Goal: Task Accomplishment & Management: Use online tool/utility

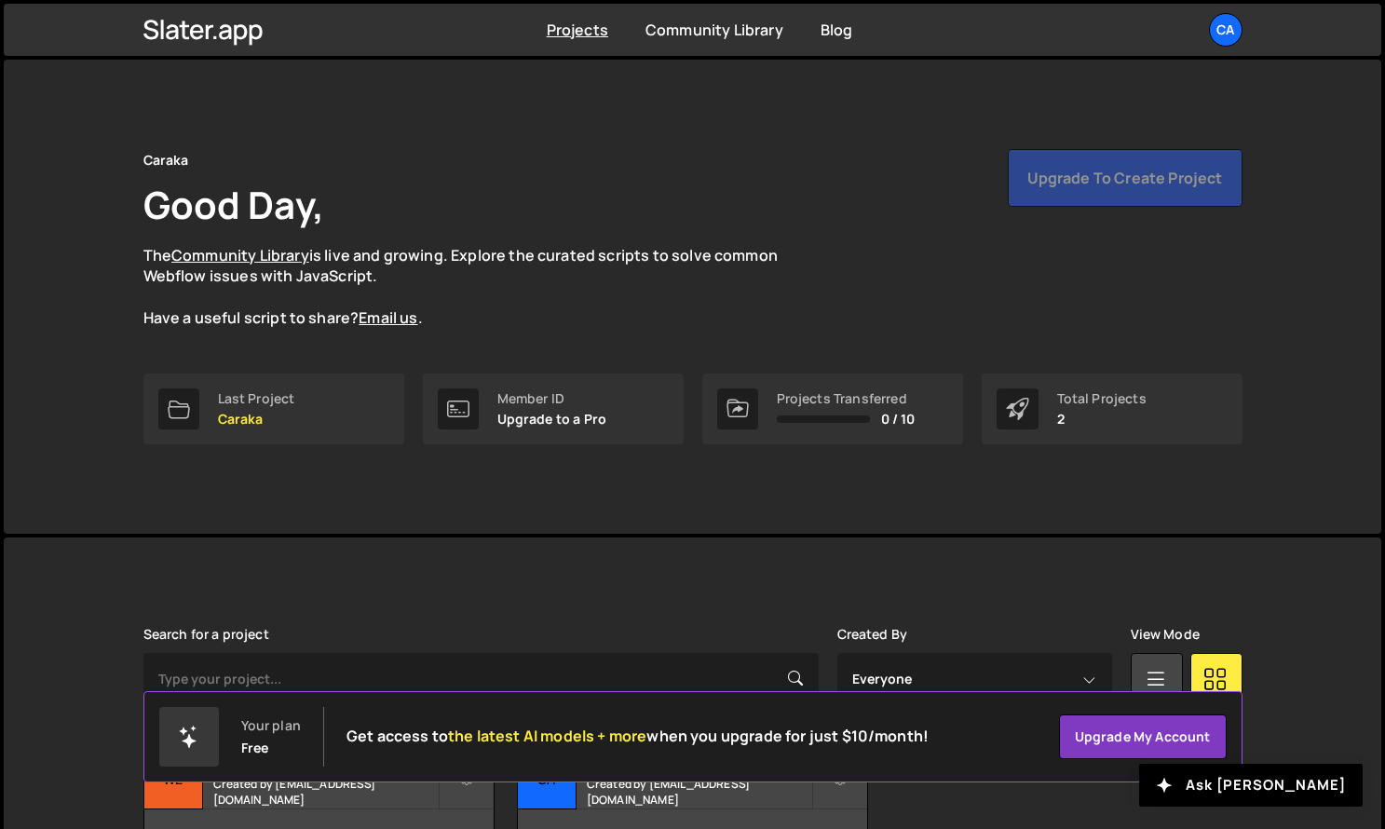
scroll to position [129, 0]
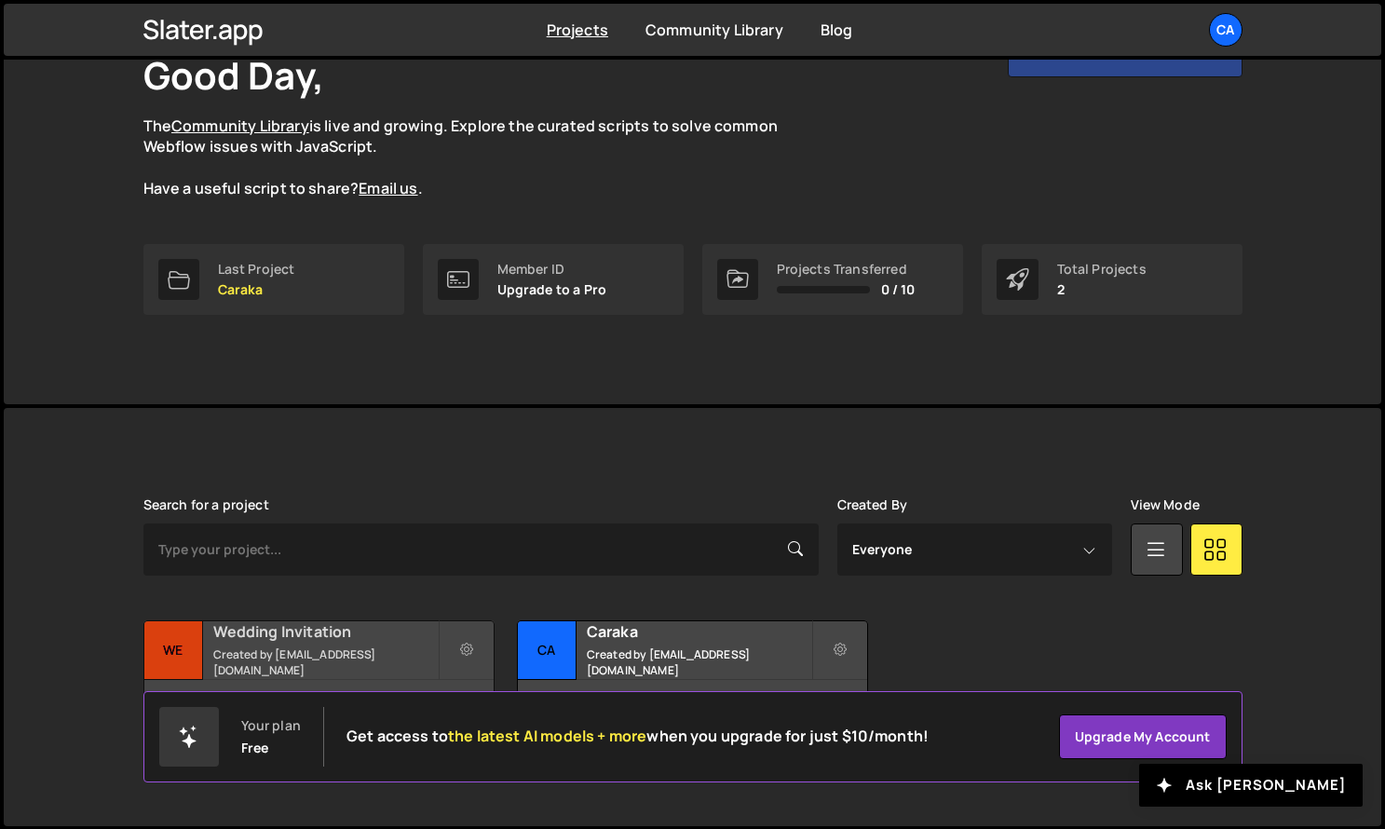
click at [314, 642] on h2 "Wedding Invitation" at bounding box center [325, 631] width 224 height 20
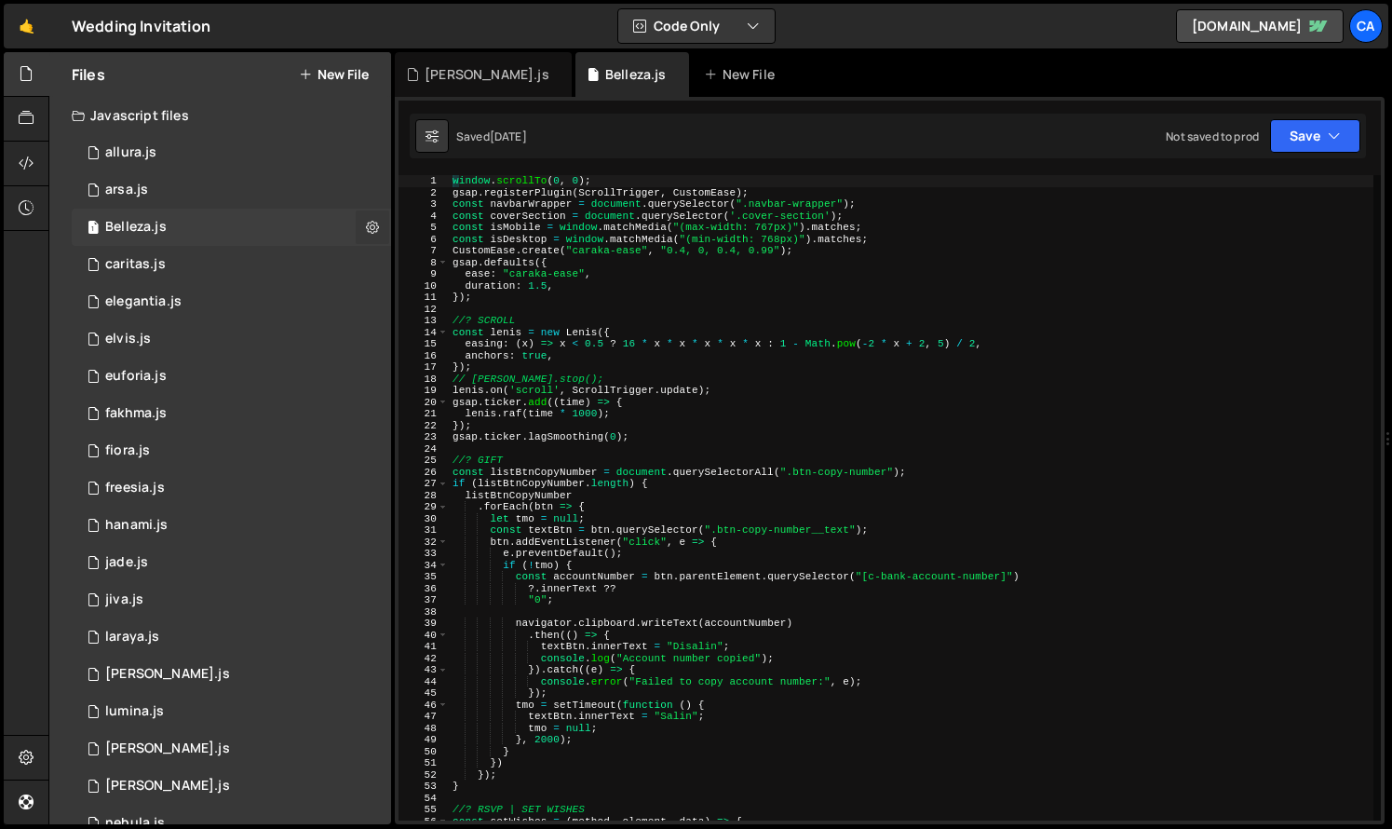
click at [377, 215] on button at bounding box center [373, 227] width 34 height 34
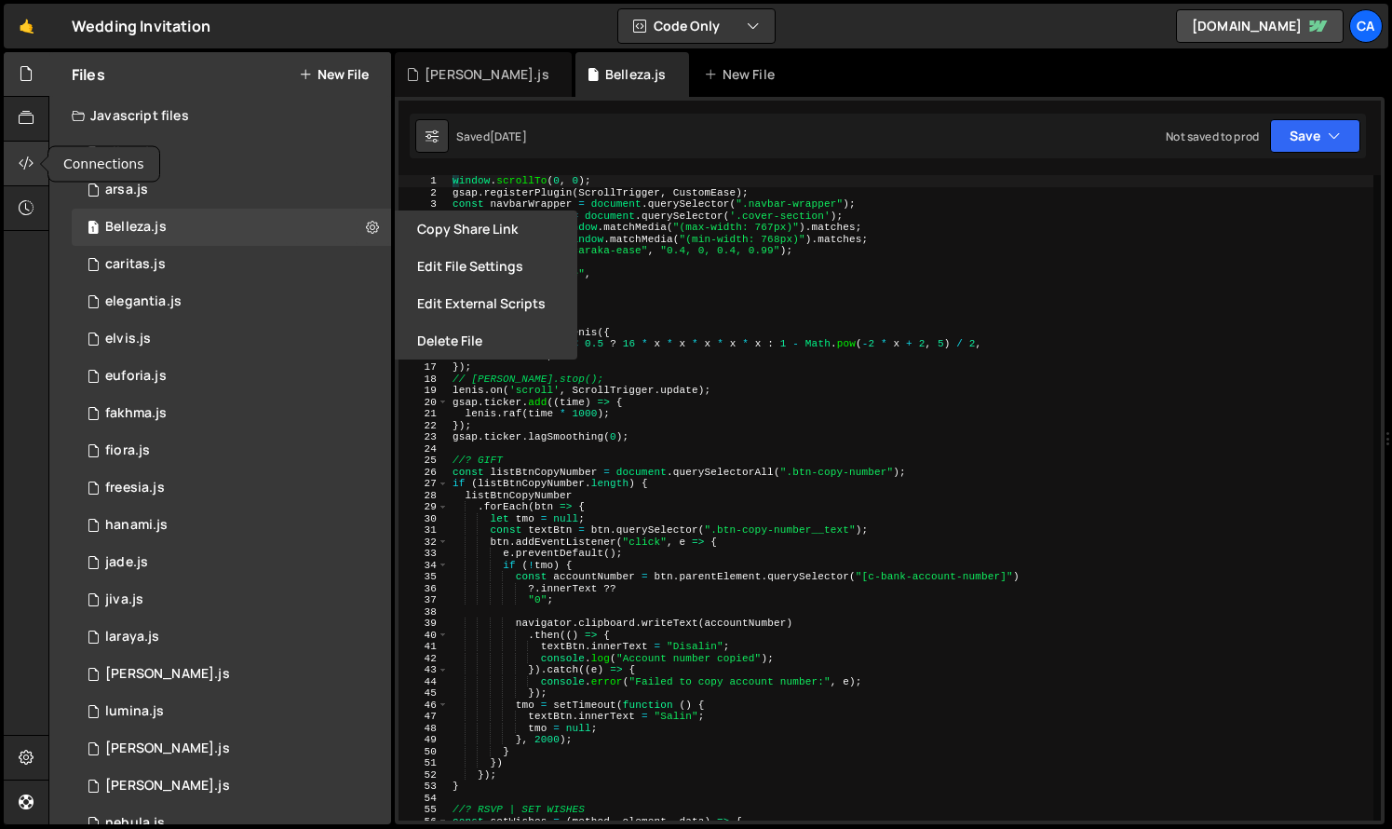
click at [24, 164] on icon at bounding box center [26, 163] width 15 height 20
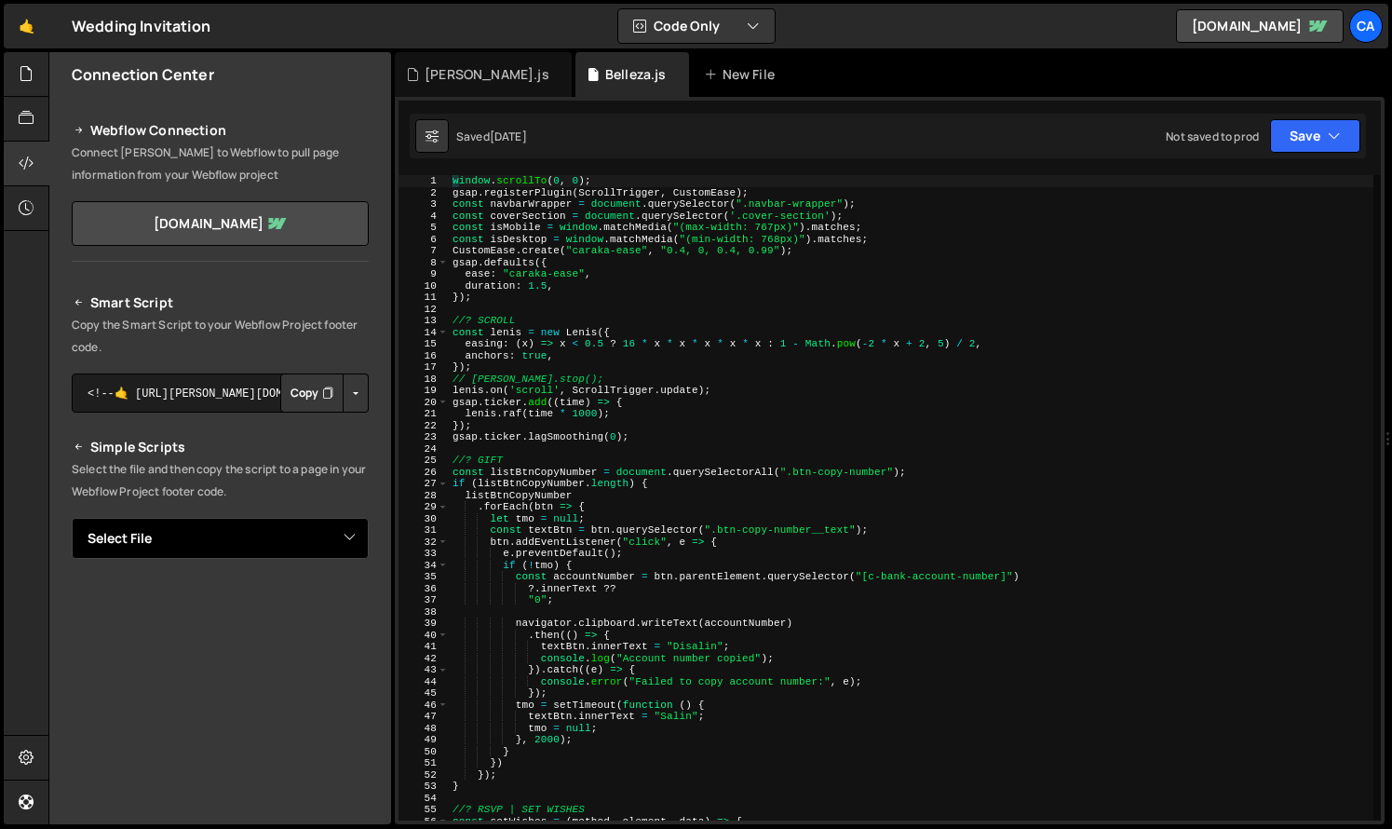
click at [245, 558] on select "Select File allura.js arsa.js Belleza.js caritas.js elegantia.js elvis.js eufor…" at bounding box center [220, 538] width 297 height 41
click at [72, 518] on select "Select File allura.js arsa.js Belleza.js caritas.js elegantia.js elvis.js eufor…" at bounding box center [220, 538] width 297 height 41
click at [276, 545] on select "Select File allura.js arsa.js Belleza.js caritas.js elegantia.js elvis.js eufor…" at bounding box center [220, 538] width 297 height 41
select select "47541"
click at [72, 518] on select "Select File allura.js arsa.js Belleza.js caritas.js elegantia.js elvis.js eufor…" at bounding box center [220, 538] width 297 height 41
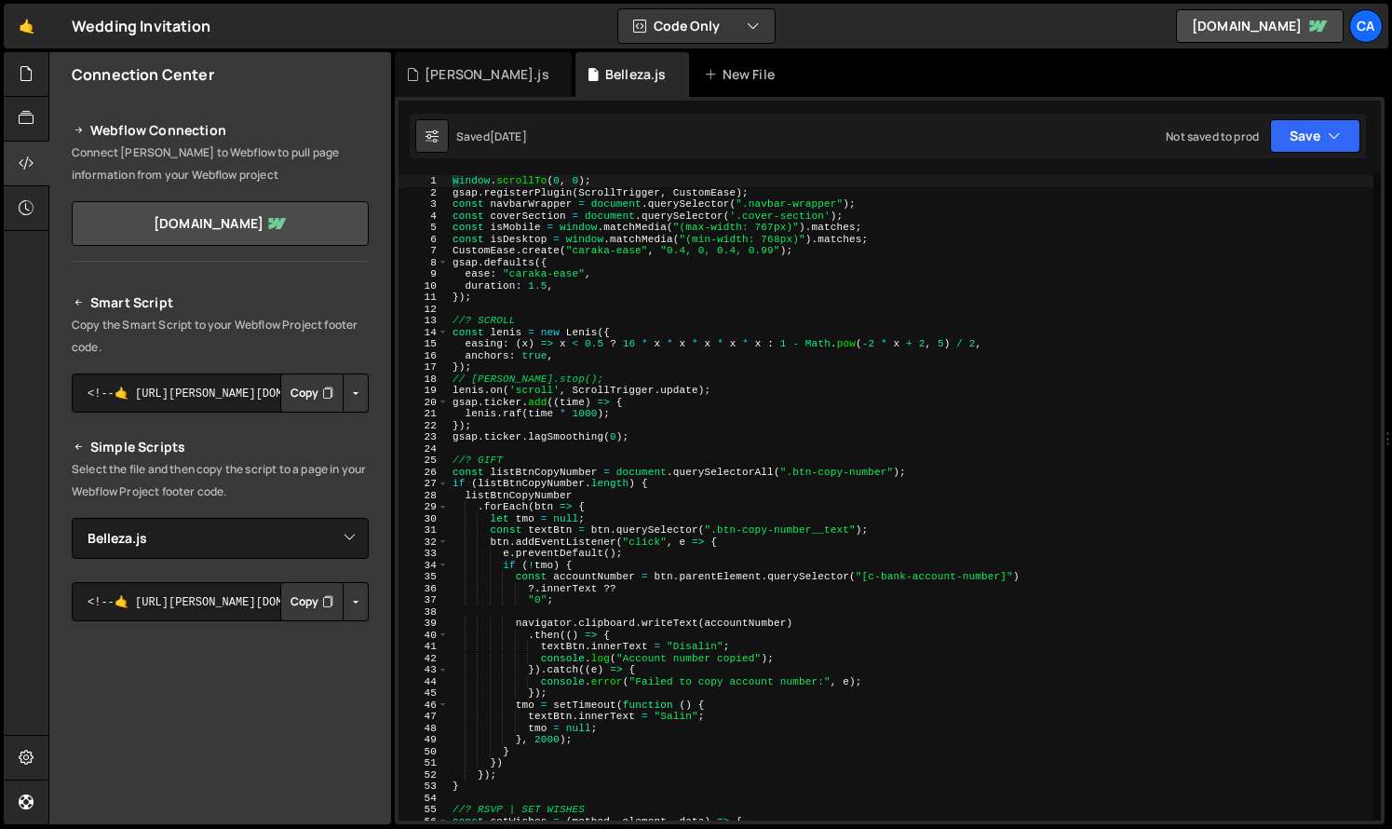
click at [344, 607] on button "Button group with nested dropdown" at bounding box center [356, 601] width 26 height 39
click at [315, 644] on link "Copy Staging Script" at bounding box center [276, 637] width 183 height 26
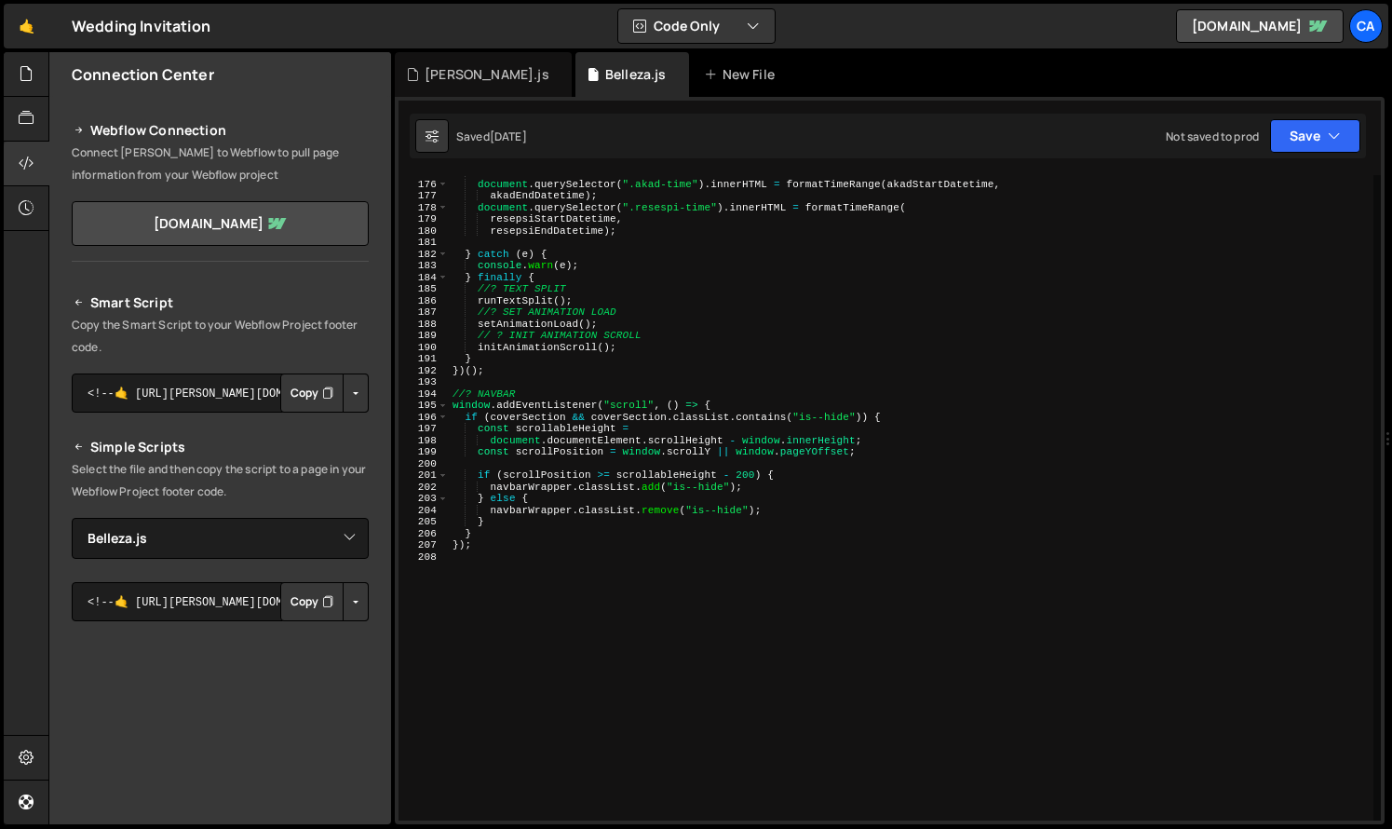
scroll to position [2029, 0]
click at [603, 439] on div "// Event Times document . querySelector ( ".akad-time" ) . innerHTML = formatTi…" at bounding box center [911, 505] width 925 height 669
type textarea "const scrollableHeight ="
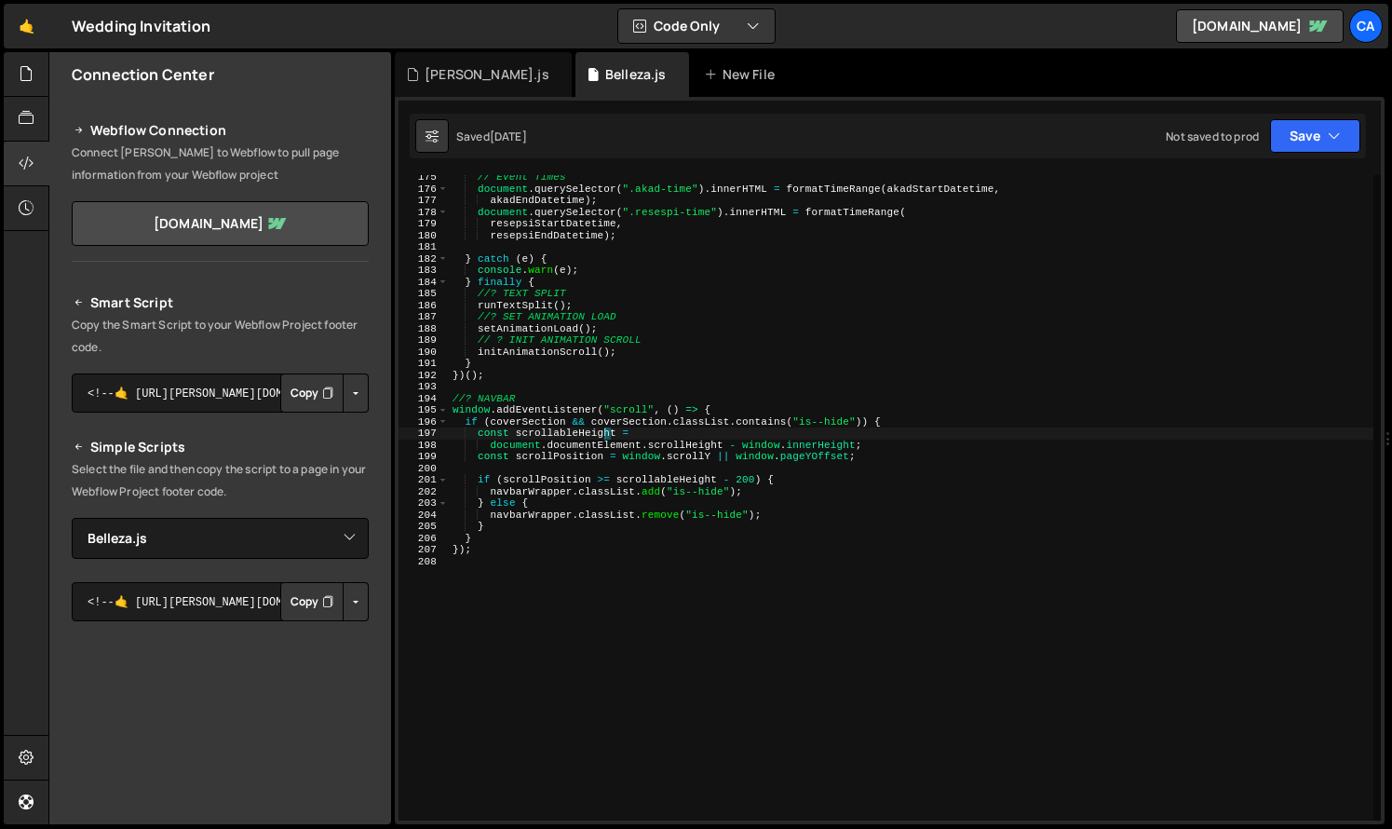
click at [590, 565] on div "// Event Times document . querySelector ( ".akad-time" ) . innerHTML = formatTi…" at bounding box center [911, 505] width 925 height 669
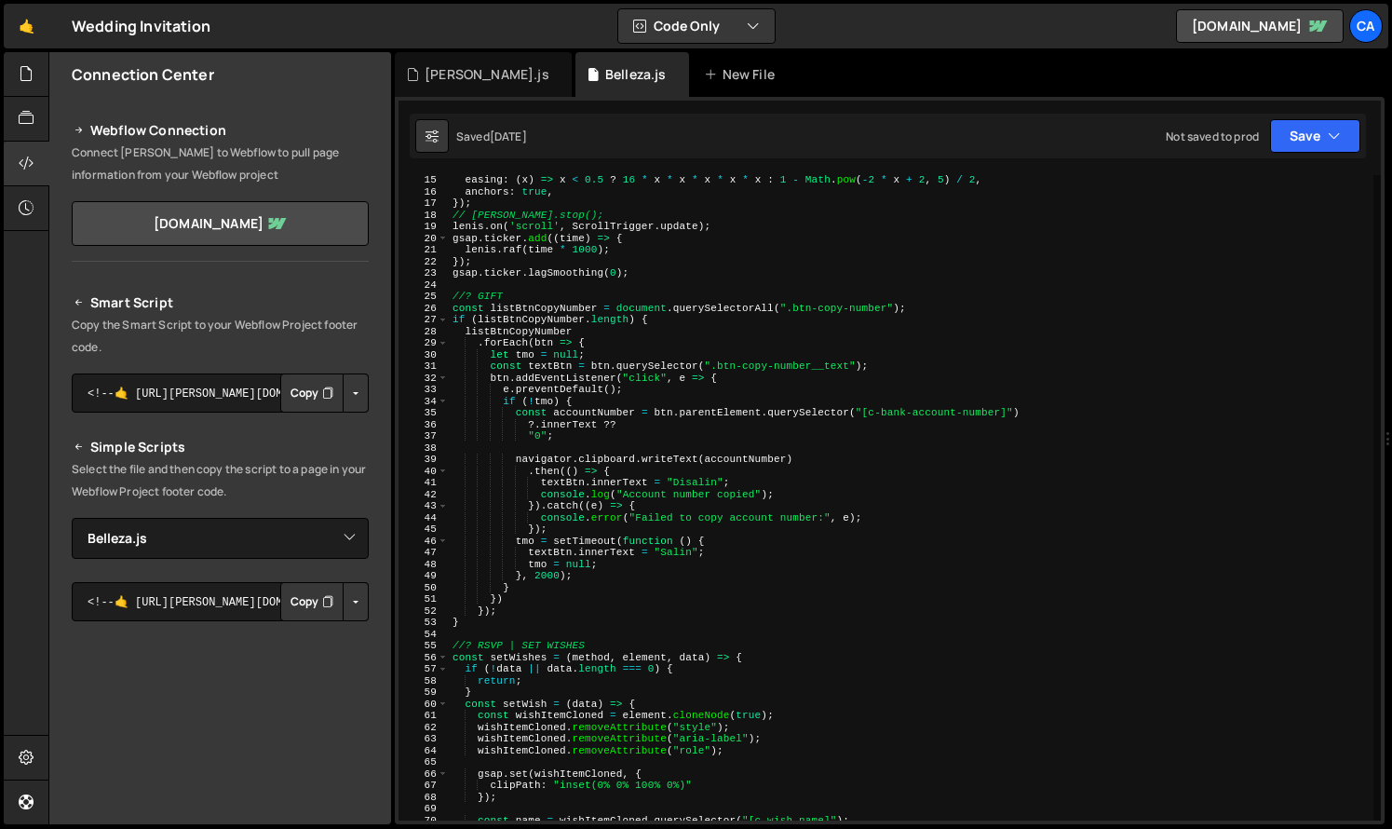
scroll to position [0, 0]
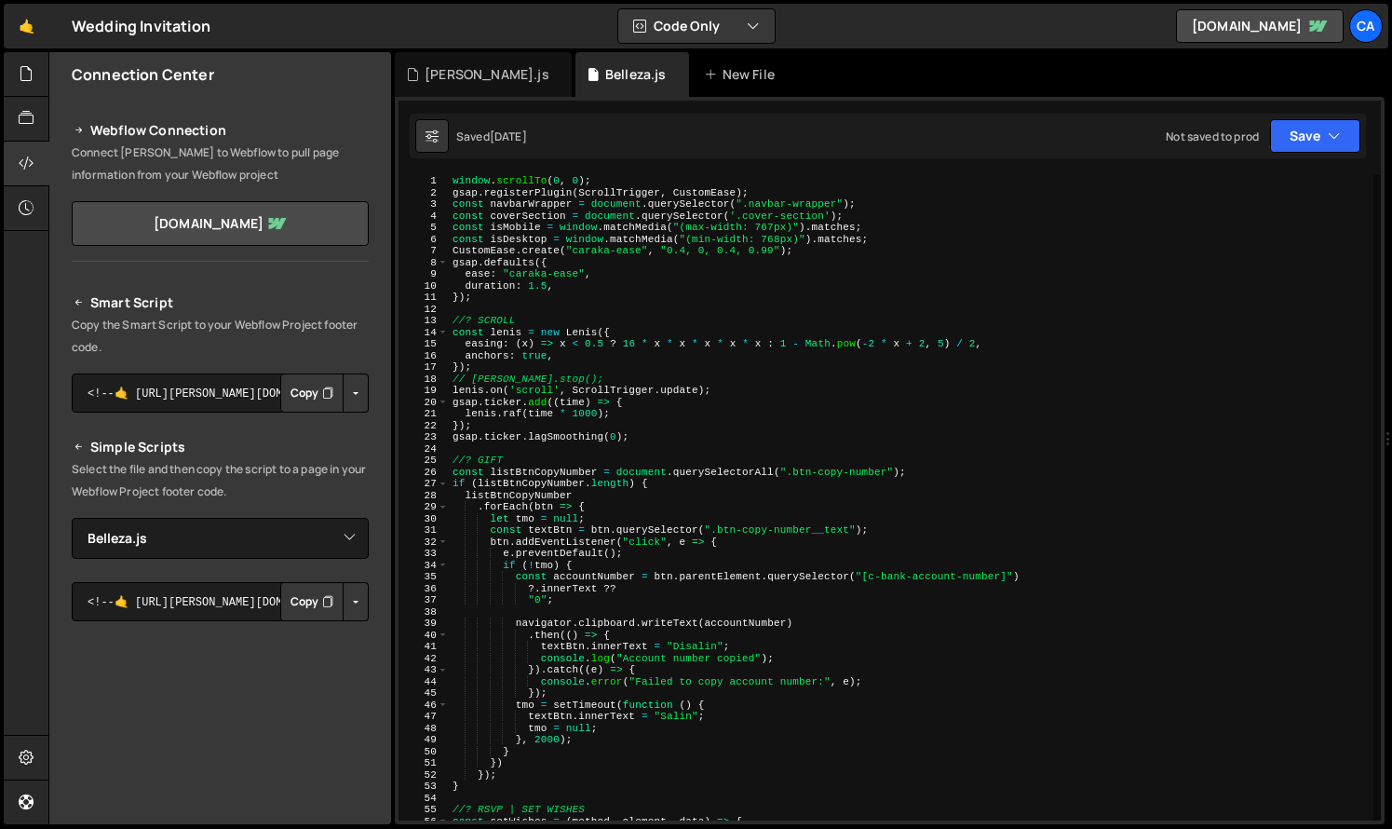
click at [703, 494] on div "window . scrollTo ( 0 , 0 ) ; gsap . registerPlugin ( ScrollTrigger , CustomEas…" at bounding box center [911, 509] width 925 height 669
paste textarea "CarakaWedding"
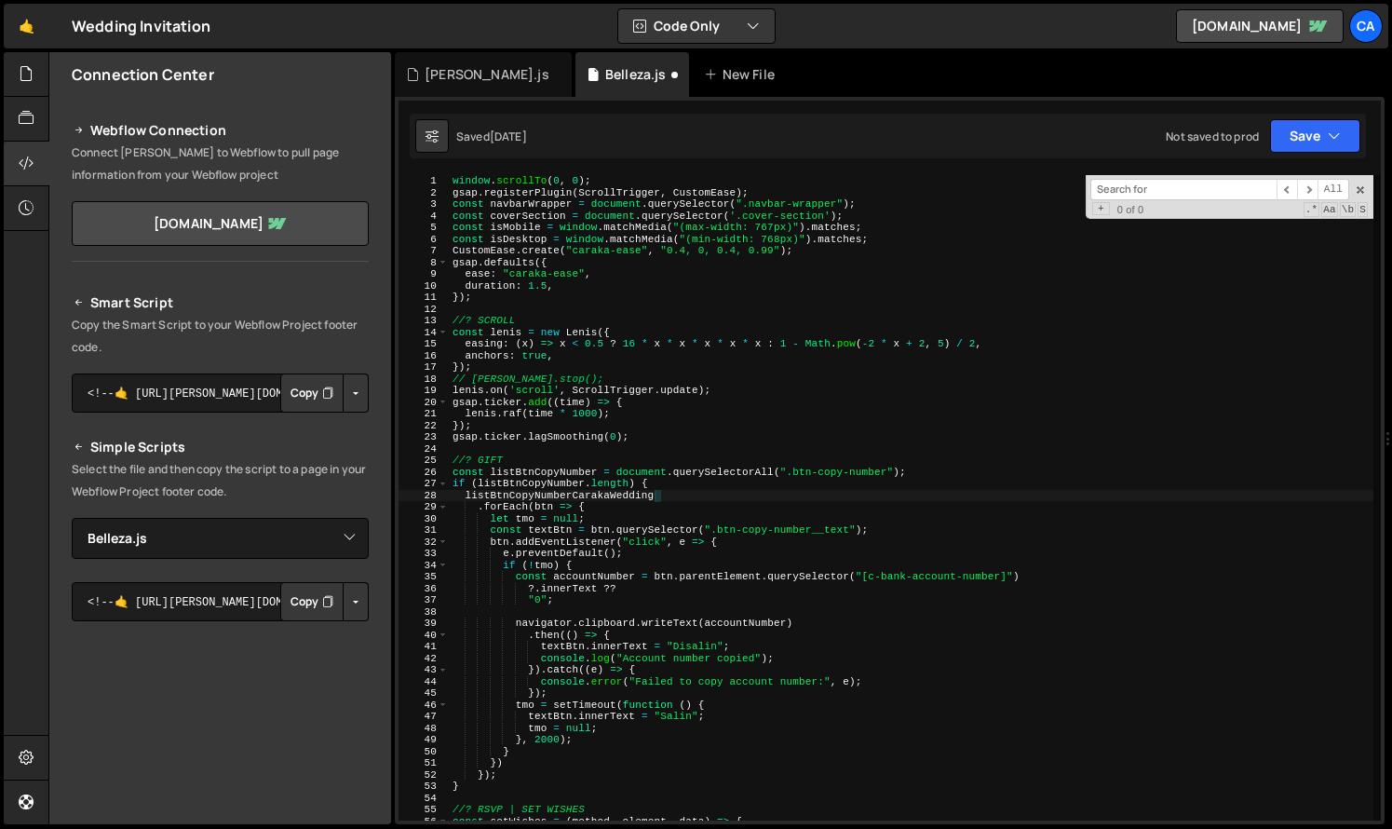
click at [703, 494] on div "window . scrollTo ( 0 , 0 ) ; gsap . registerPlugin ( ScrollTrigger , CustomEas…" at bounding box center [911, 509] width 925 height 669
type textarea "listBtnCopyNumber"
paste input "CarakaWedding"
type input "CarakaWedding"
type textarea "if (!tmo) {"
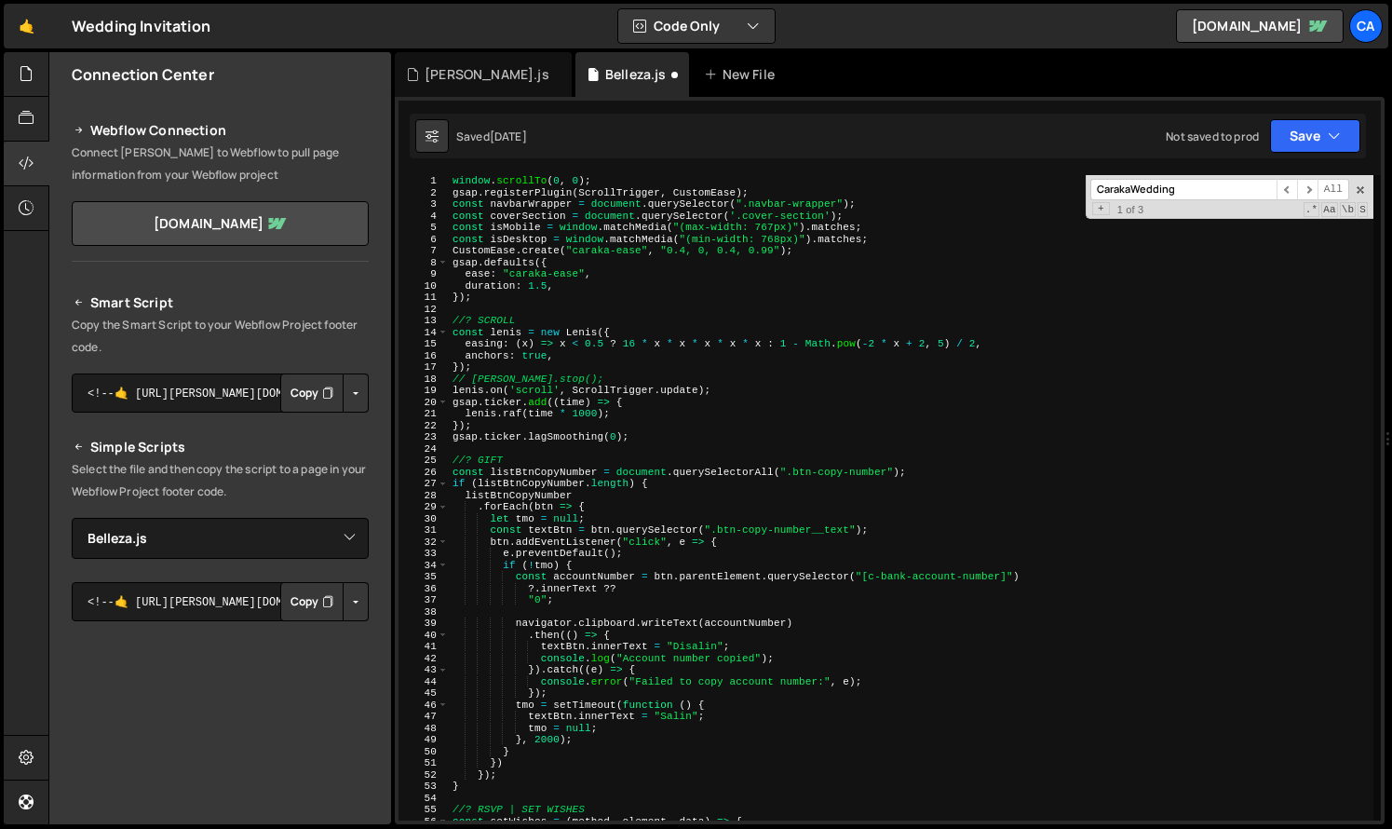
click at [717, 562] on div "window . scrollTo ( 0 , 0 ) ; gsap . registerPlugin ( ScrollTrigger , CustomEas…" at bounding box center [911, 509] width 925 height 669
click at [317, 544] on select "Select File allura.js arsa.js Belleza.js caritas.js elegantia.js elvis.js eufor…" at bounding box center [220, 538] width 297 height 41
click at [72, 518] on select "Select File allura.js arsa.js Belleza.js caritas.js elegantia.js elvis.js eufor…" at bounding box center [220, 538] width 297 height 41
click at [350, 613] on button "Button group with nested dropdown" at bounding box center [356, 601] width 26 height 39
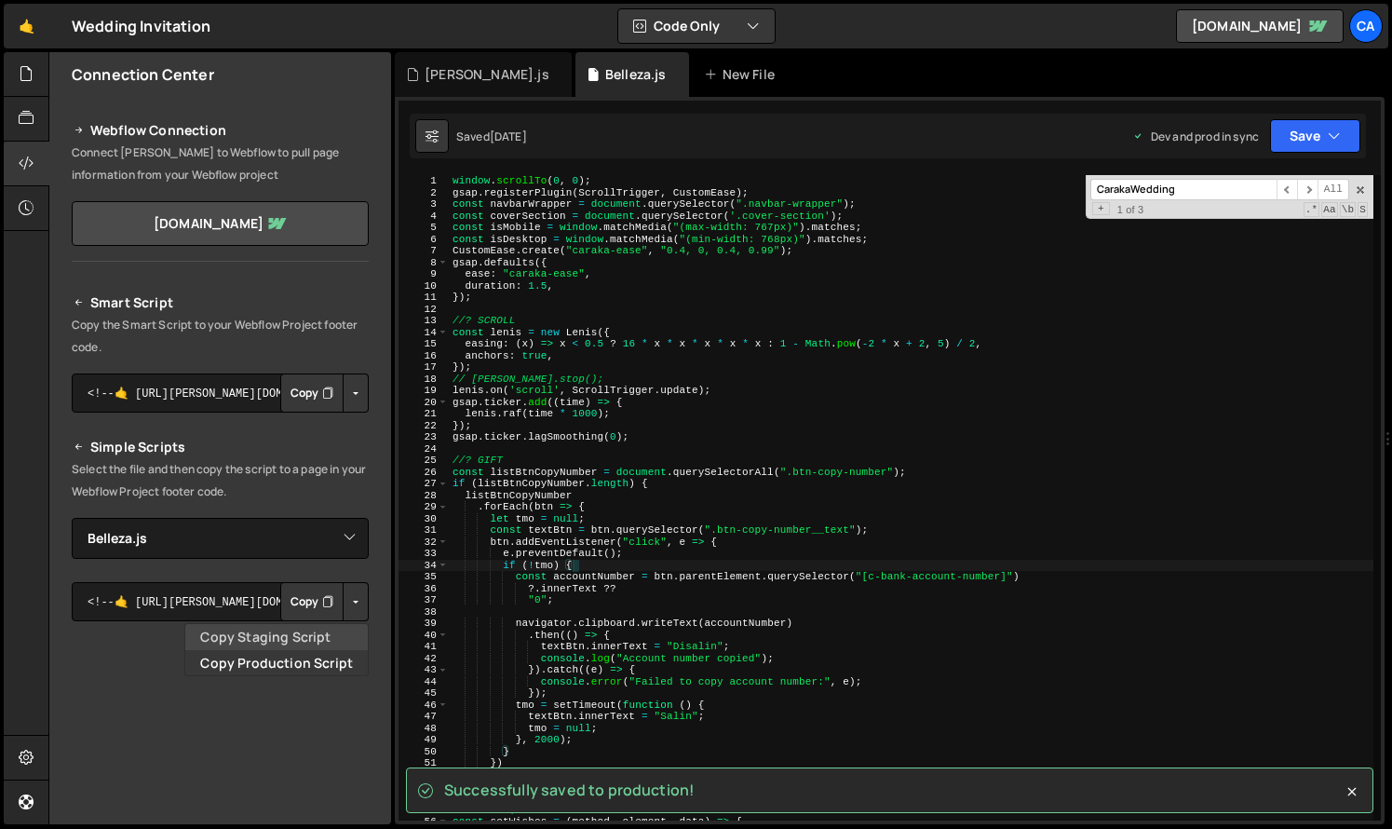
click at [322, 632] on link "Copy Staging Script" at bounding box center [276, 637] width 183 height 26
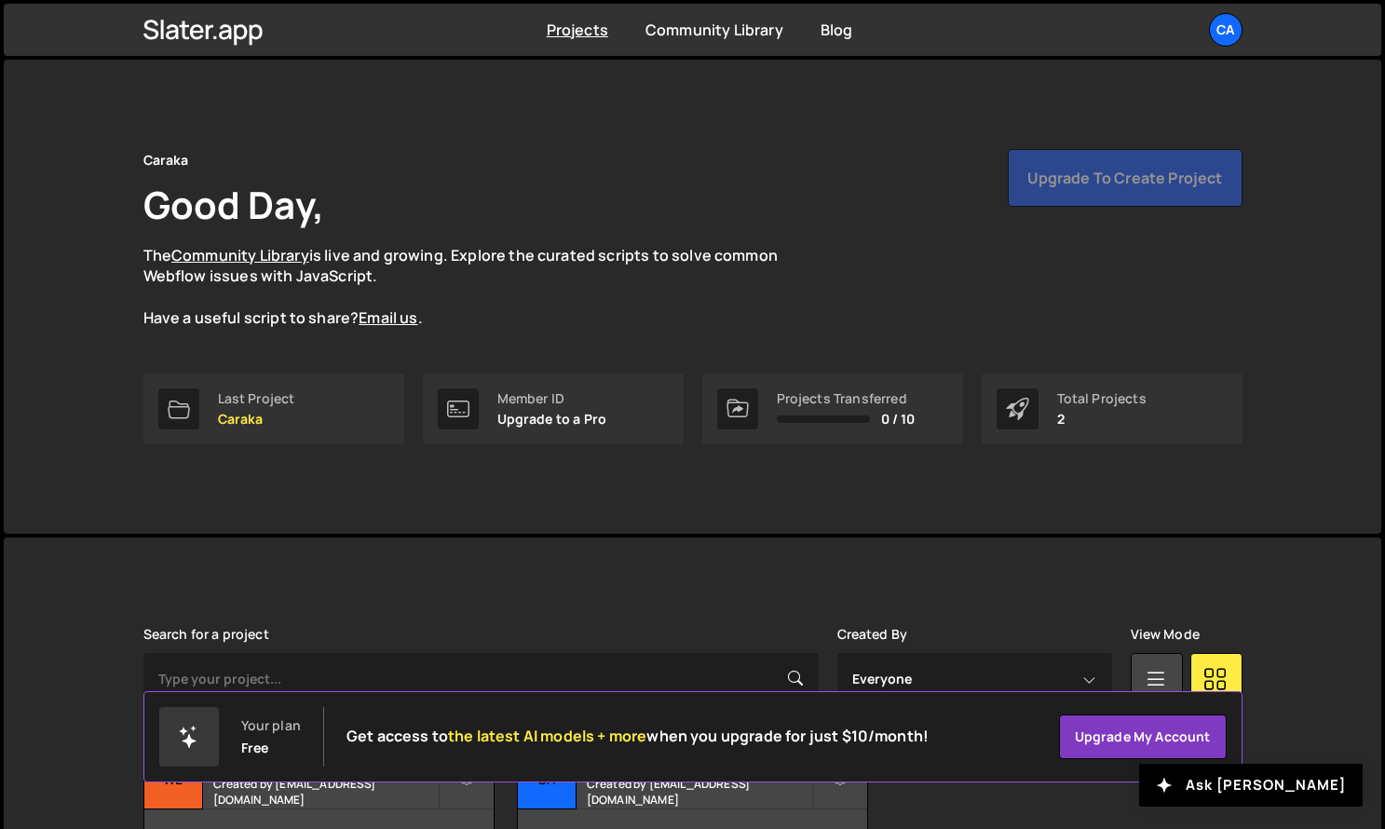
scroll to position [129, 0]
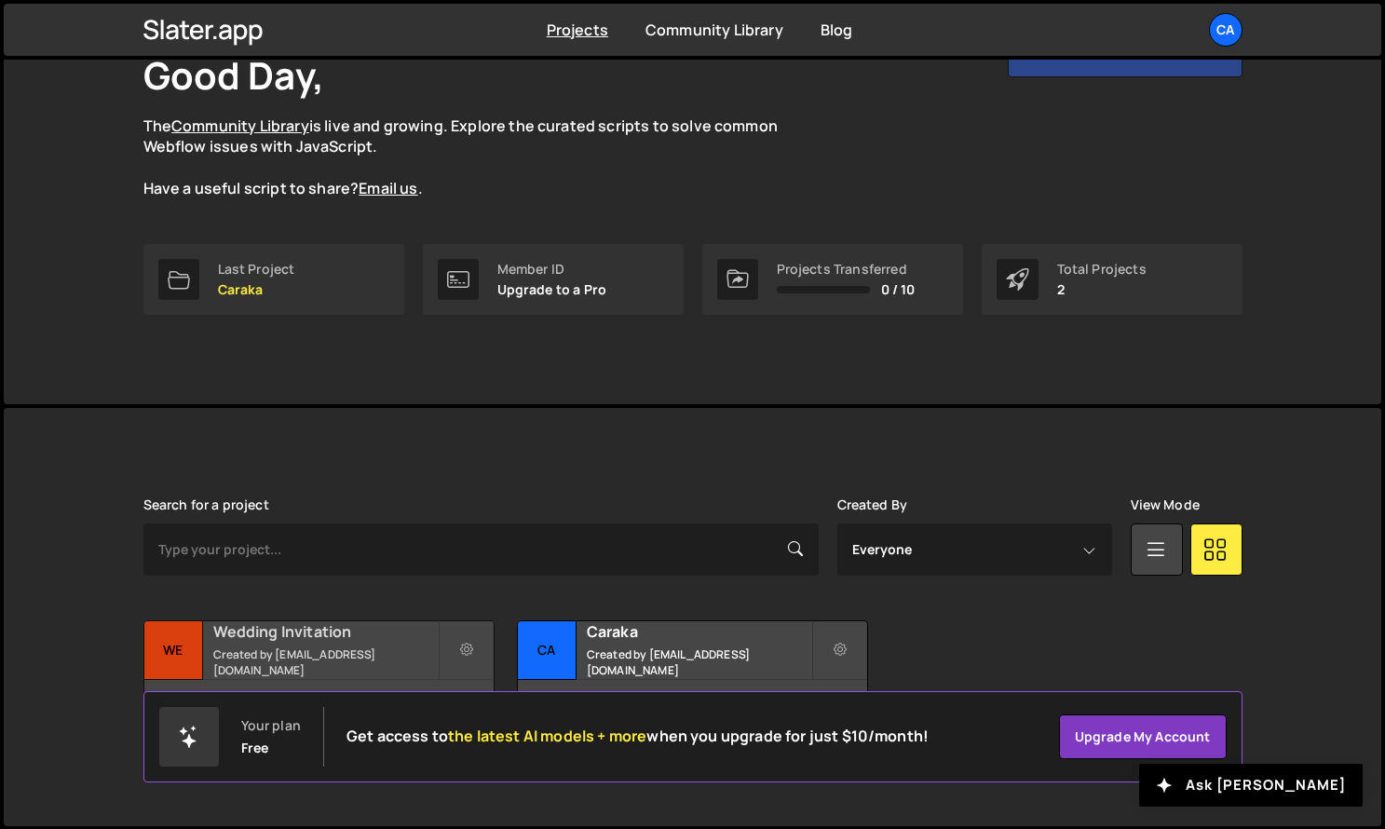
click at [280, 657] on small "Created by [EMAIL_ADDRESS][DOMAIN_NAME]" at bounding box center [325, 662] width 224 height 32
click at [289, 652] on div "Wedding Invitation Created by [EMAIL_ADDRESS][DOMAIN_NAME]" at bounding box center [318, 650] width 349 height 58
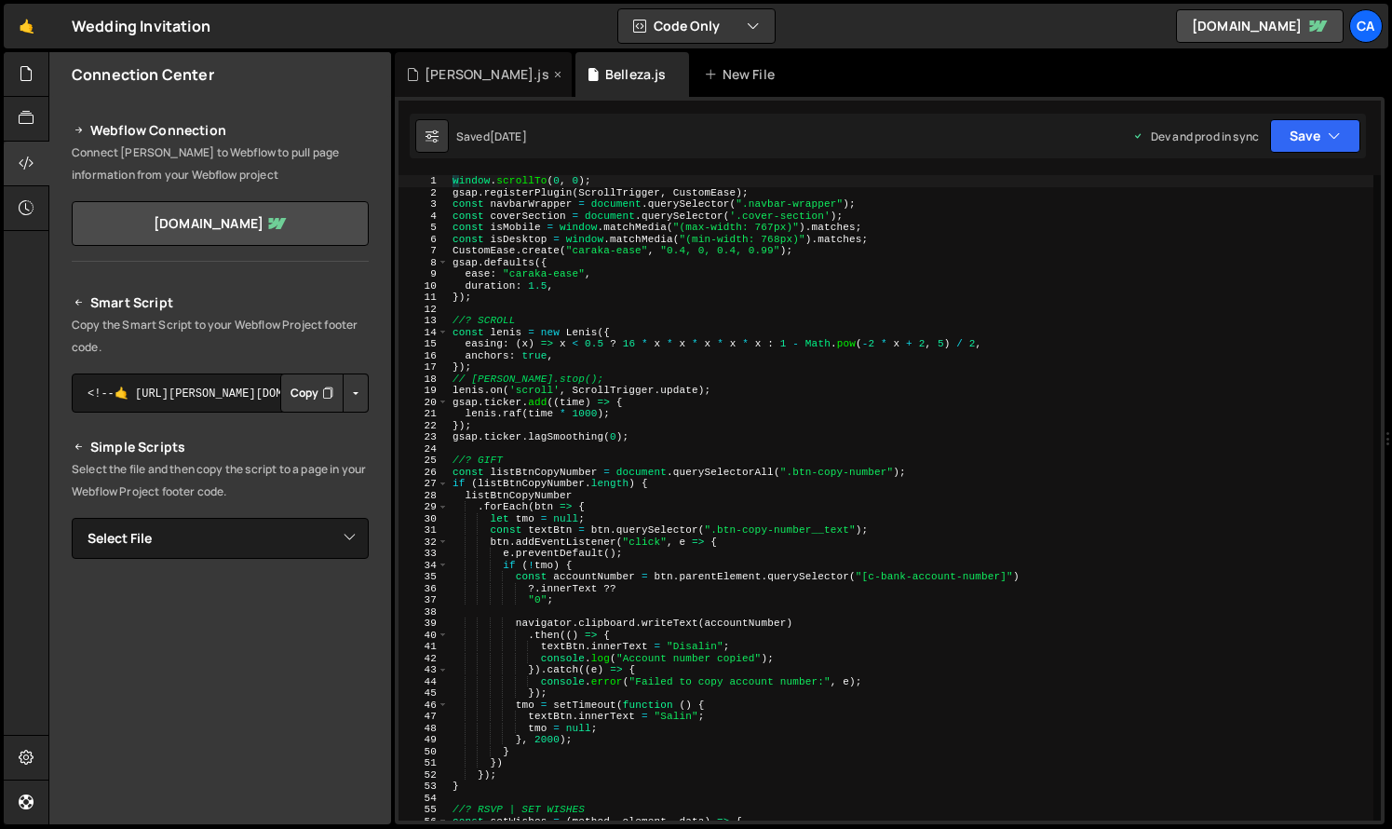
click at [460, 64] on div "[PERSON_NAME].js" at bounding box center [483, 74] width 177 height 45
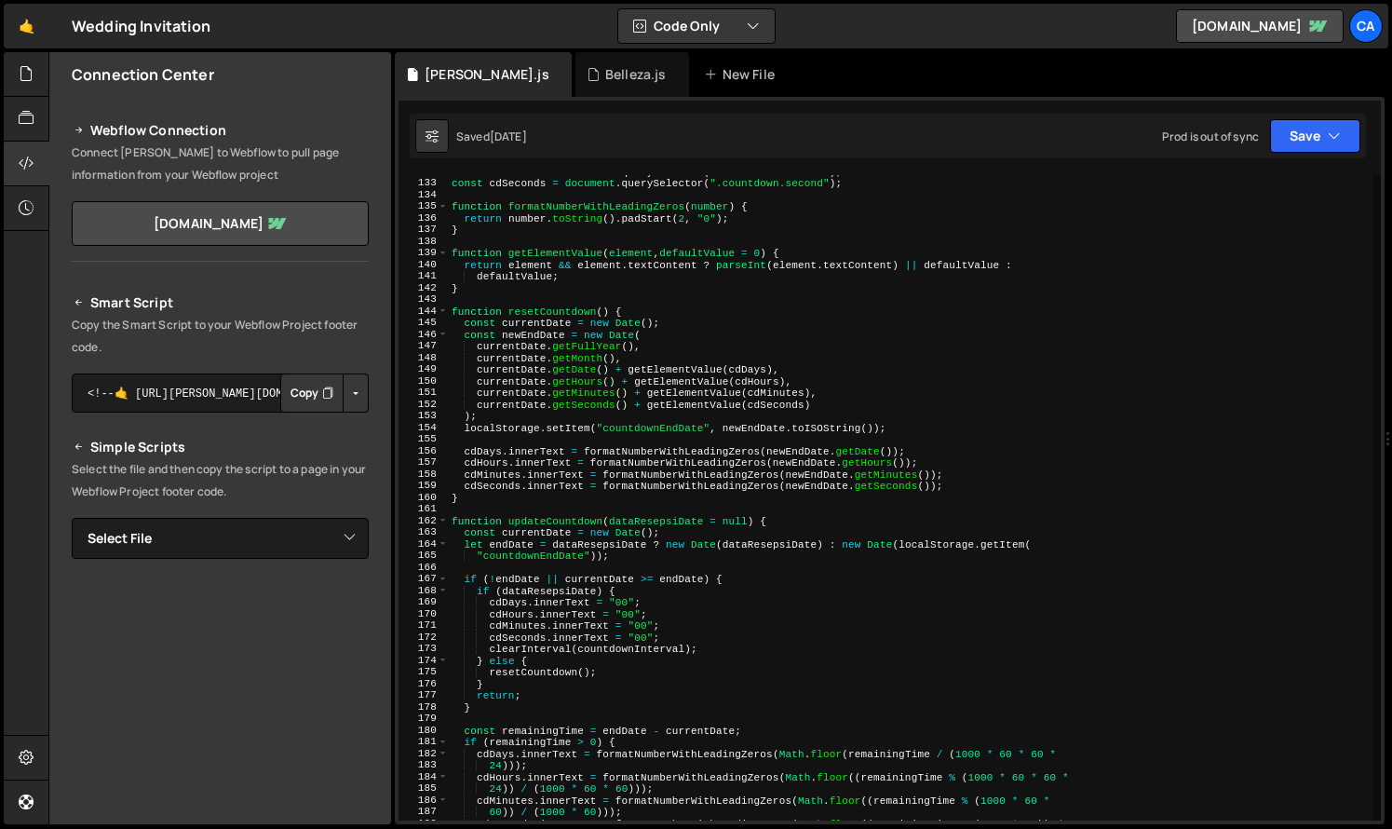
click at [664, 428] on div "const cdMinutes = document . querySelector ( ".countdown.minute" ) ; const cdSe…" at bounding box center [911, 500] width 926 height 669
type textarea "localStorage.setItem("countdownEndDate", newEndDate.toISOString());"
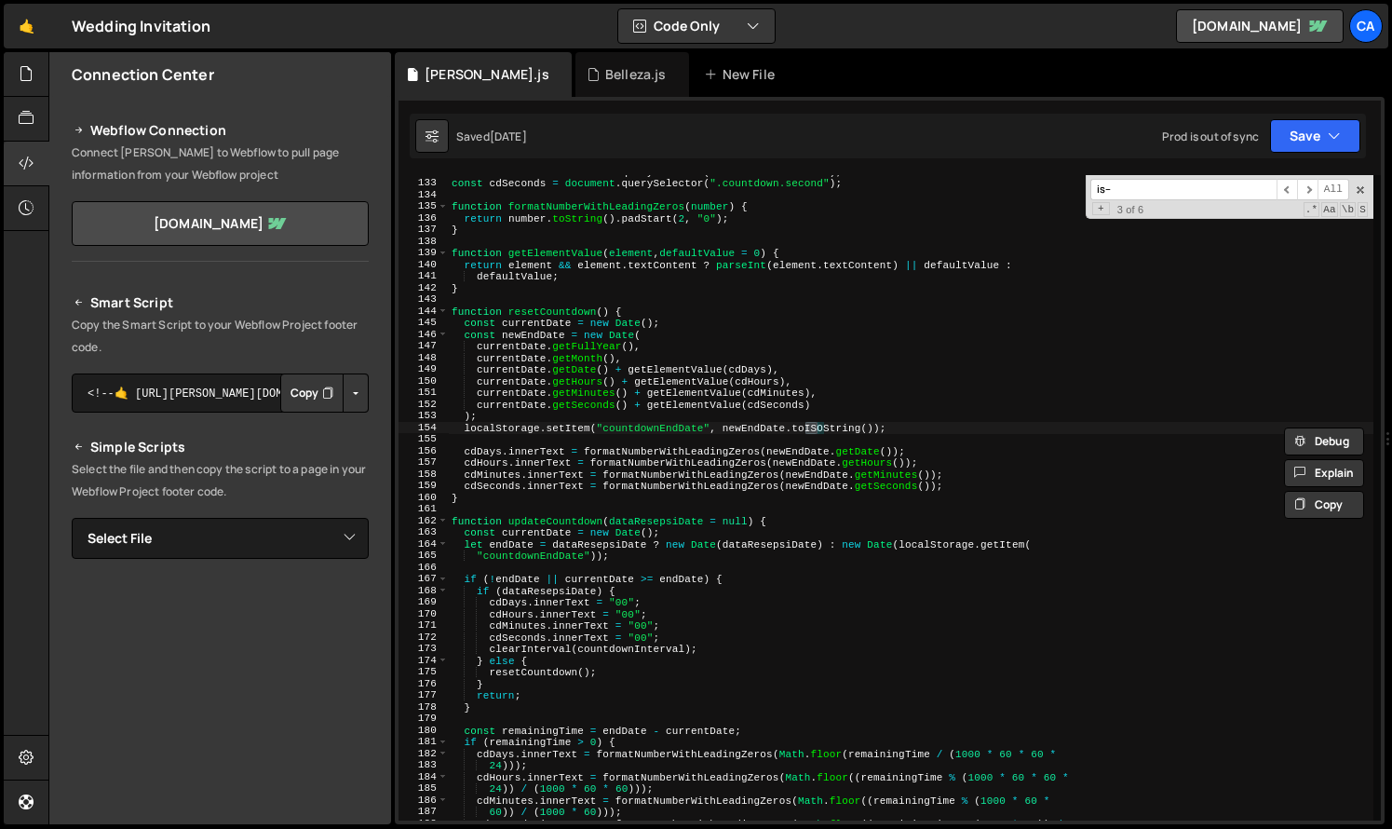
scroll to position [3810, 0]
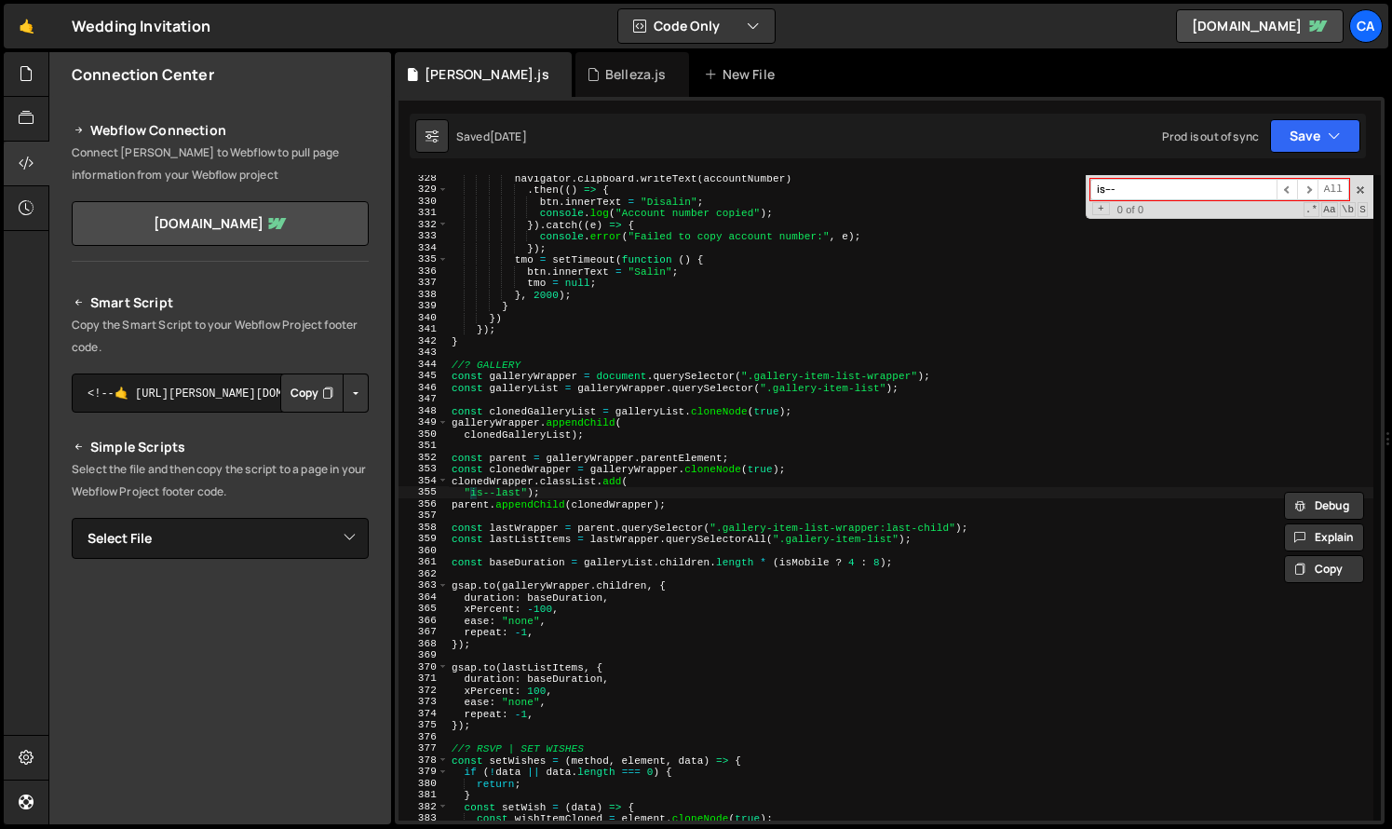
type input "is--"
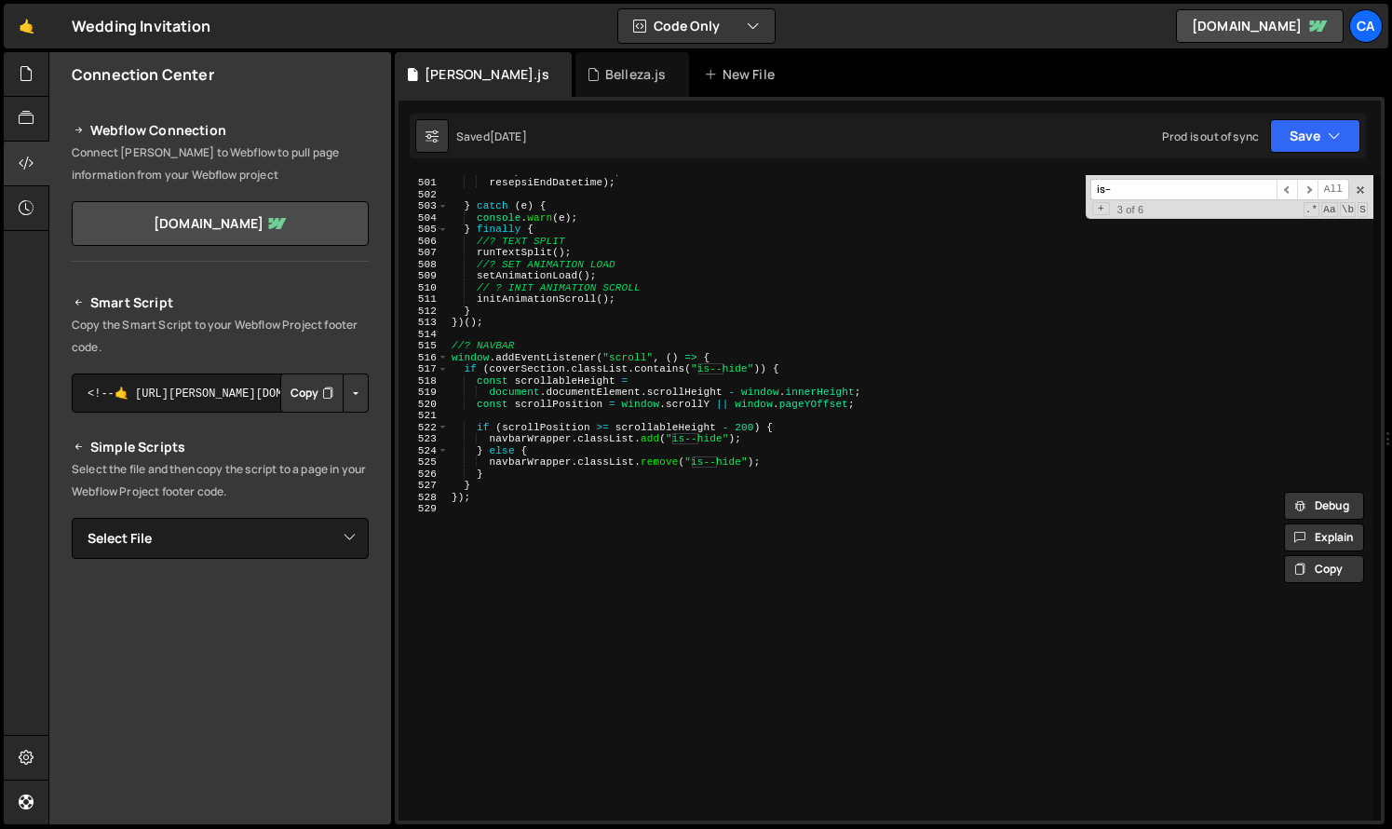
scroll to position [5811, 0]
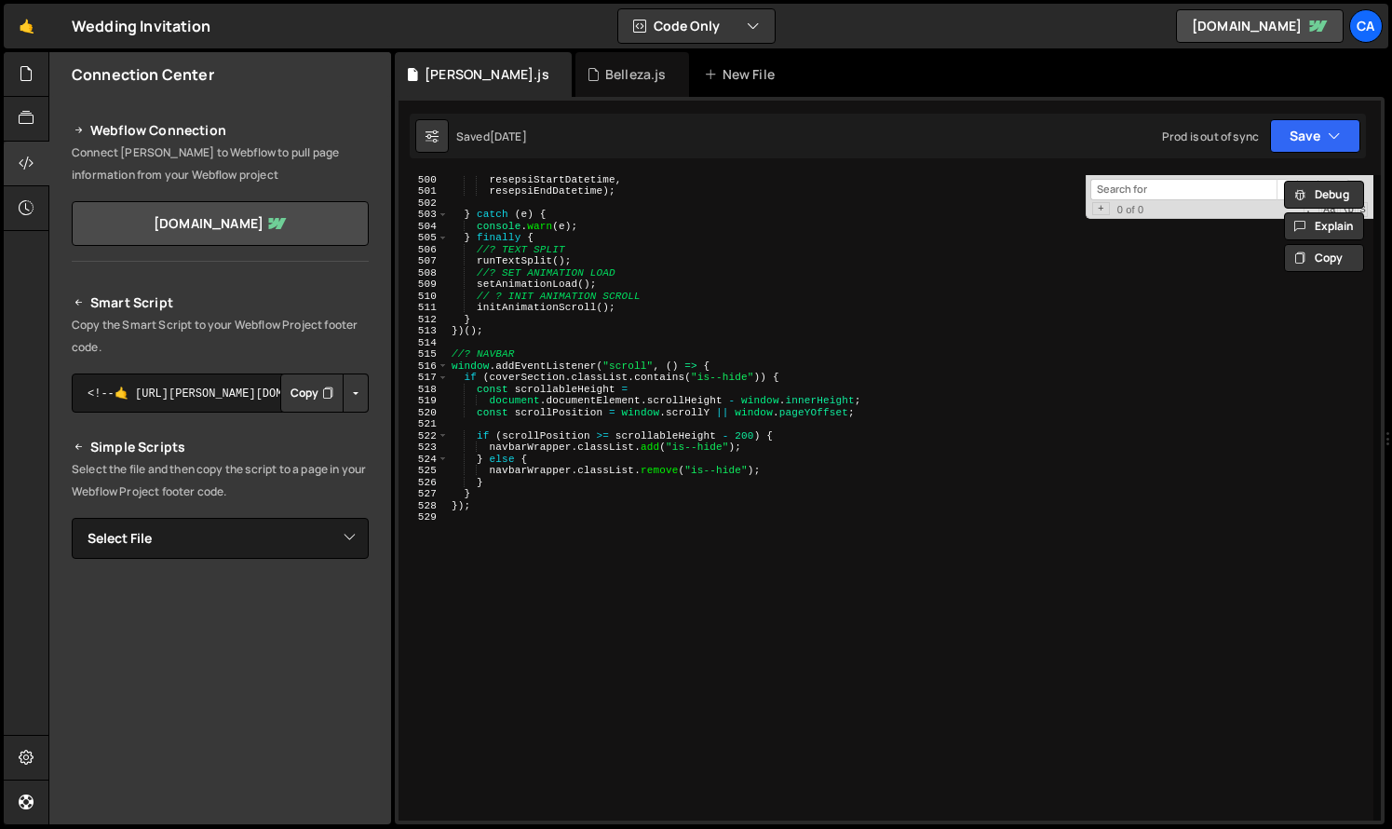
type textarea "// ? INIT ANIMATION SCROLL"
click at [1141, 300] on div "resepsiStartDatetime , resepsiEndDatetime ) ; } catch ( e ) { console . warn ( …" at bounding box center [911, 507] width 926 height 669
click at [1365, 190] on span at bounding box center [1360, 189] width 13 height 13
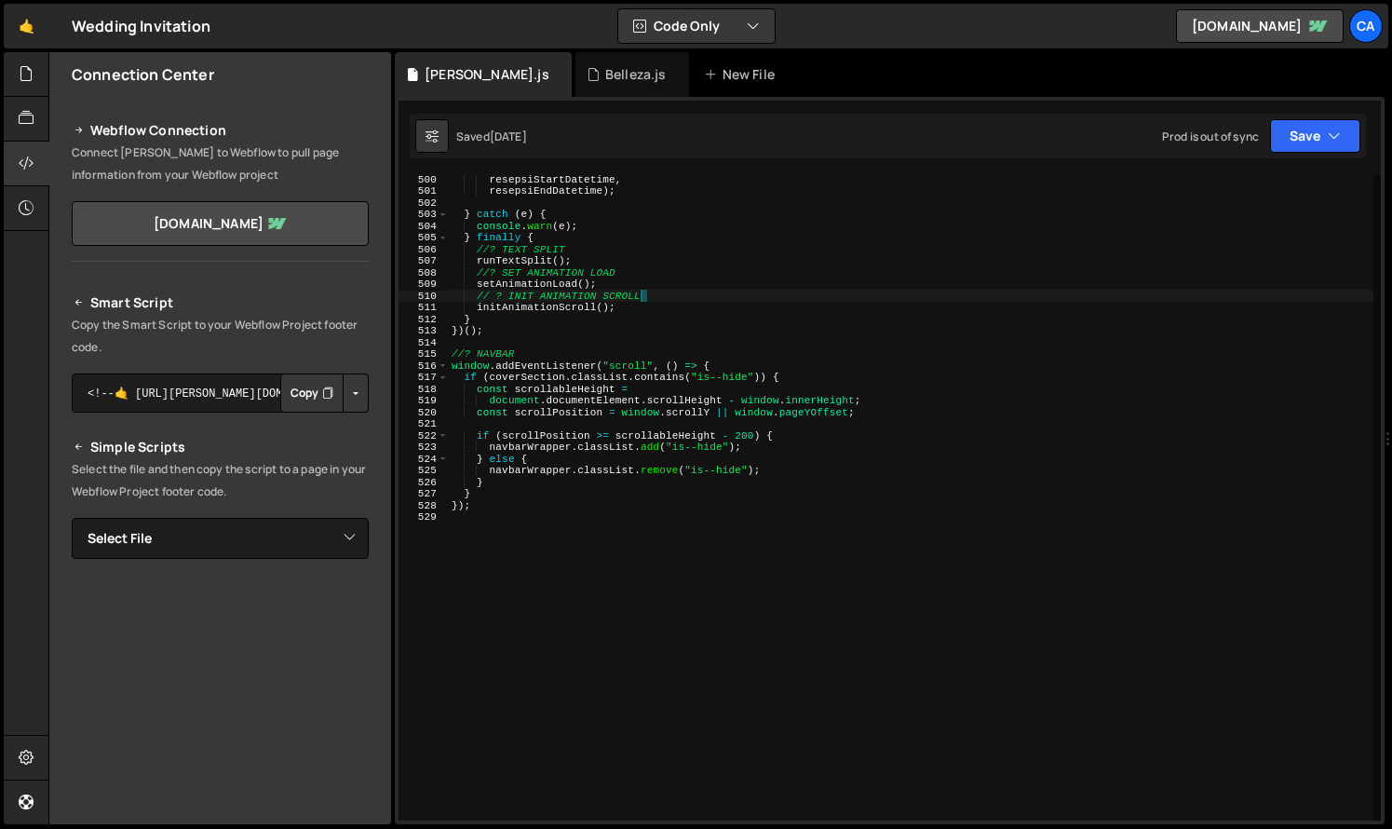
click at [708, 561] on div "resepsiStartDatetime , resepsiEndDatetime ) ; } catch ( e ) { console . warn ( …" at bounding box center [911, 507] width 926 height 669
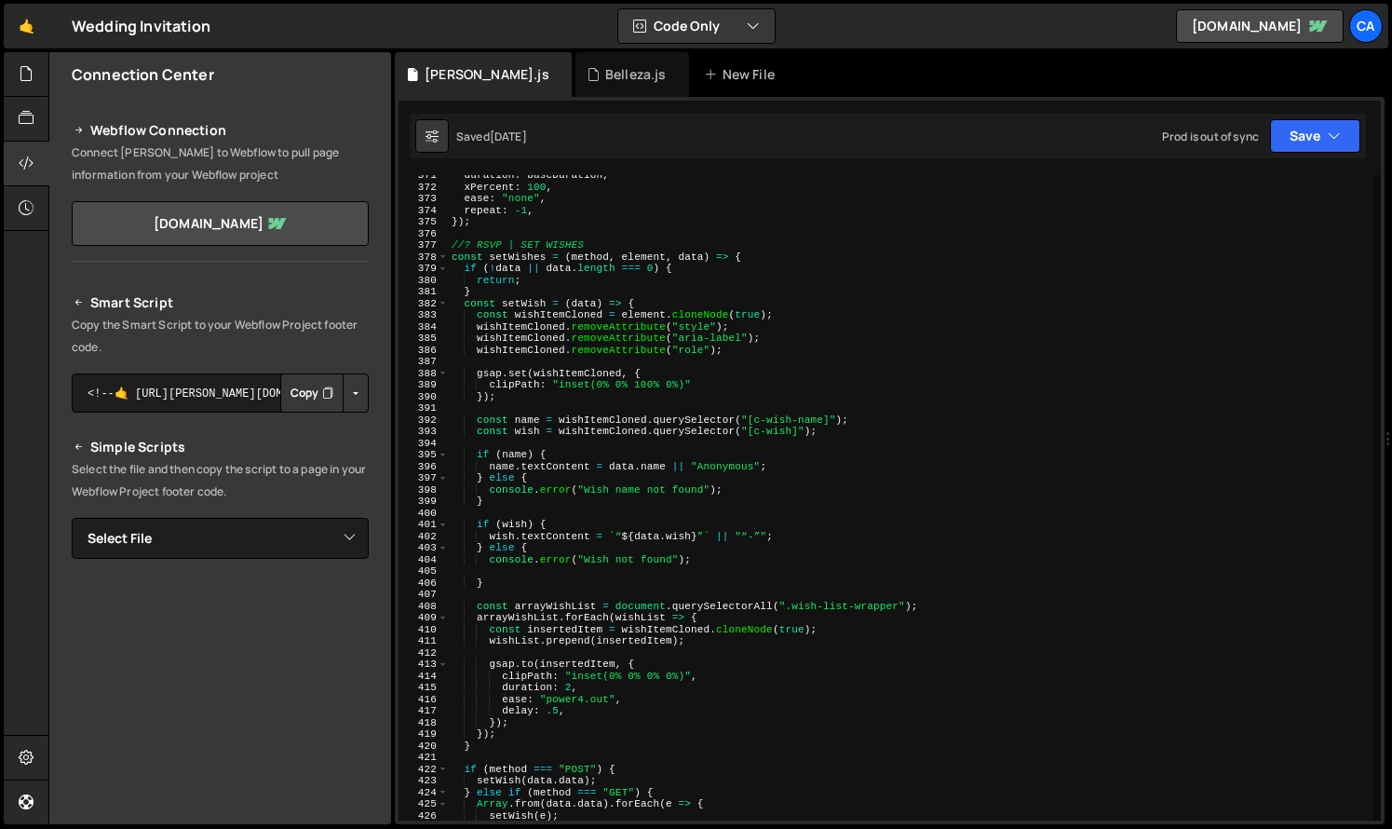
scroll to position [4313, 0]
click at [576, 88] on div "Belleza.js" at bounding box center [633, 74] width 114 height 45
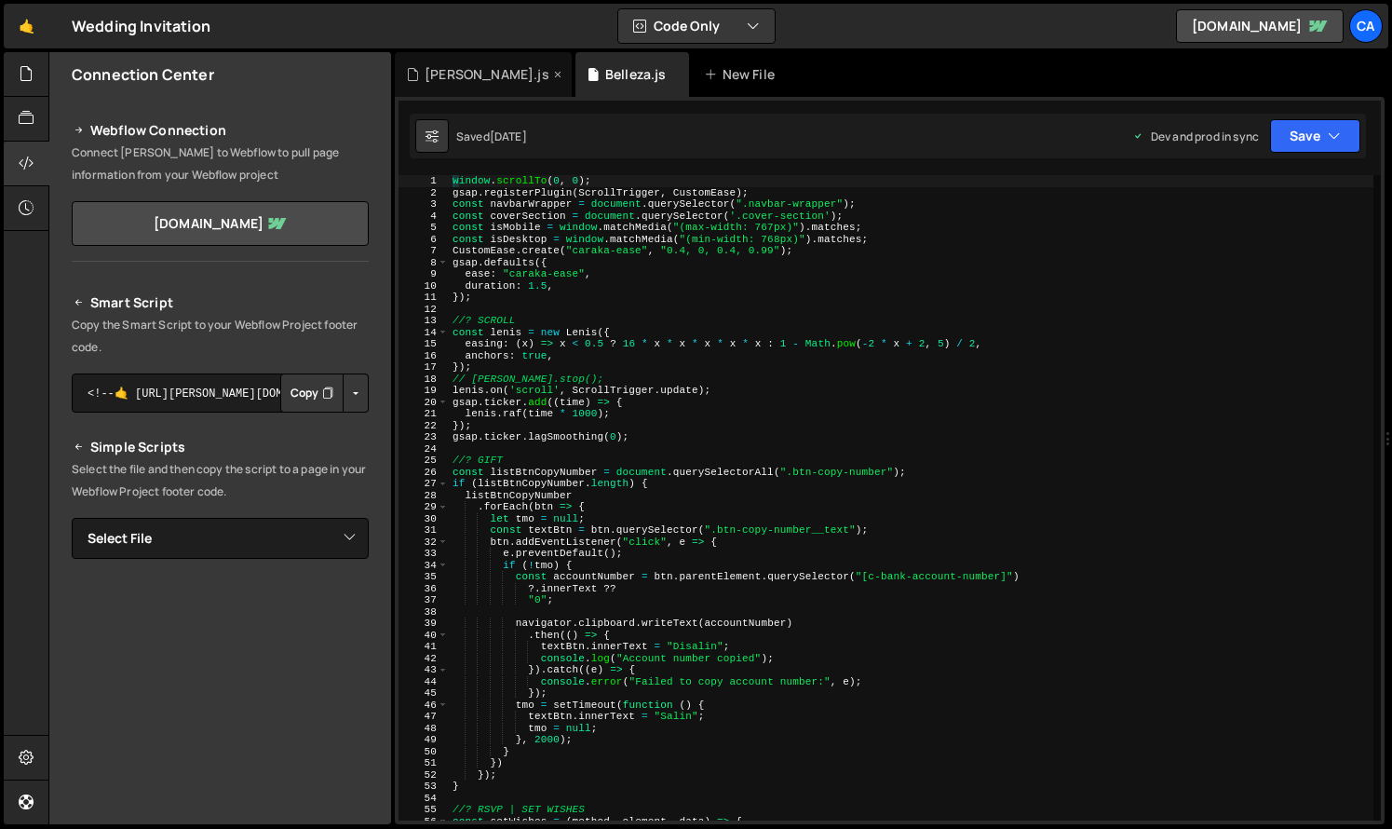
click at [437, 87] on div "[PERSON_NAME].js" at bounding box center [483, 74] width 177 height 45
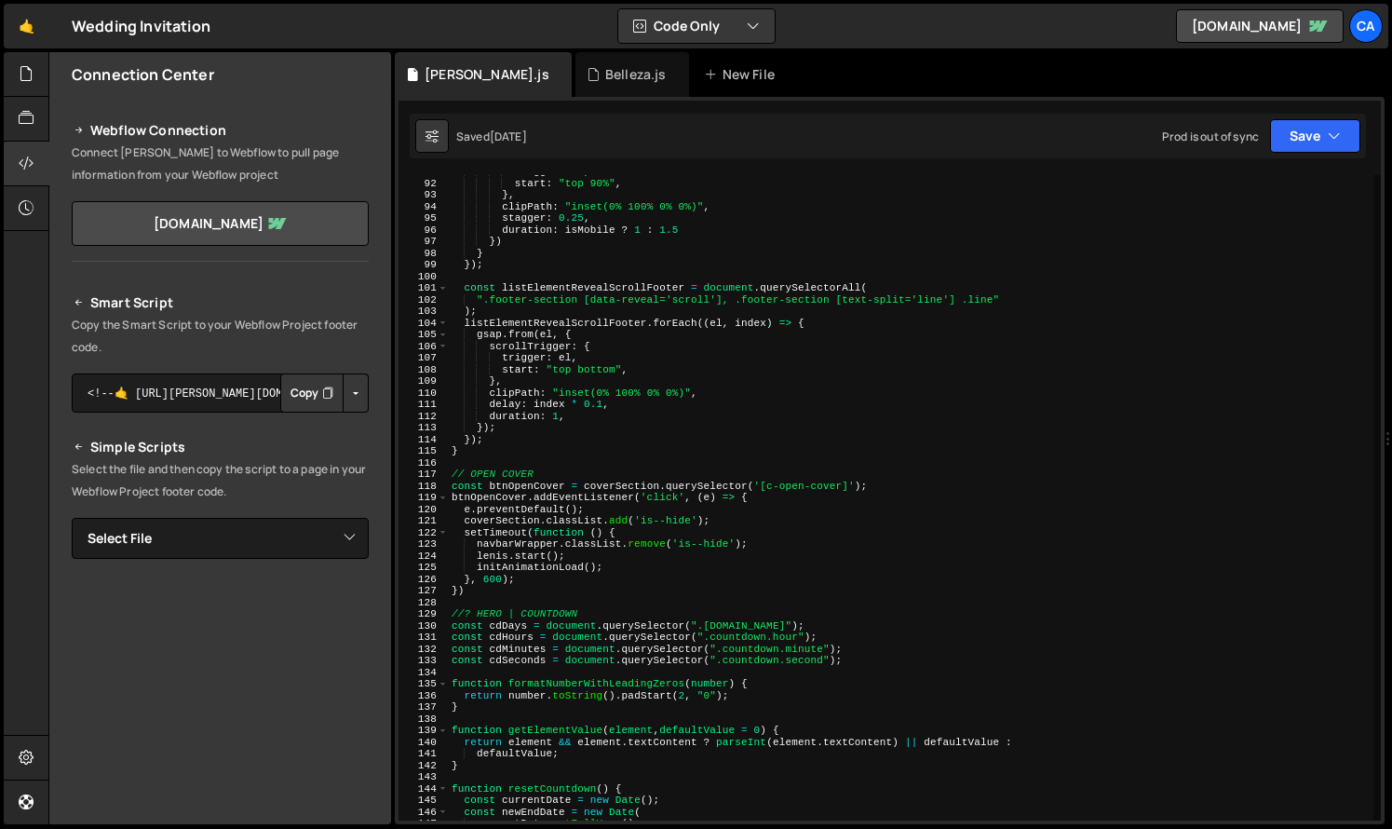
scroll to position [1057, 0]
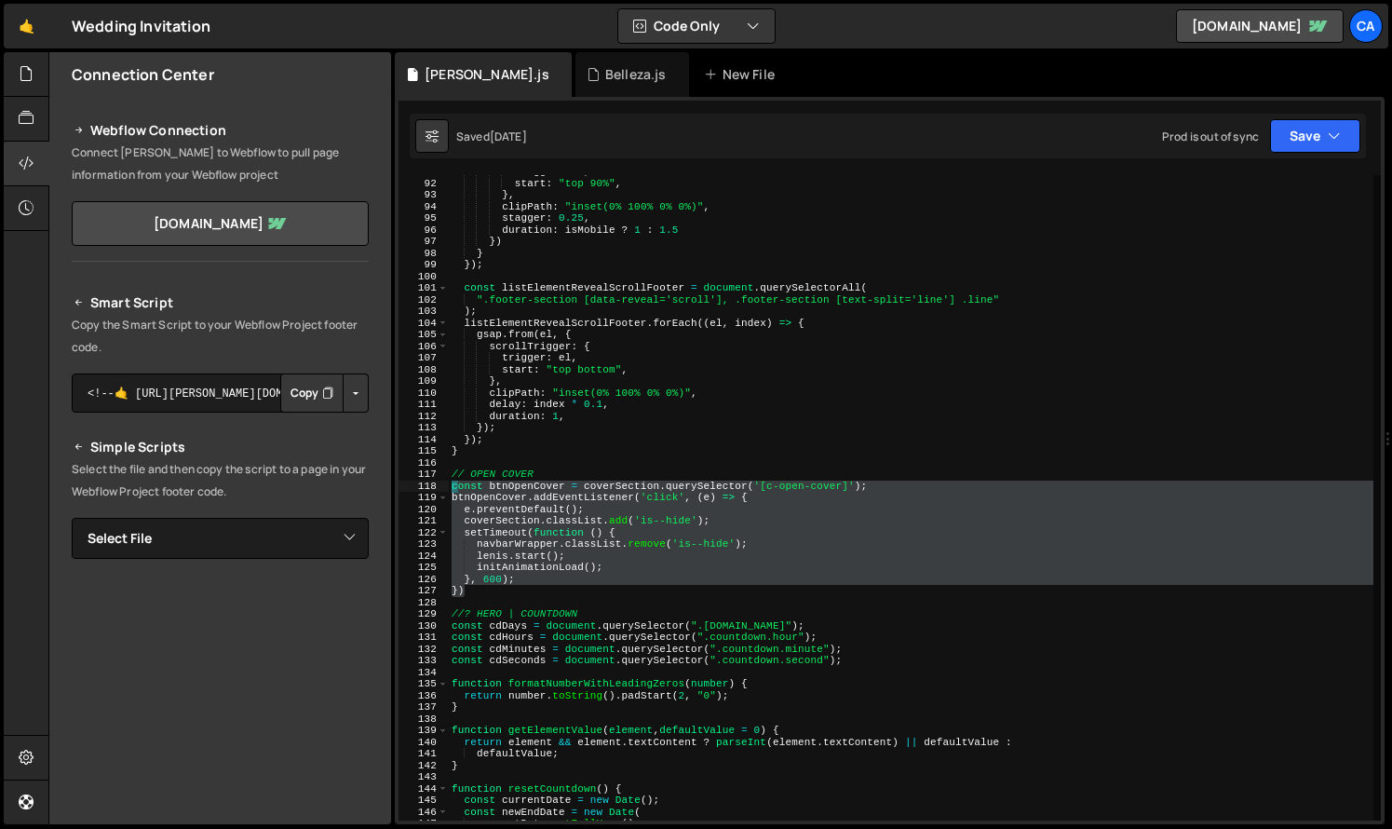
drag, startPoint x: 496, startPoint y: 591, endPoint x: 445, endPoint y: 483, distance: 119.6
click at [445, 483] on div "}) 91 92 93 94 95 96 97 98 99 100 101 102 103 104 105 106 107 108 109 110 111 1…" at bounding box center [890, 497] width 983 height 645
click at [463, 463] on div "trigger : el , start : "top 90%" , } , clipPath : "inset(0% 100% 0% 0%)" , stag…" at bounding box center [911, 500] width 926 height 669
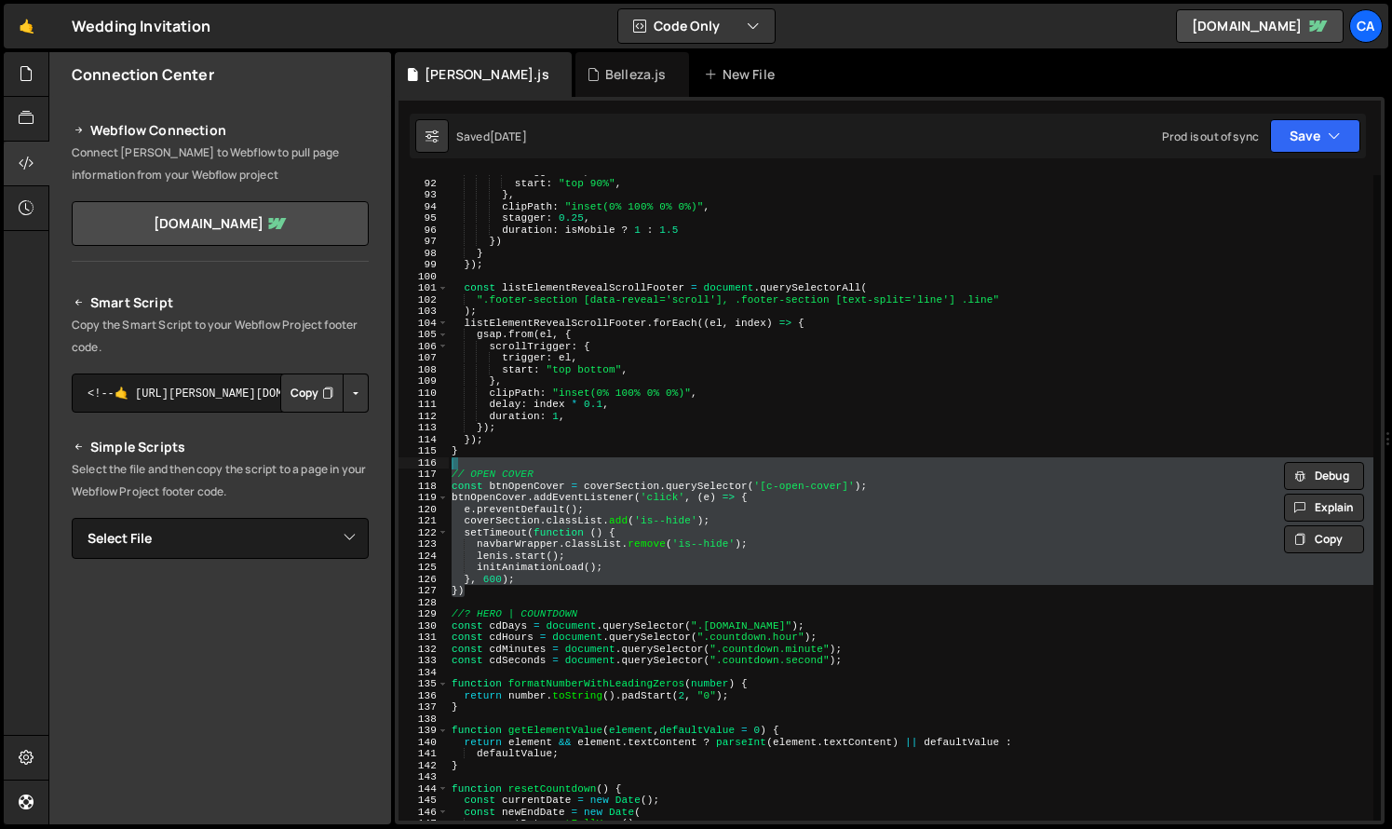
click at [509, 645] on div "trigger : el , start : "top 90%" , } , clipPath : "inset(0% 100% 0% 0%)" , stag…" at bounding box center [911, 500] width 926 height 669
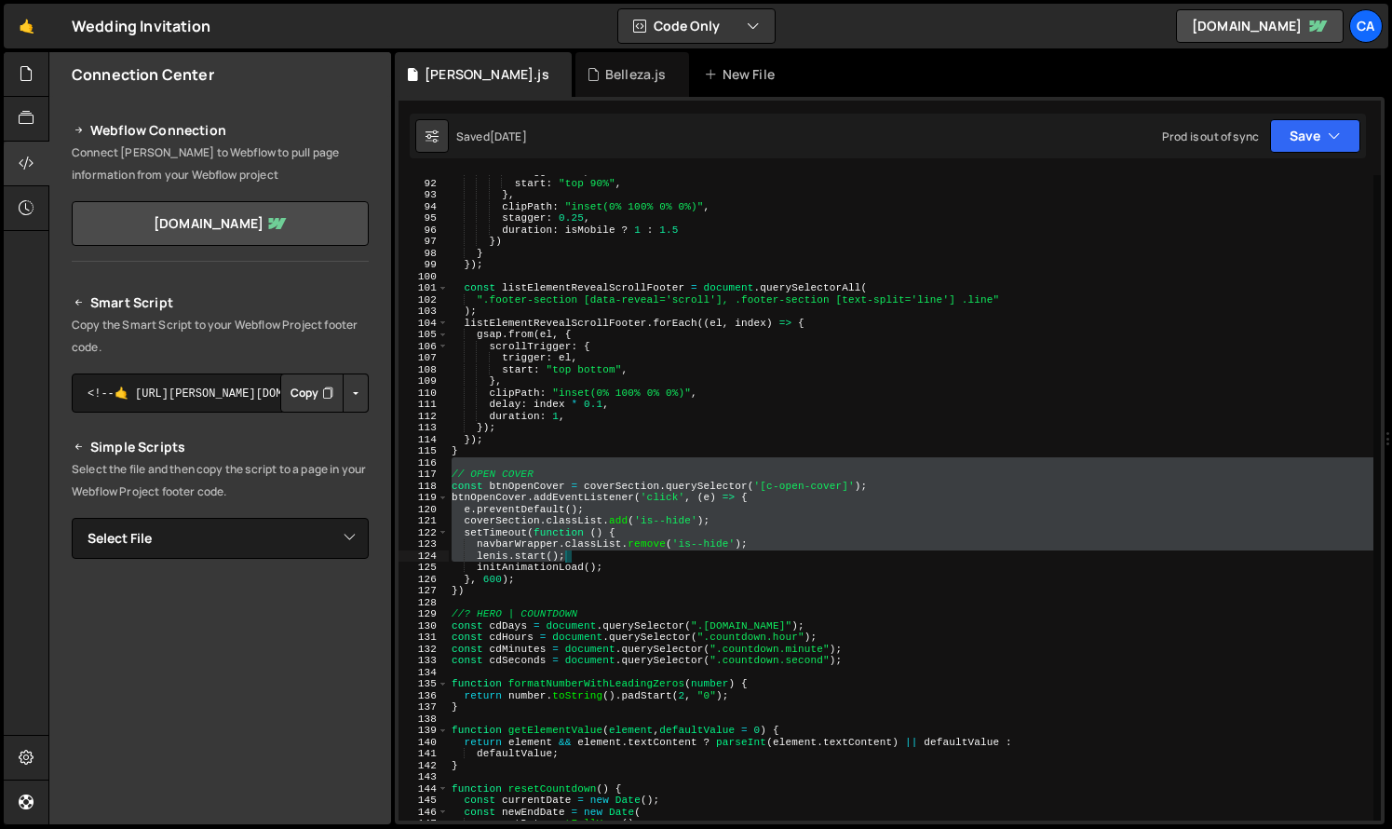
drag, startPoint x: 475, startPoint y: 462, endPoint x: 604, endPoint y: 654, distance: 231.4
click at [604, 654] on div "trigger : el , start : "top 90%" , } , clipPath : "inset(0% 100% 0% 0%)" , stag…" at bounding box center [911, 500] width 926 height 669
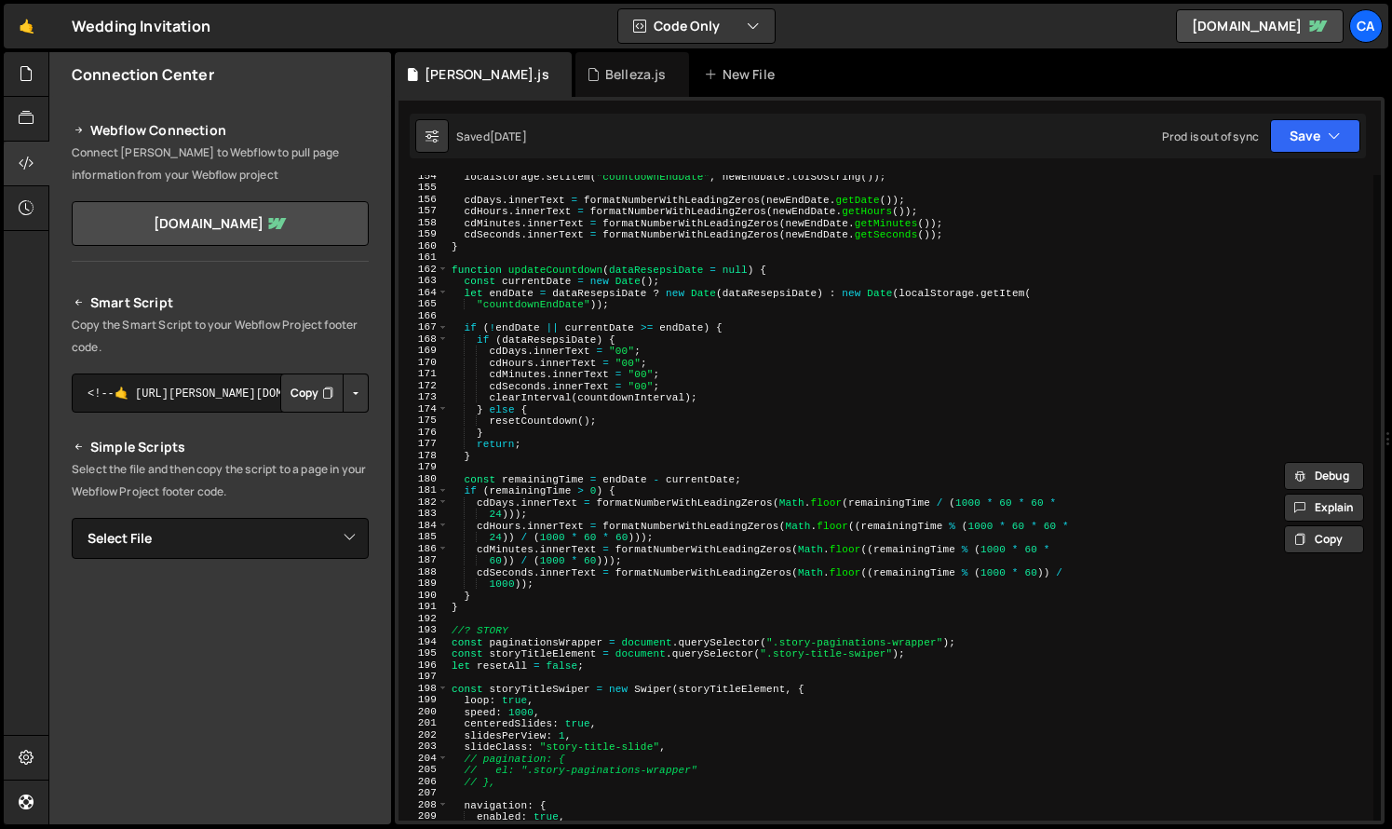
scroll to position [1787, 0]
click at [525, 600] on div "localStorage . setItem ( "countdownEndDate" , newEndDate . toISOString ( )) ; c…" at bounding box center [911, 504] width 926 height 669
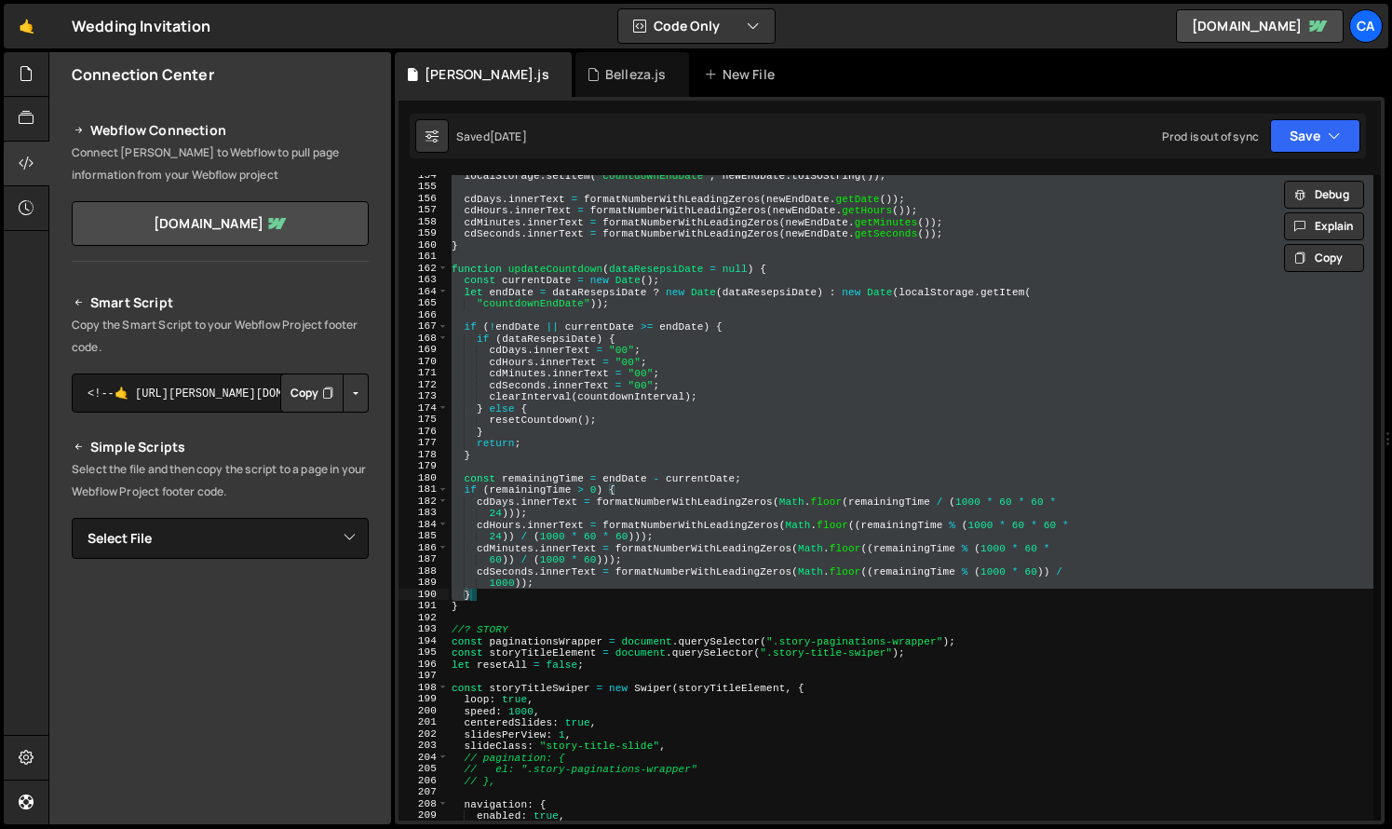
click at [505, 605] on div "localStorage . setItem ( "countdownEndDate" , newEndDate . toISOString ( )) ; c…" at bounding box center [911, 504] width 926 height 669
type textarea "} }"
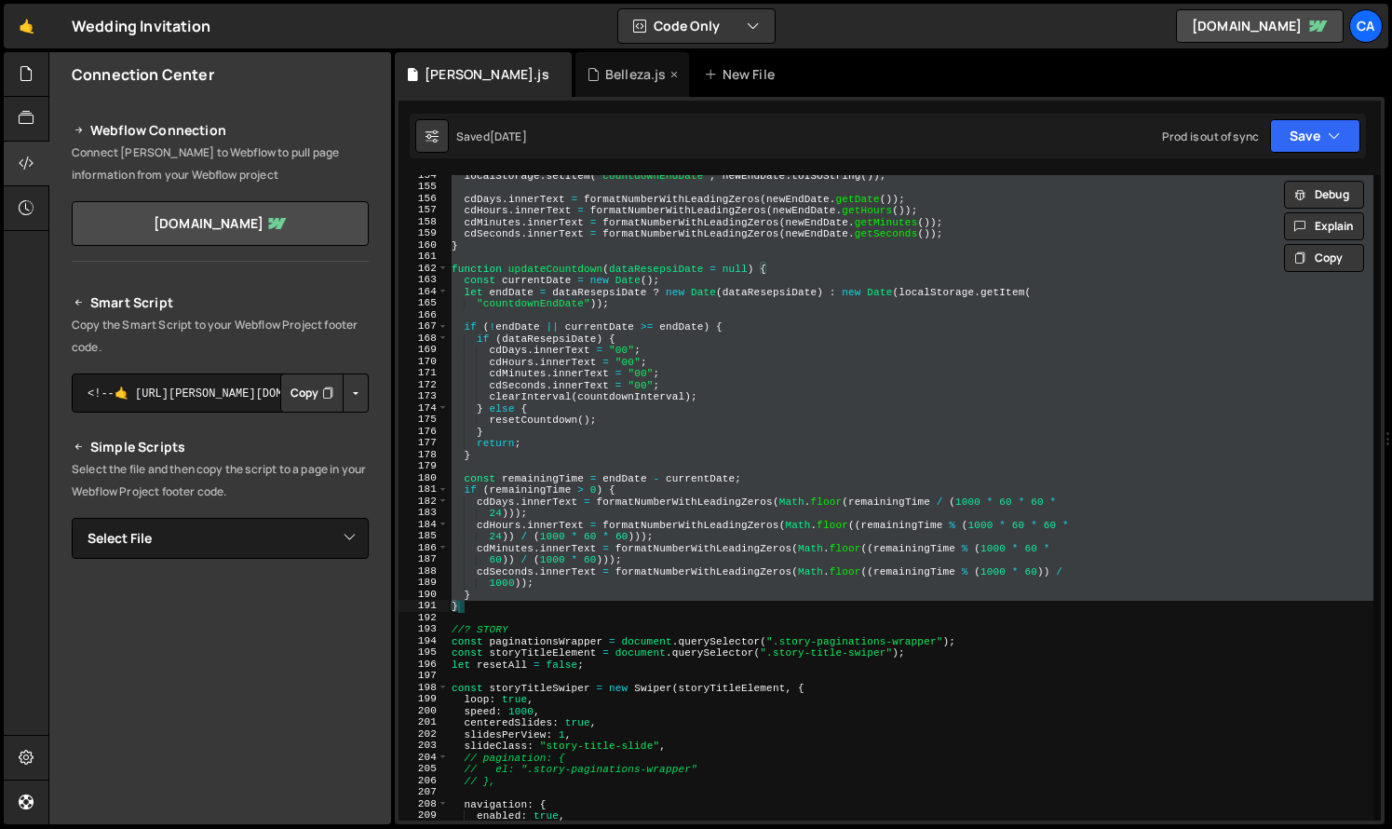
click at [605, 82] on div "Belleza.js" at bounding box center [635, 74] width 61 height 19
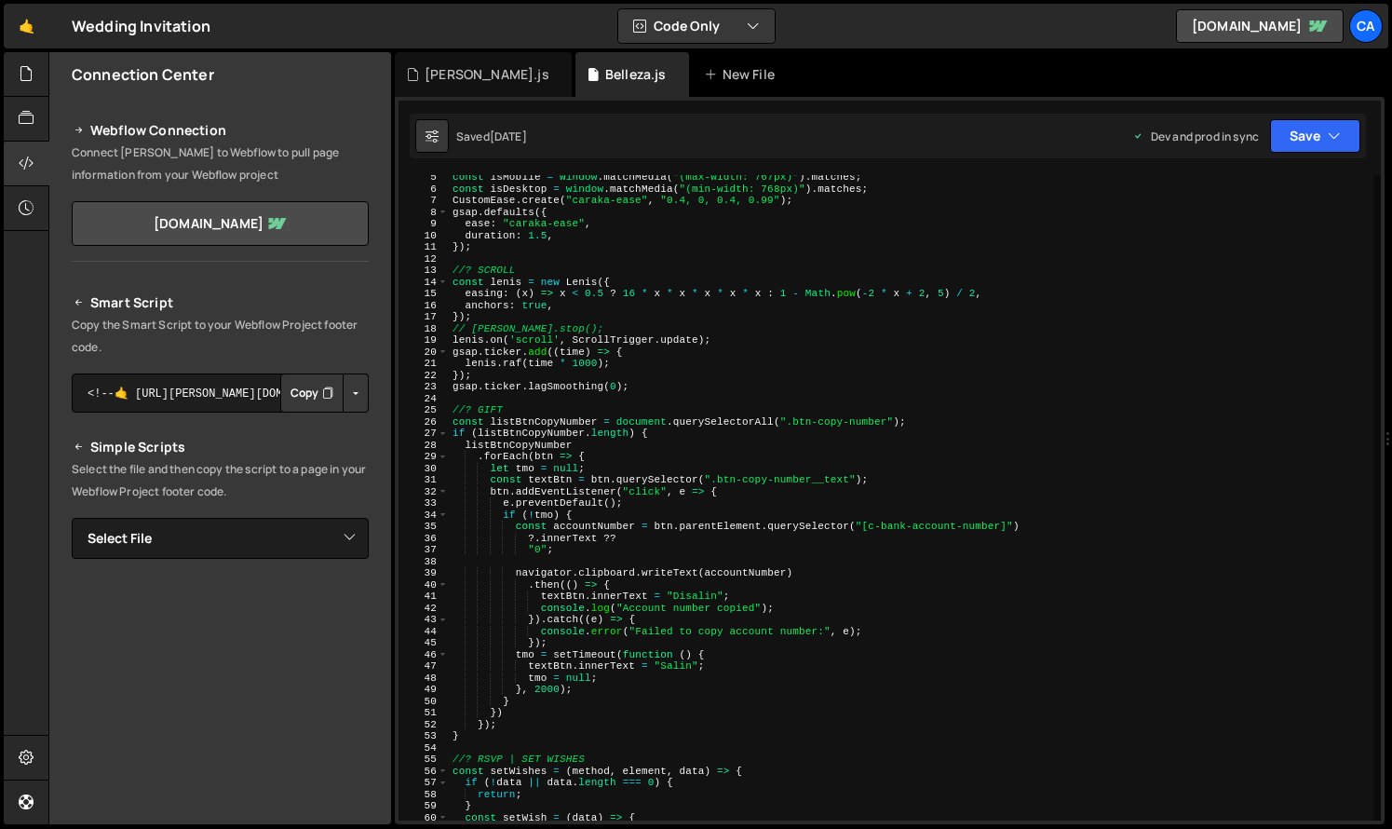
scroll to position [0, 0]
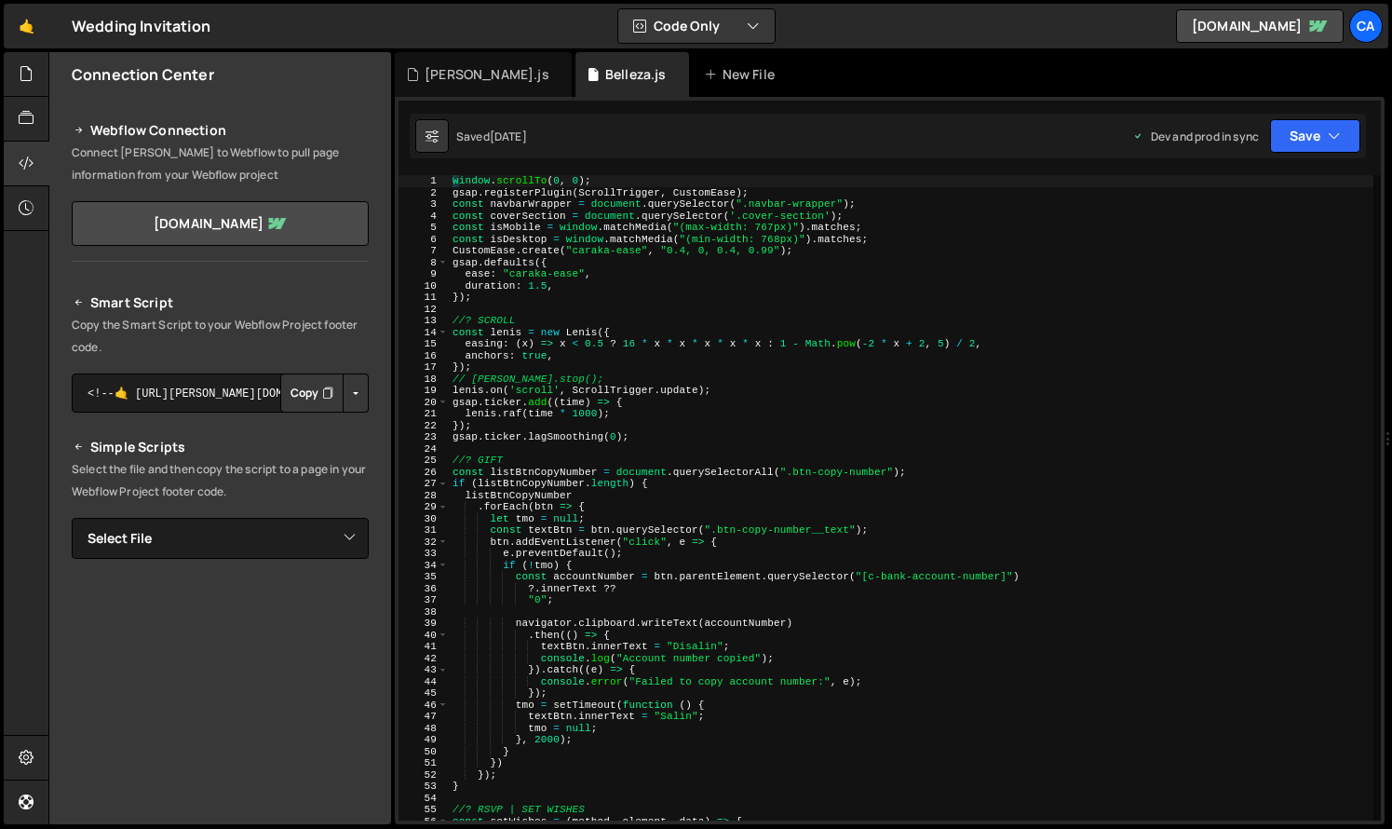
click at [523, 454] on div "window . scrollTo ( 0 , 0 ) ; gsap . registerPlugin ( ScrollTrigger , CustomEas…" at bounding box center [911, 509] width 925 height 669
type textarea "//? GIFT"
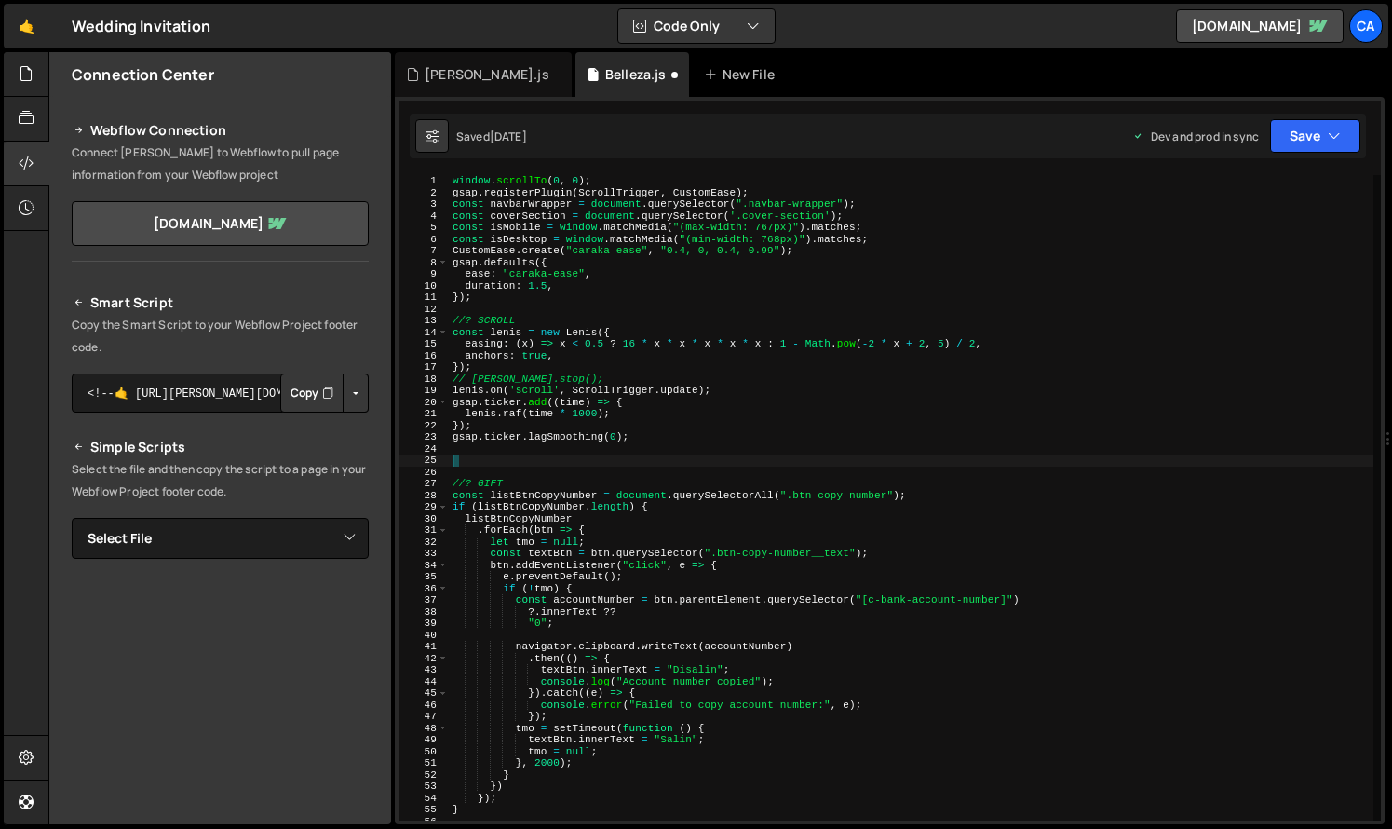
paste textarea "}"
type textarea "}"
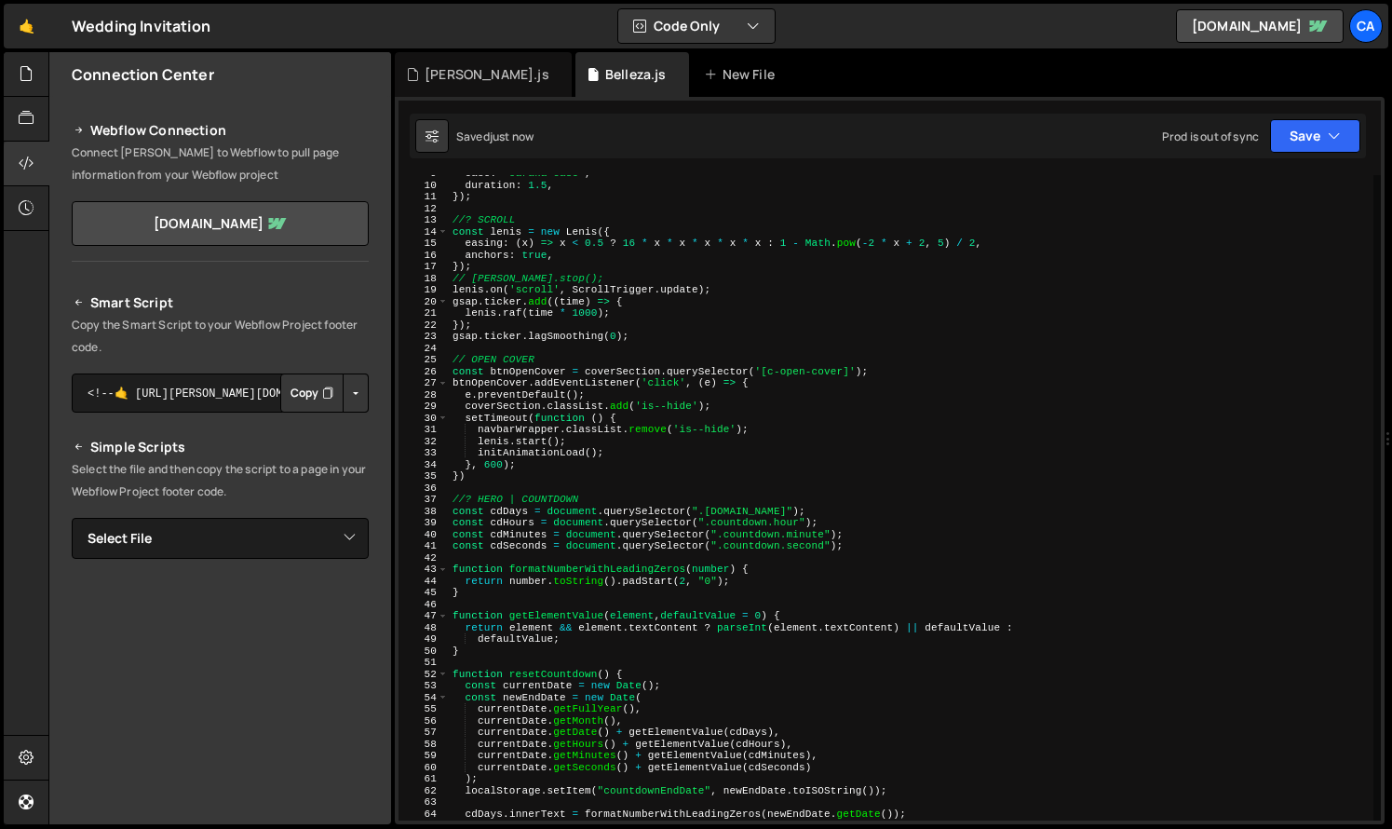
scroll to position [101, 0]
click at [543, 371] on div "ease : "caraka-ease" , duration : 1.5 , }) ; //? SCROLL const [PERSON_NAME] = n…" at bounding box center [911, 502] width 925 height 669
click at [446, 75] on div "[PERSON_NAME].js" at bounding box center [487, 74] width 125 height 19
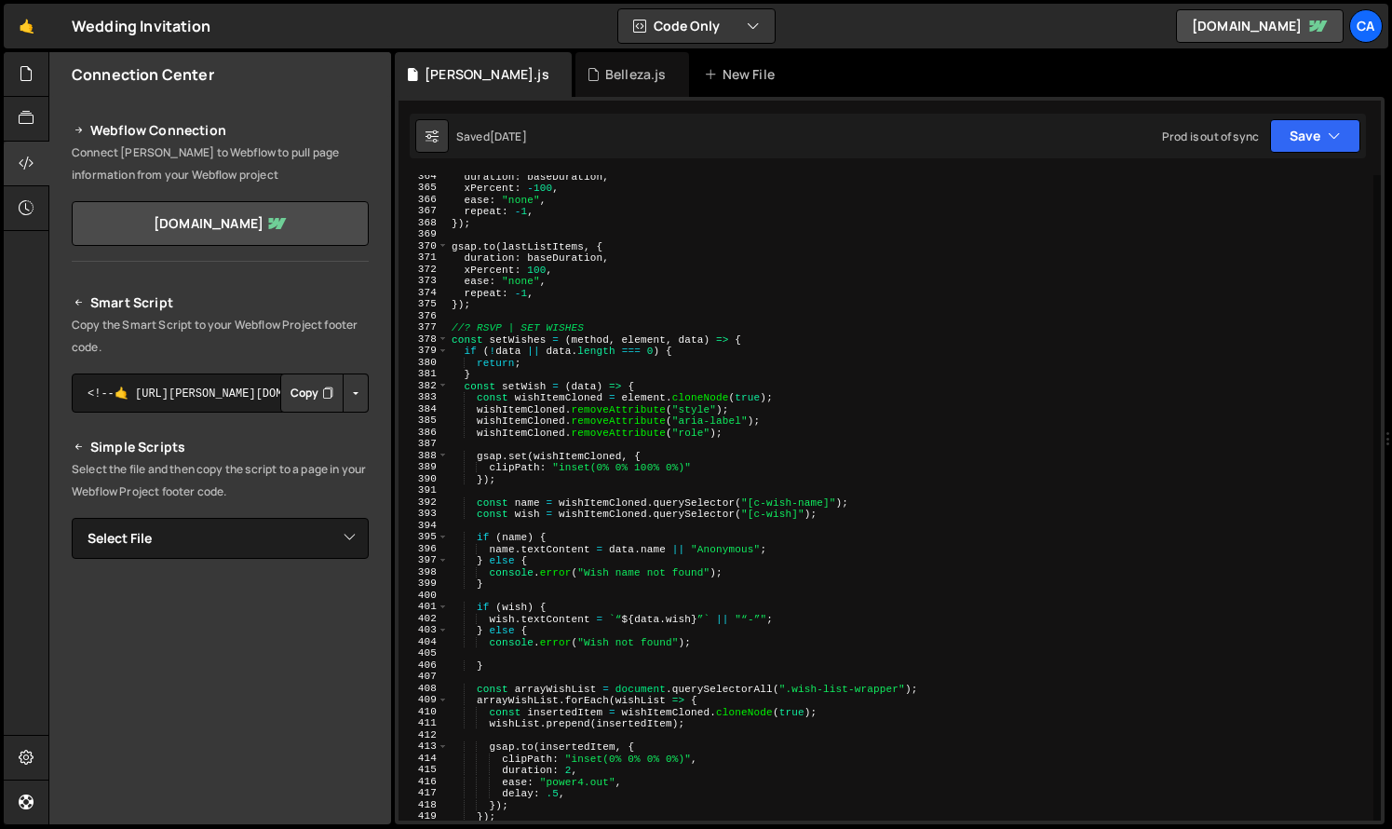
scroll to position [4239, 0]
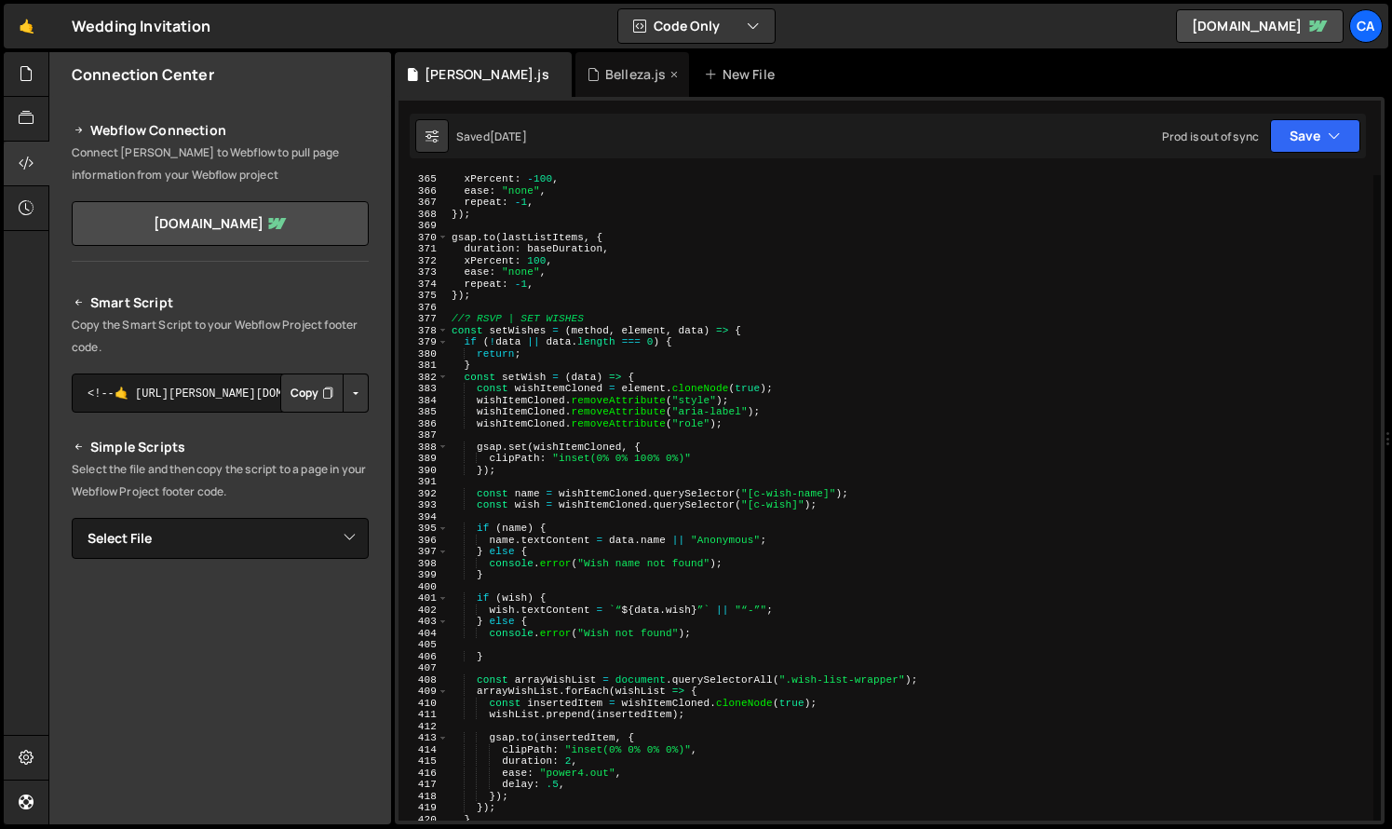
click at [576, 63] on div "Belleza.js" at bounding box center [633, 74] width 114 height 45
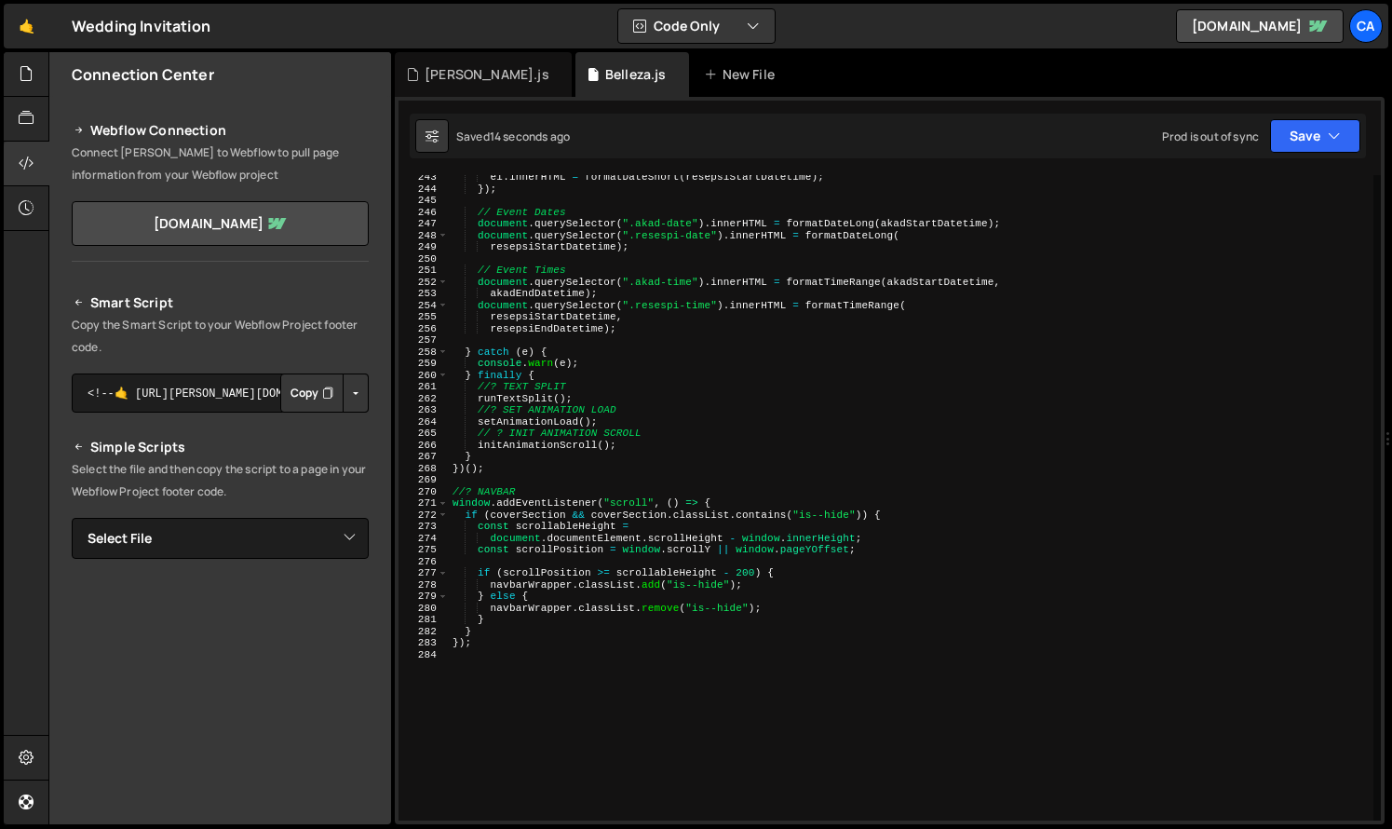
scroll to position [2792, 0]
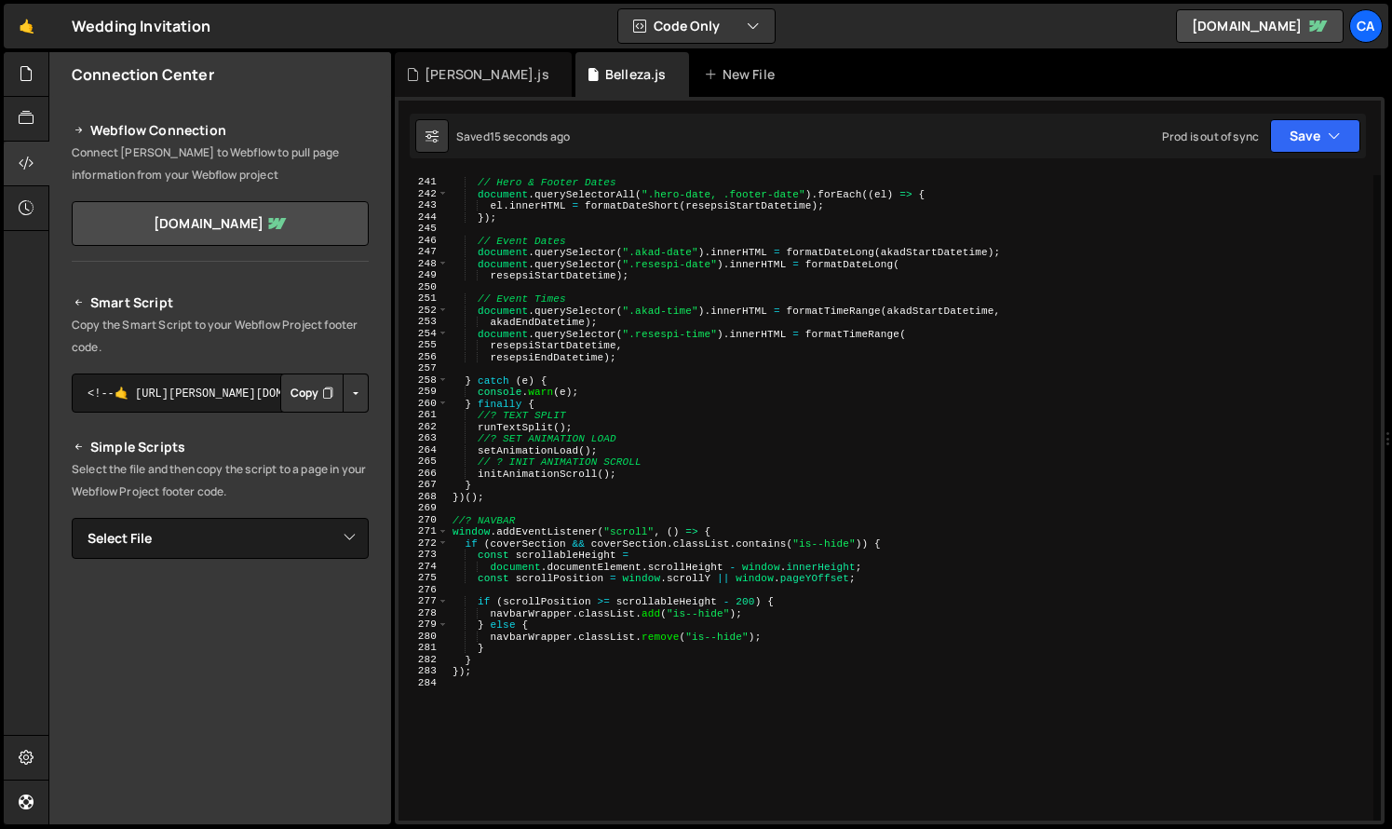
click at [523, 425] on div "// Hero & Footer Dates document . querySelectorAll ( ".hero-date, .footer-date"…" at bounding box center [911, 499] width 925 height 669
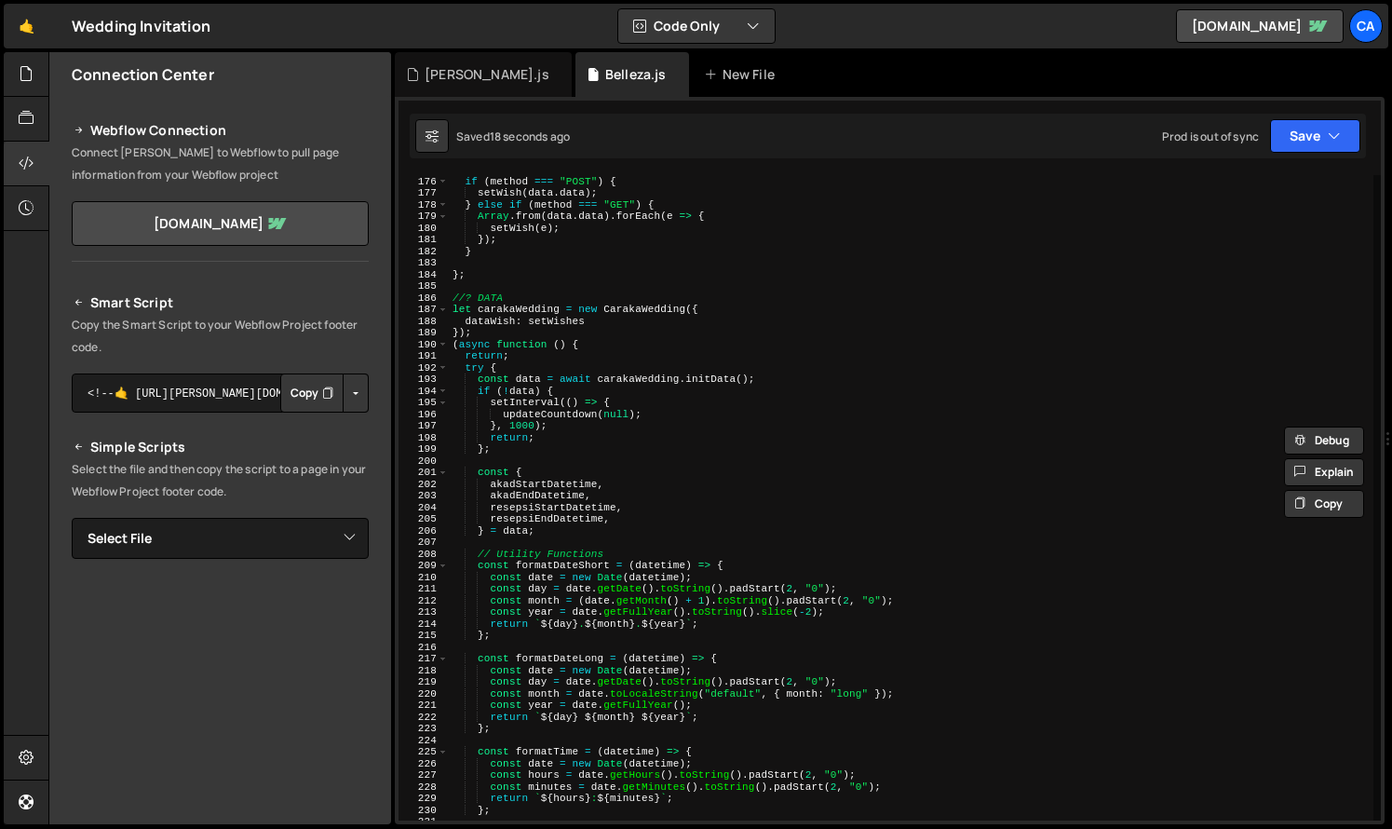
scroll to position [2036, 0]
click at [529, 346] on div "if ( method === "POST" ) { setWish ( data . data ) ; } else if ( method === "GE…" at bounding box center [911, 499] width 925 height 669
click at [526, 353] on div "if ( method === "POST" ) { setWish ( data . data ) ; } else if ( method === "GE…" at bounding box center [911, 499] width 925 height 669
click at [569, 347] on div "if ( method === "POST" ) { setWish ( data . data ) ; } else if ( method === "GE…" at bounding box center [911, 499] width 925 height 669
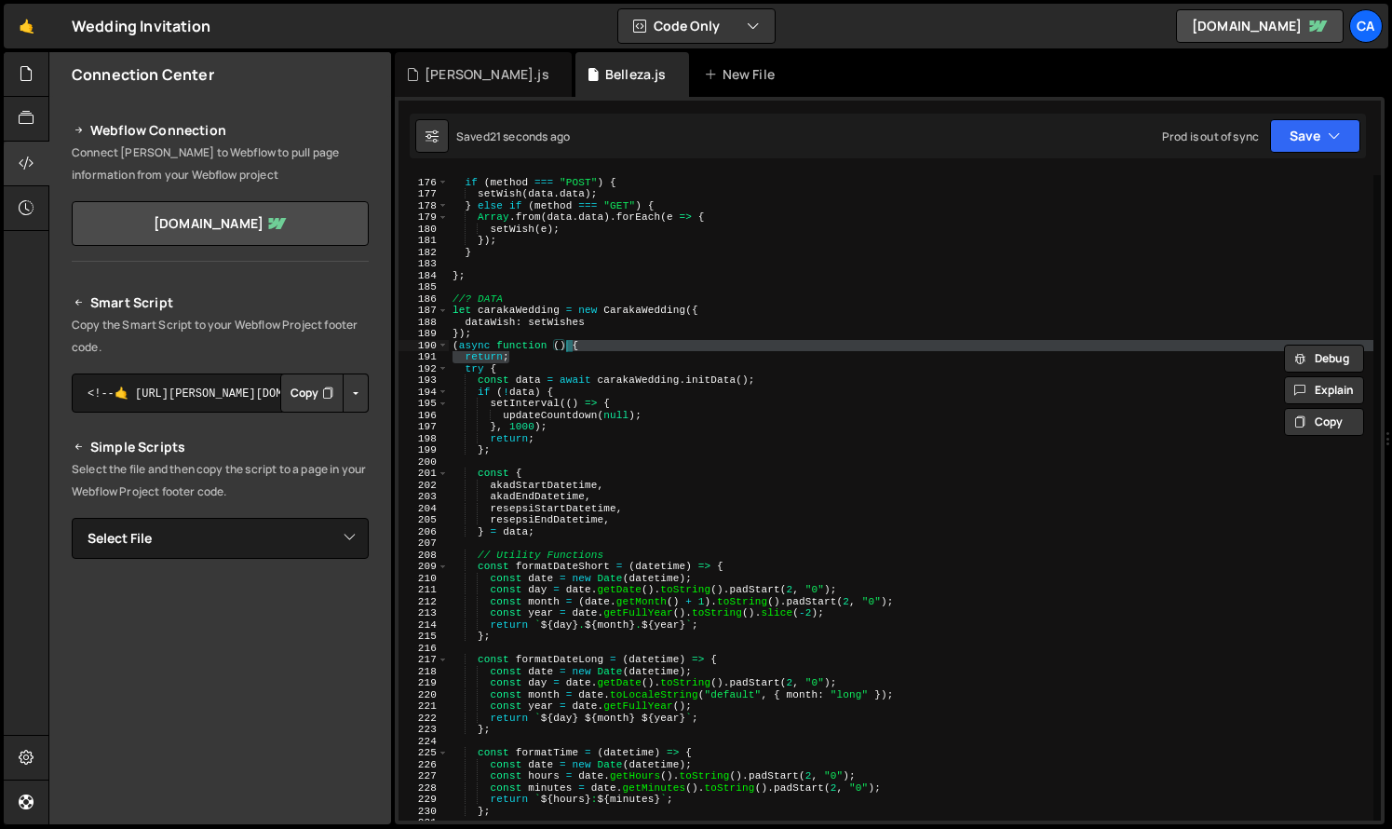
click at [583, 346] on div "if ( method === "POST" ) { setWish ( data . data ) ; } else if ( method === "GE…" at bounding box center [911, 499] width 925 height 669
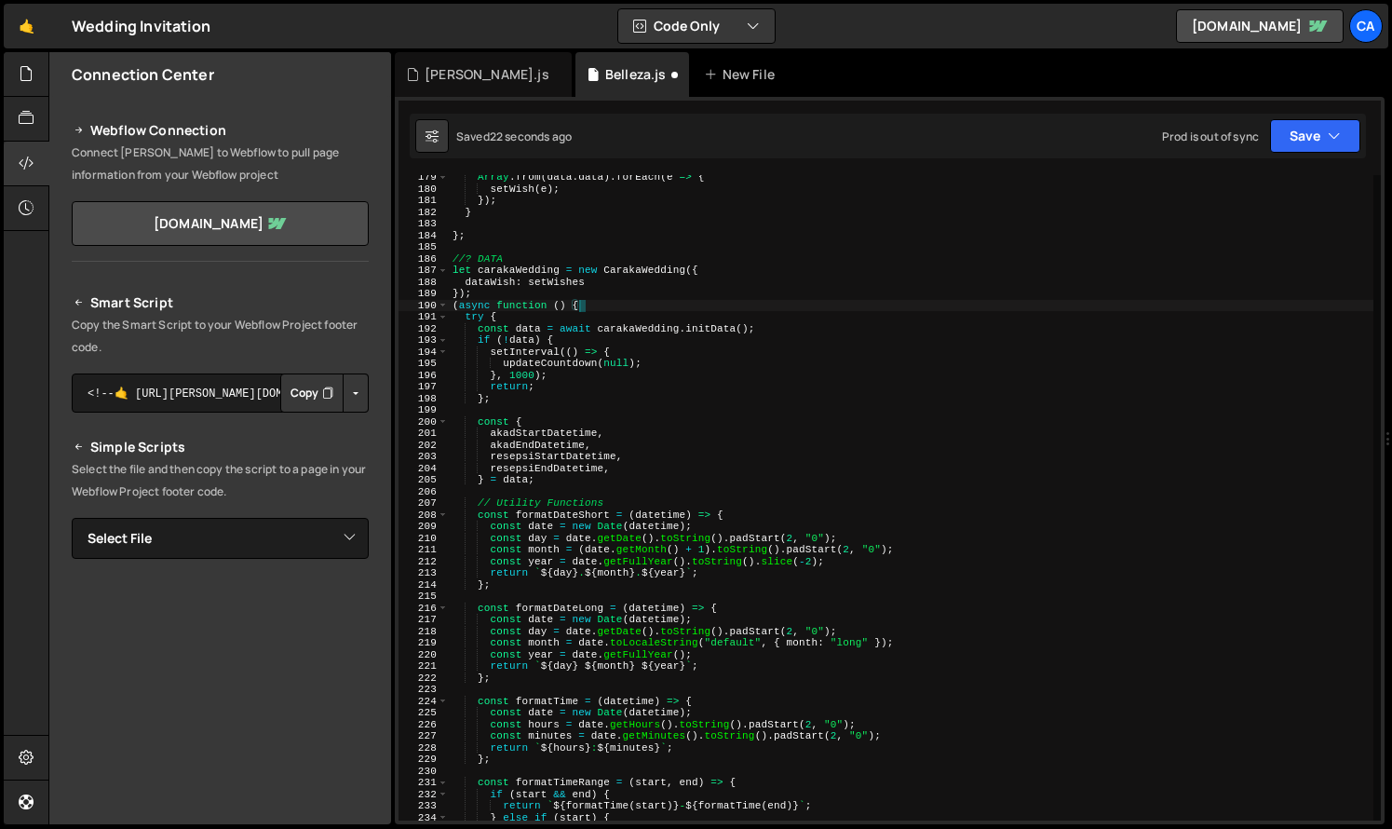
scroll to position [2078, 0]
click at [584, 519] on div "Array . from ( data . data ) . forEach ( e => { setWish ( e ) ; }) ; } } ; //? …" at bounding box center [911, 504] width 925 height 669
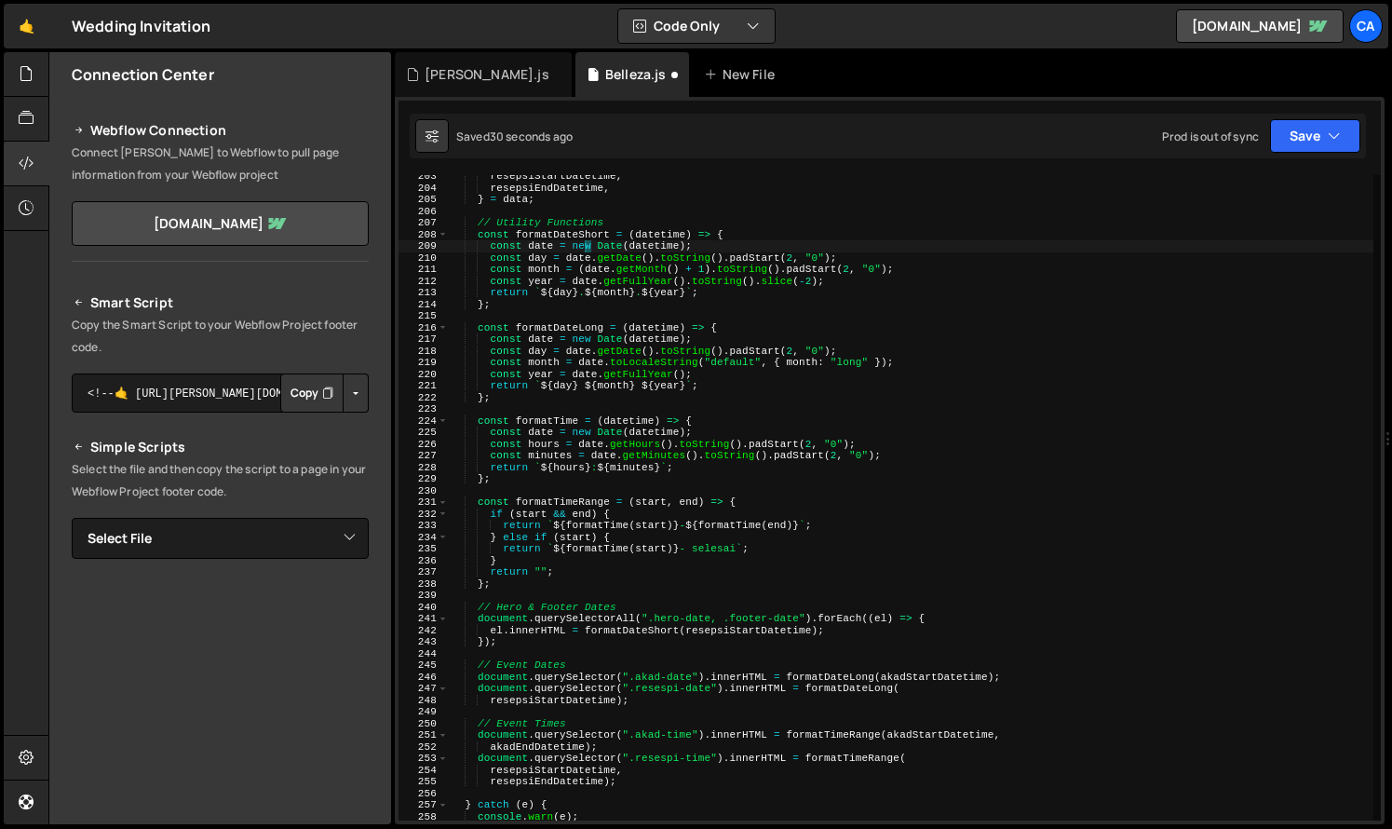
scroll to position [2356, 0]
click at [518, 619] on div "resepsiStartDatetime , resepsiEndDatetime , } = data ; // Utility Functions con…" at bounding box center [911, 504] width 925 height 669
type textarea "document.querySelectorAll(".hero-date, .footer-date").forEach((el) => {"
click at [563, 652] on div "resepsiStartDatetime , resepsiEndDatetime , } = data ; // Utility Functions con…" at bounding box center [911, 504] width 925 height 669
click at [628, 626] on div "resepsiStartDatetime , resepsiEndDatetime , } = data ; // Utility Functions con…" at bounding box center [911, 504] width 925 height 669
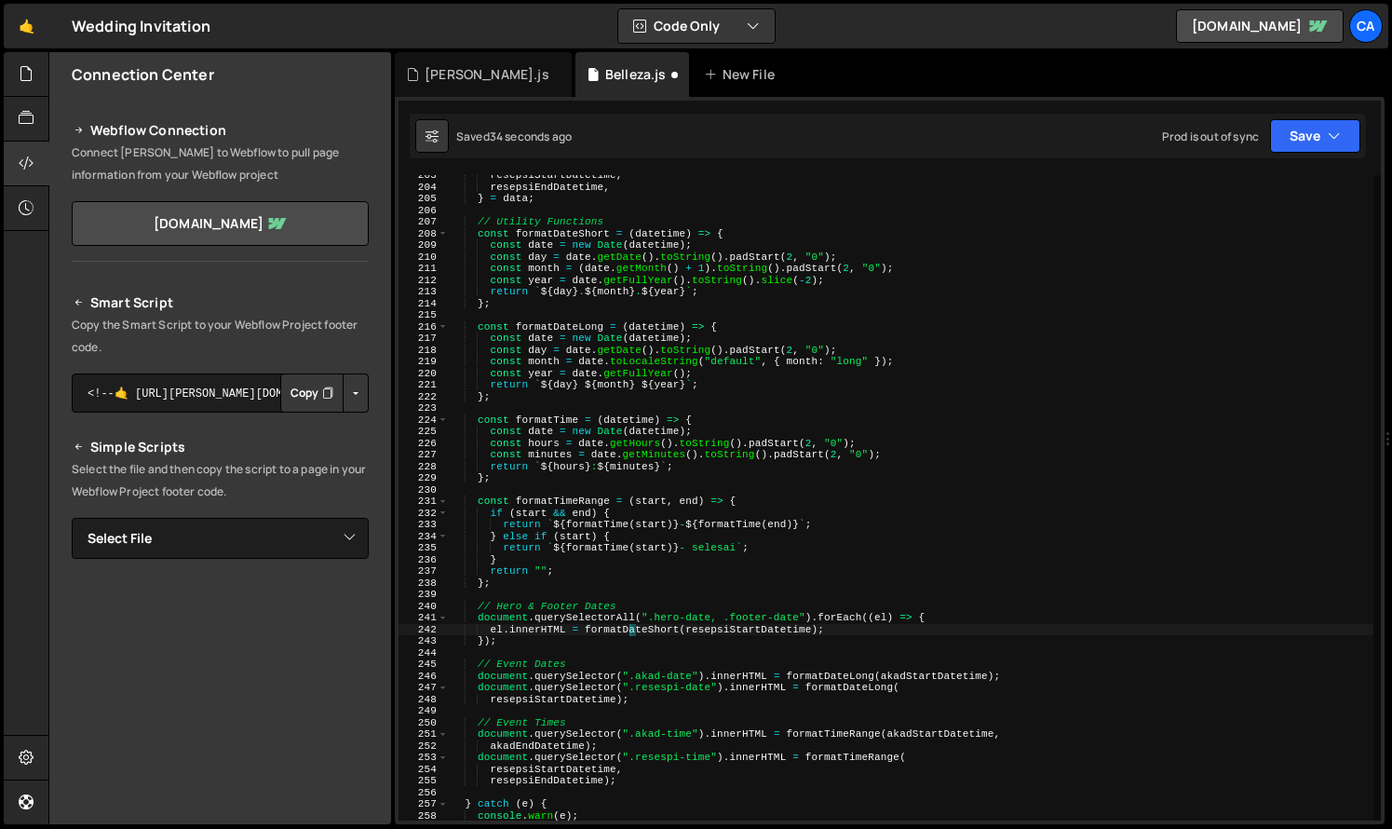
click at [628, 626] on div "resepsiStartDatetime , resepsiEndDatetime , } = data ; // Utility Functions con…" at bounding box center [911, 504] width 925 height 669
click at [741, 637] on div "resepsiStartDatetime , resepsiEndDatetime , } = data ; // Utility Functions con…" at bounding box center [911, 504] width 925 height 669
click at [760, 633] on div "resepsiStartDatetime , resepsiEndDatetime , } = data ; // Utility Functions con…" at bounding box center [911, 504] width 925 height 669
type textarea "el.innerHTML = formatDateShort(resepsiStartDatetime);"
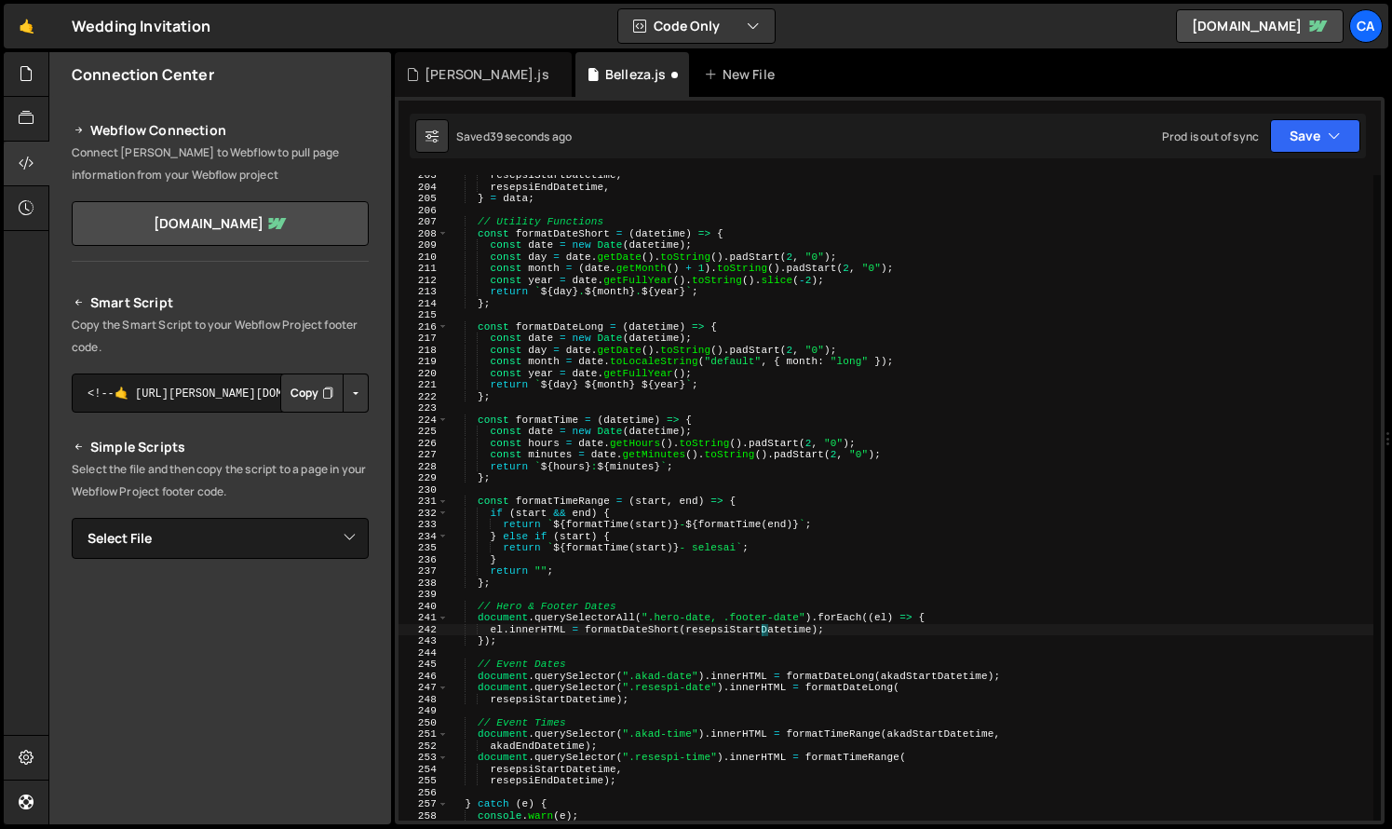
click at [760, 633] on div "resepsiStartDatetime , resepsiEndDatetime , } = data ; // Utility Functions con…" at bounding box center [911, 504] width 925 height 669
type textarea "// Hero & Footer Dates"
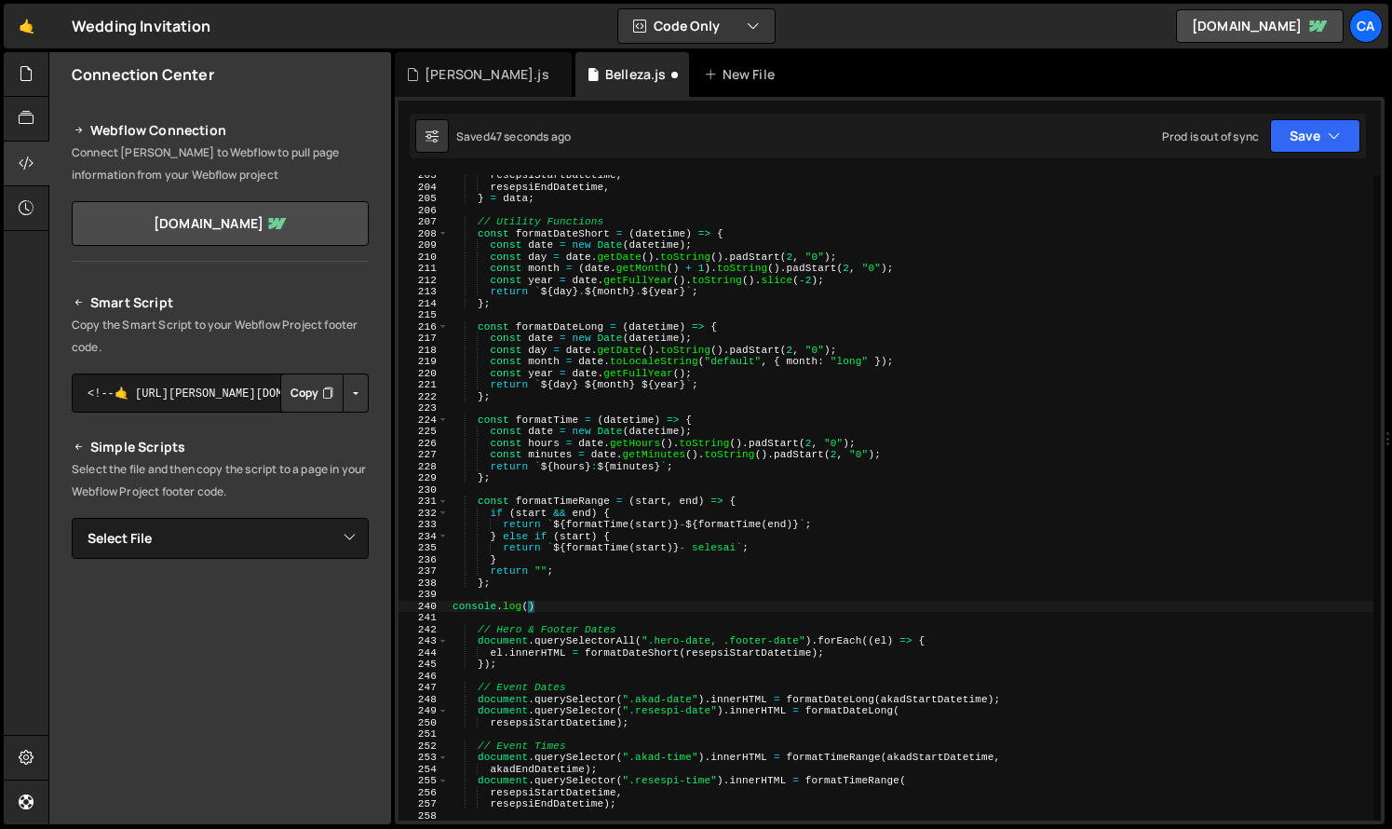
paste textarea "resepsiStartDatetime)"
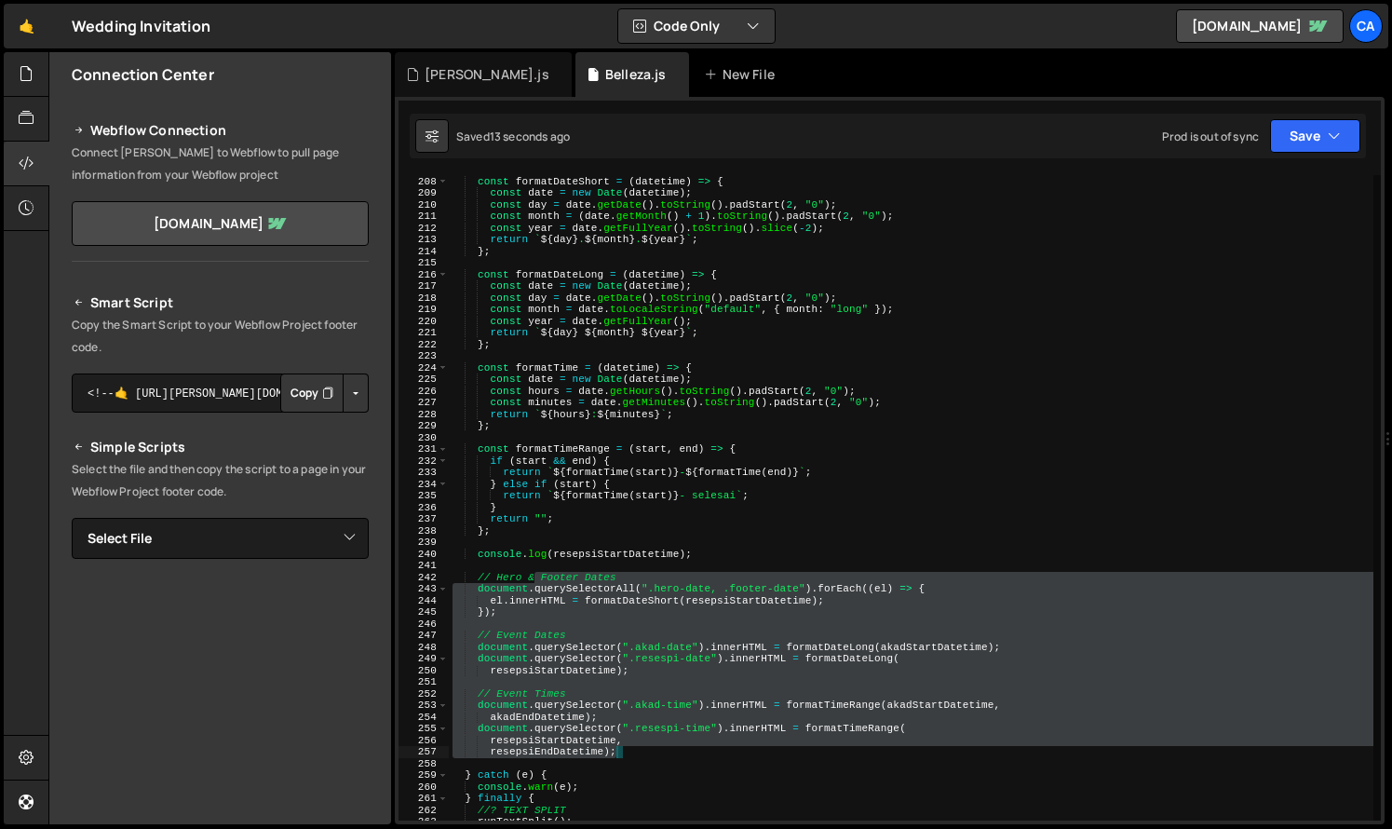
scroll to position [0, 16]
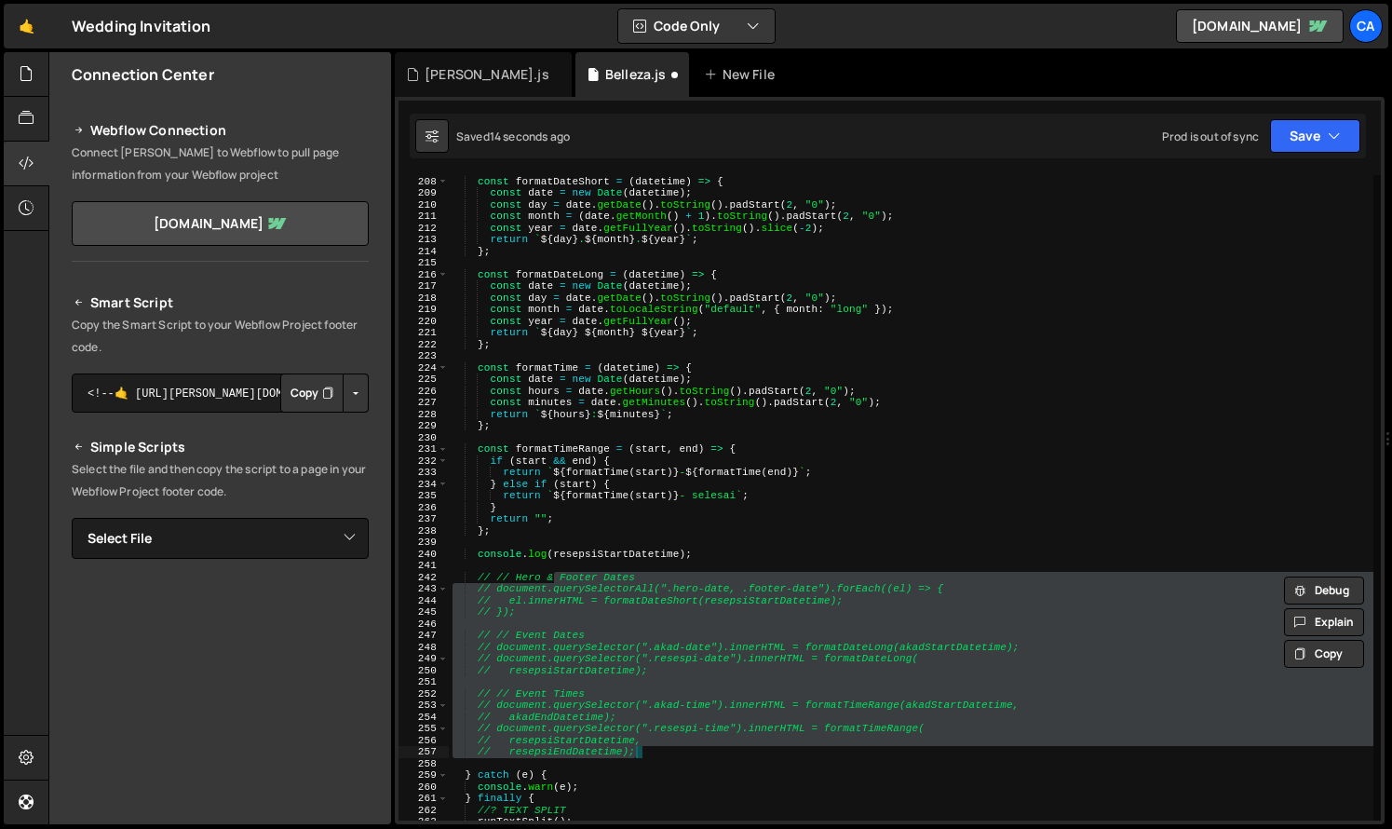
drag, startPoint x: 532, startPoint y: 579, endPoint x: 620, endPoint y: 749, distance: 191.2
click at [620, 749] on div "// Utility Functions const formatDateShort = ( datetime ) => { const date = new…" at bounding box center [911, 498] width 925 height 669
click at [580, 743] on div "// Utility Functions const formatDateShort = ( datetime ) => { const date = new…" at bounding box center [911, 498] width 925 height 669
type textarea "// resepsiStartDatetime,"
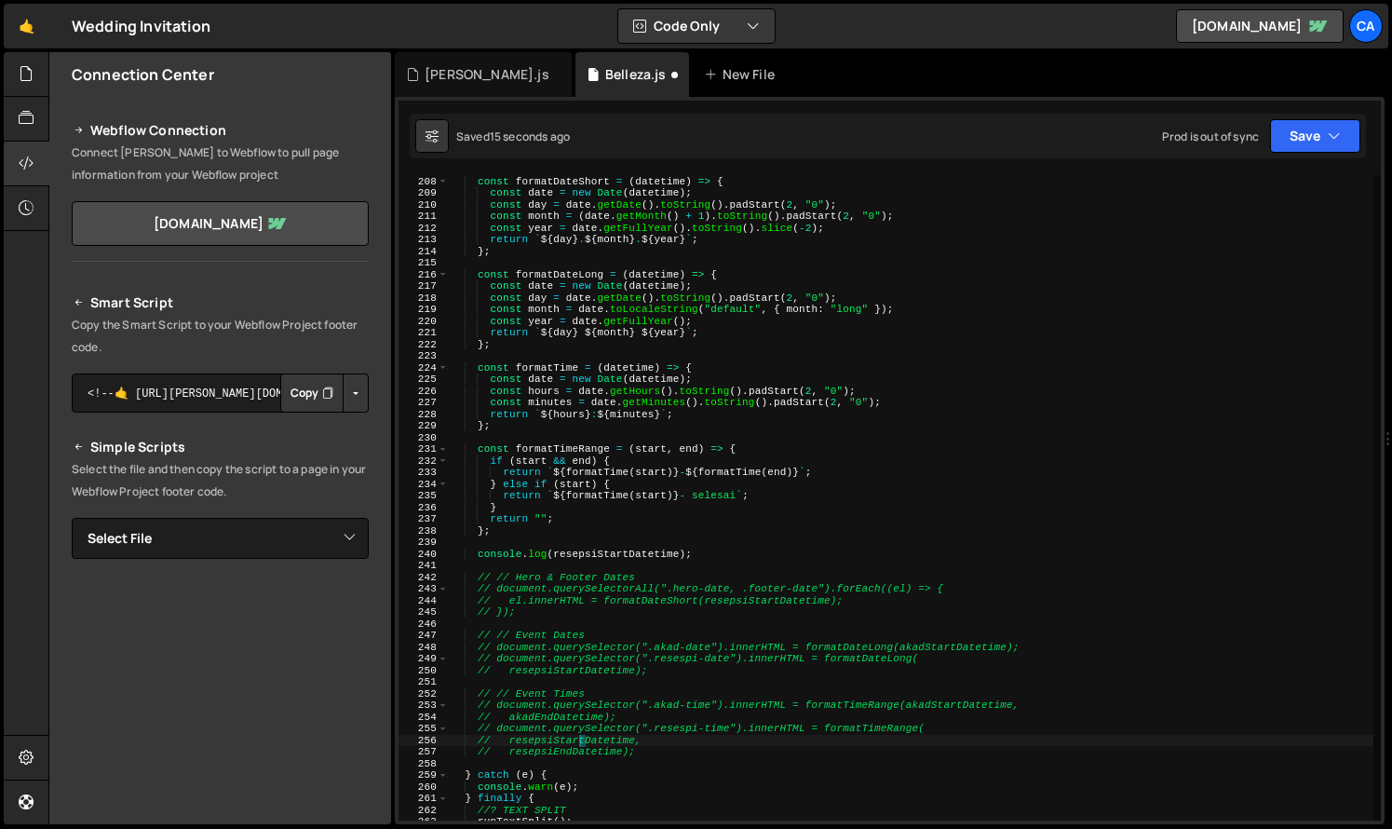
click at [580, 743] on div "// Utility Functions const formatDateShort = ( datetime ) => { const date = new…" at bounding box center [911, 498] width 925 height 669
click at [625, 544] on div "// Utility Functions const formatDateShort = ( datetime ) => { const date = new…" at bounding box center [911, 498] width 925 height 669
drag, startPoint x: 604, startPoint y: 603, endPoint x: 839, endPoint y: 602, distance: 234.7
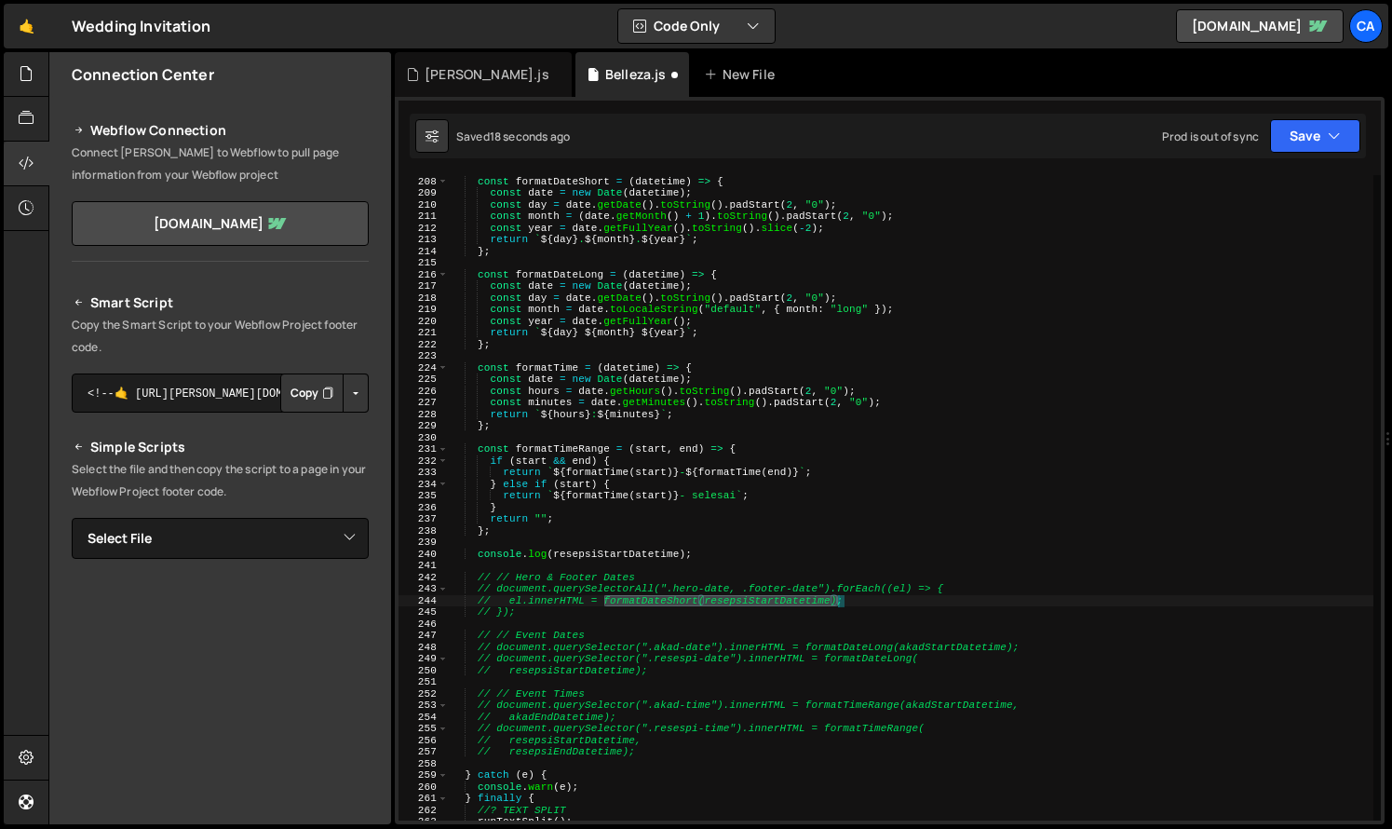
click at [839, 602] on div "// Utility Functions const formatDateShort = ( datetime ) => { const date = new…" at bounding box center [911, 498] width 925 height 669
click at [633, 555] on div "// Utility Functions const formatDateShort = ( datetime ) => { const date = new…" at bounding box center [911, 498] width 925 height 669
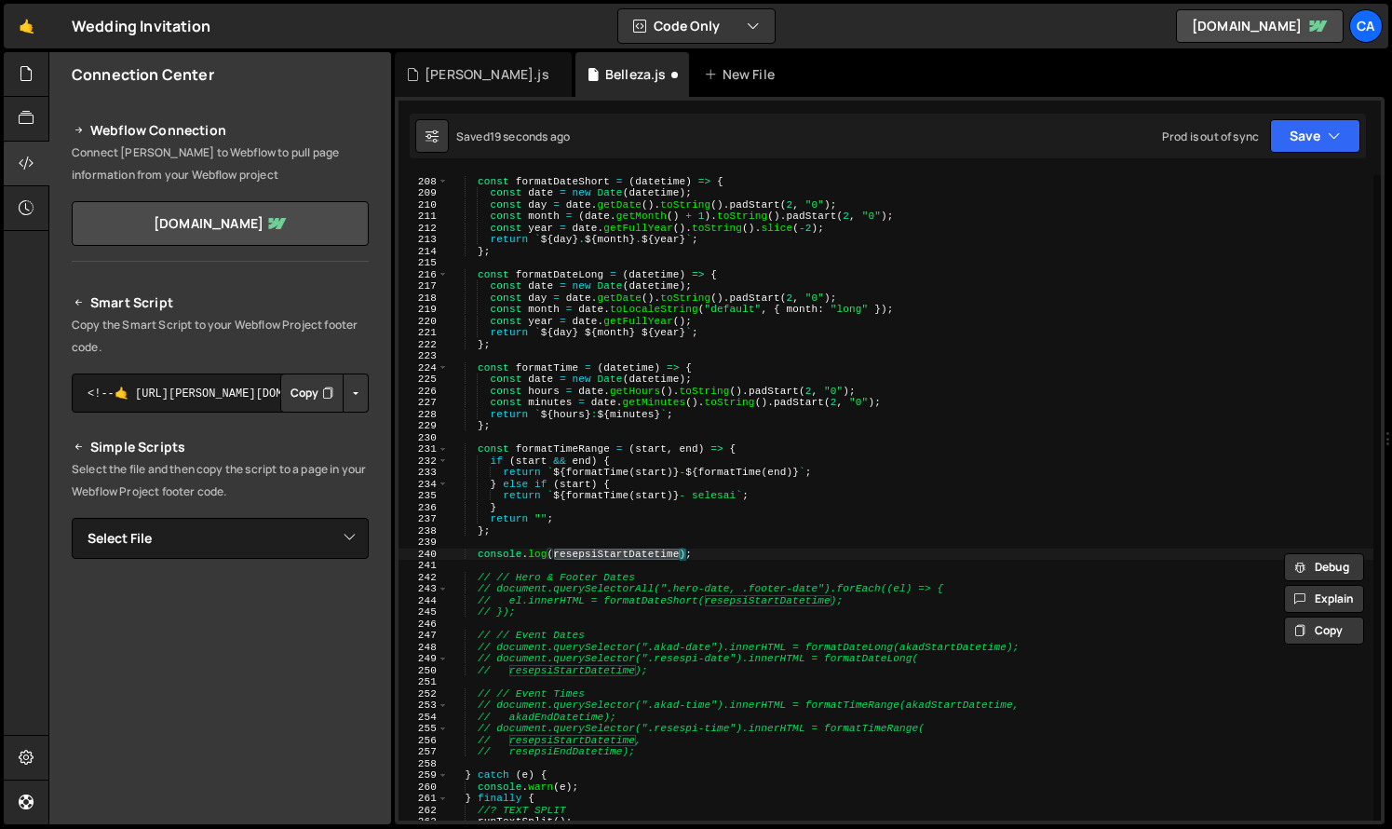
paste textarea "formatDateShort(resepsiStartDatetime)"
type textarea "console.log(formatDateShort(resepsiStartDatetime));"
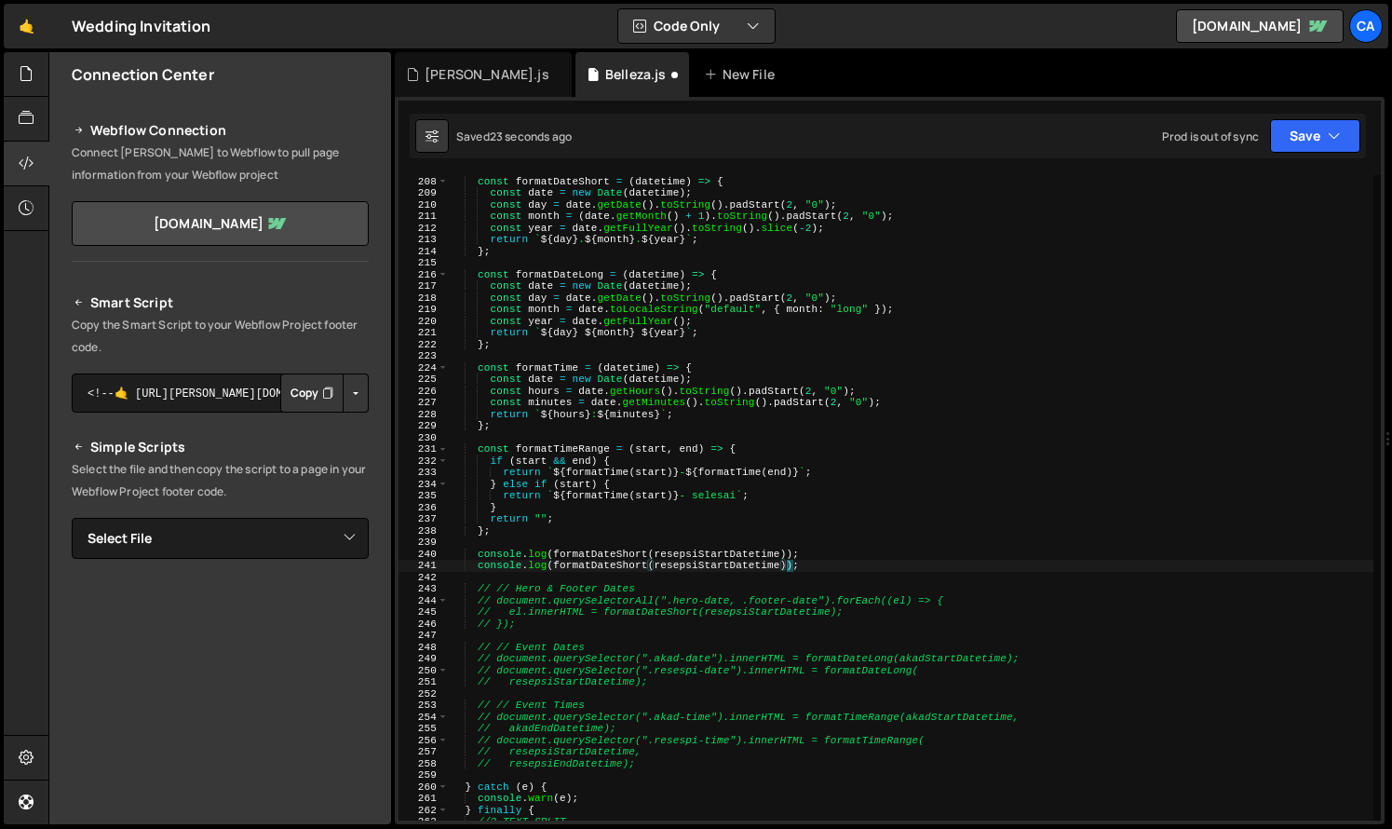
click at [609, 566] on div "// Utility Functions const formatDateShort = ( datetime ) => { const date = new…" at bounding box center [911, 498] width 925 height 669
click at [568, 268] on div "// Utility Functions const formatDateShort = ( datetime ) => { const date = new…" at bounding box center [911, 498] width 925 height 669
click at [558, 278] on div "// Utility Functions const formatDateShort = ( datetime ) => { const date = new…" at bounding box center [911, 498] width 925 height 669
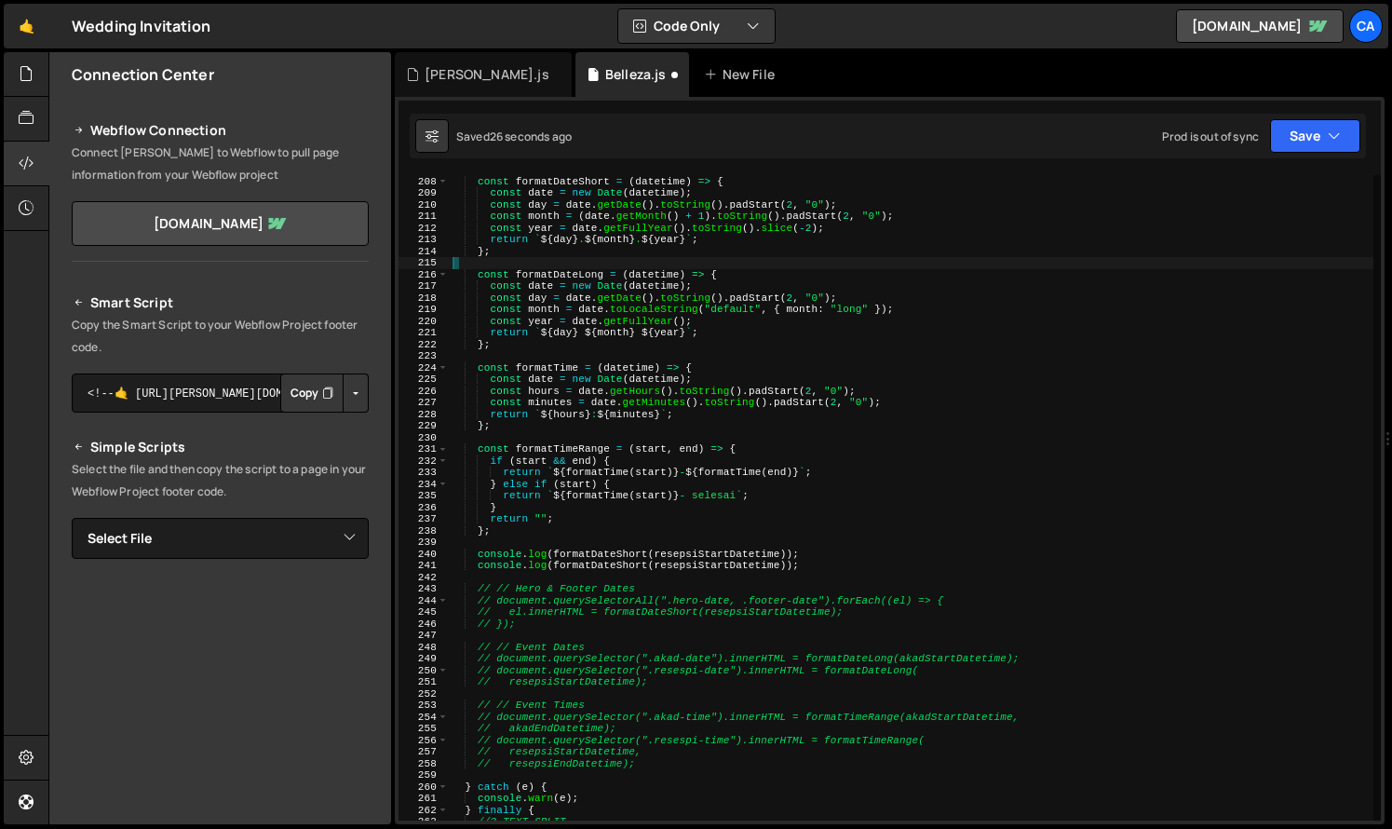
click at [558, 278] on div "// Utility Functions const formatDateShort = ( datetime ) => { const date = new…" at bounding box center [911, 498] width 925 height 669
click at [595, 565] on div "// Utility Functions const formatDateShort = ( datetime ) => { const date = new…" at bounding box center [911, 498] width 925 height 669
paste textarea "Long"
click at [698, 568] on div "// Utility Functions const formatDateShort = ( datetime ) => { const date = new…" at bounding box center [911, 498] width 925 height 669
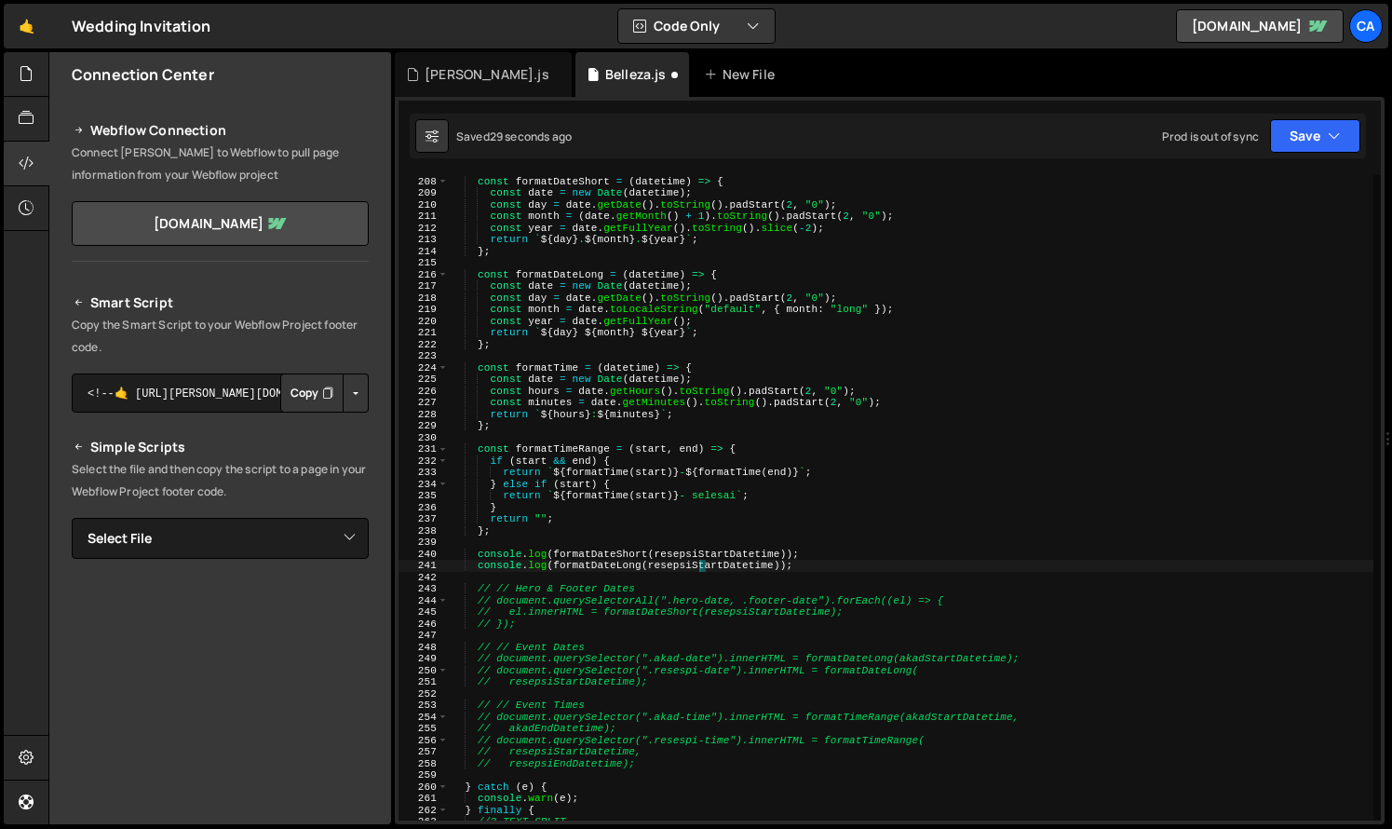
click at [698, 568] on div "// Utility Functions const formatDateShort = ( datetime ) => { const date = new…" at bounding box center [911, 498] width 925 height 669
click at [674, 669] on div "// Utility Functions const formatDateShort = ( datetime ) => { const date = new…" at bounding box center [911, 498] width 925 height 669
click at [946, 654] on div "// Utility Functions const formatDateShort = ( datetime ) => { const date = new…" at bounding box center [911, 498] width 925 height 669
click at [706, 566] on div "// Utility Functions const formatDateShort = ( datetime ) => { const date = new…" at bounding box center [911, 498] width 925 height 669
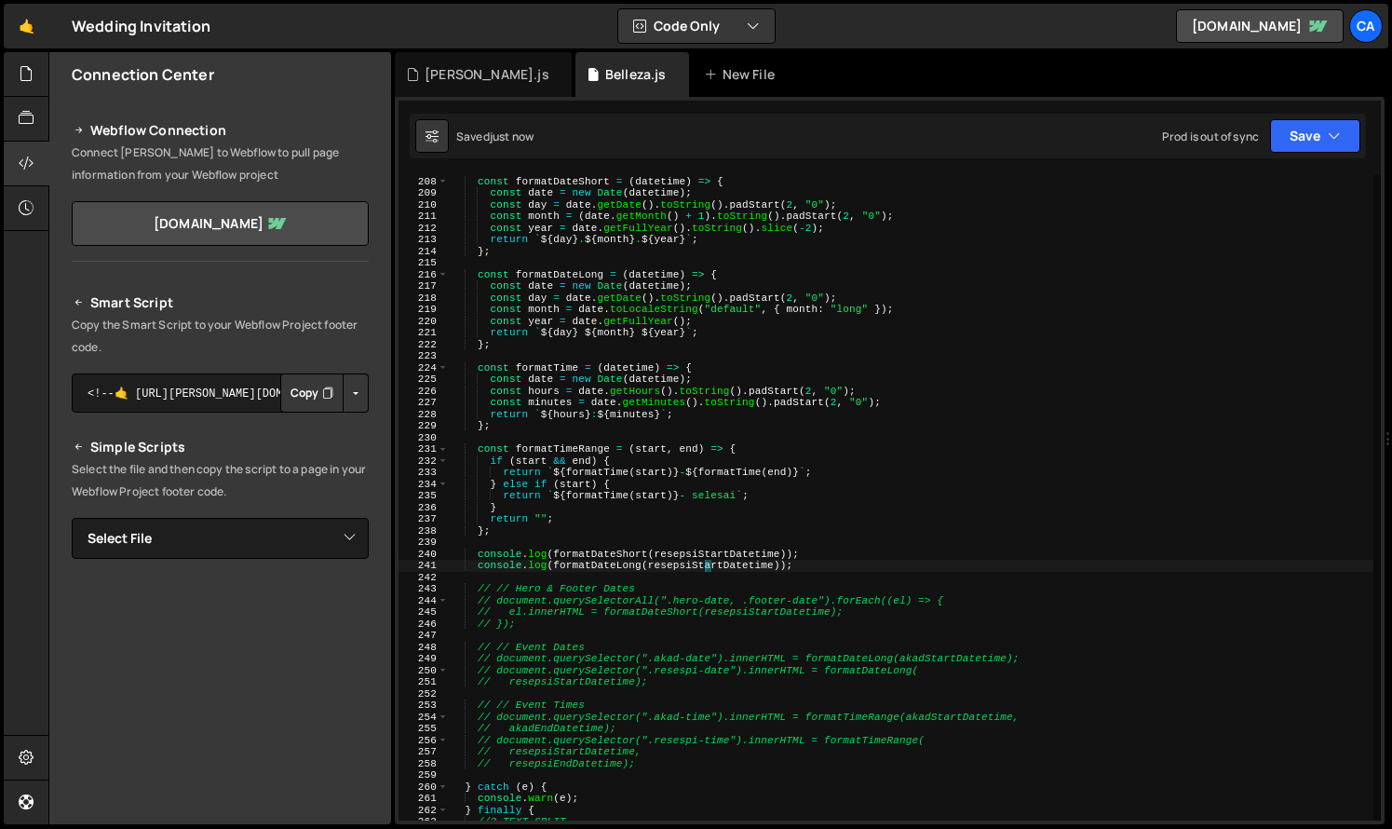
click at [706, 566] on div "// Utility Functions const formatDateShort = ( datetime ) => { const date = new…" at bounding box center [911, 498] width 925 height 669
paste textarea "akad"
click at [735, 649] on div "// Utility Functions const formatDateShort = ( datetime ) => { const date = new…" at bounding box center [911, 498] width 925 height 669
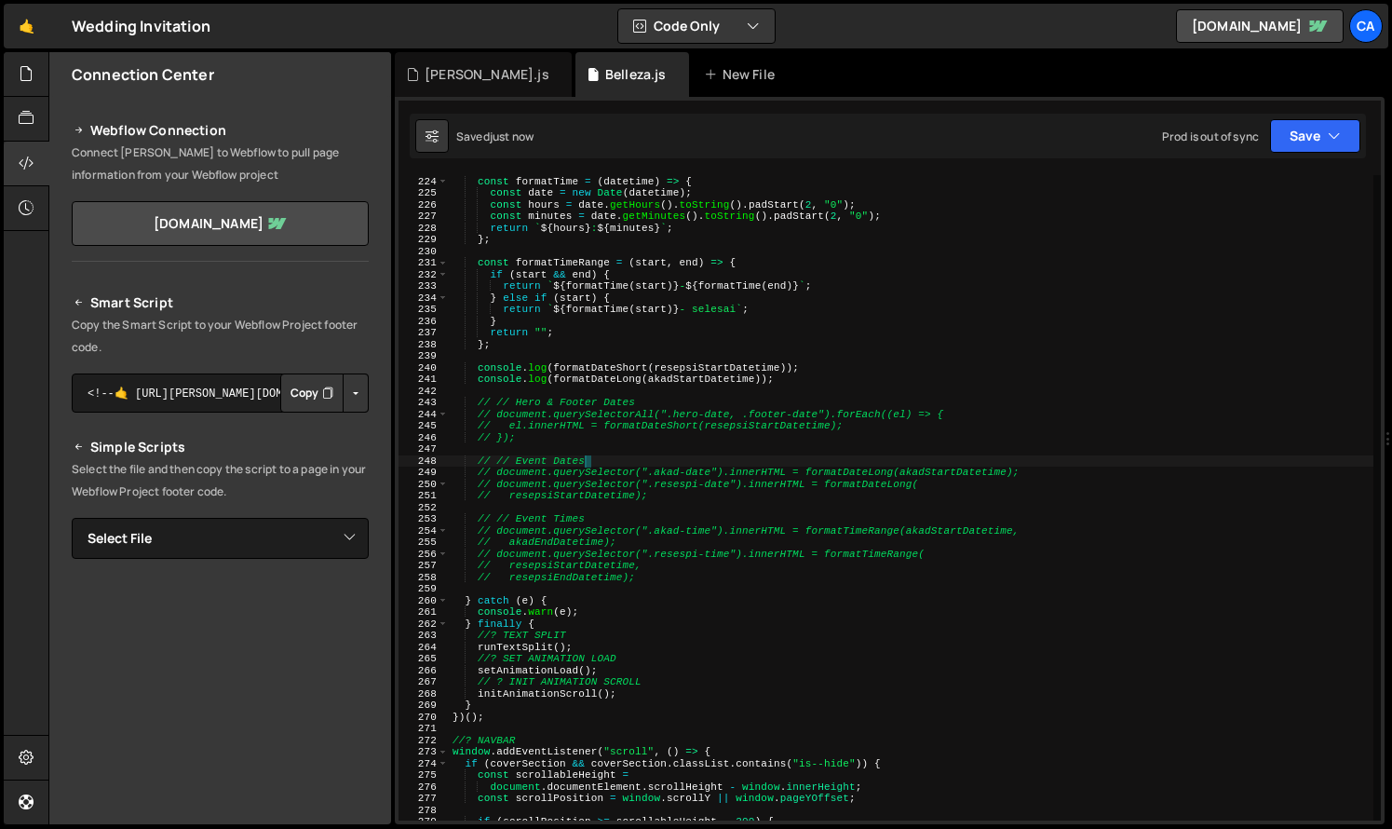
scroll to position [2598, 0]
click at [584, 647] on div "const formatTime = ( datetime ) => { const date = new Date ( datetime ) ; const…" at bounding box center [911, 507] width 925 height 669
click at [545, 675] on div "const formatTime = ( datetime ) => { const date = new Date ( datetime ) ; const…" at bounding box center [911, 507] width 925 height 669
click at [573, 671] on div "const formatTime = ( datetime ) => { const date = new Date ( datetime ) ; const…" at bounding box center [911, 507] width 925 height 669
click at [541, 697] on div "const formatTime = ( datetime ) => { const date = new Date ( datetime ) ; const…" at bounding box center [911, 507] width 925 height 669
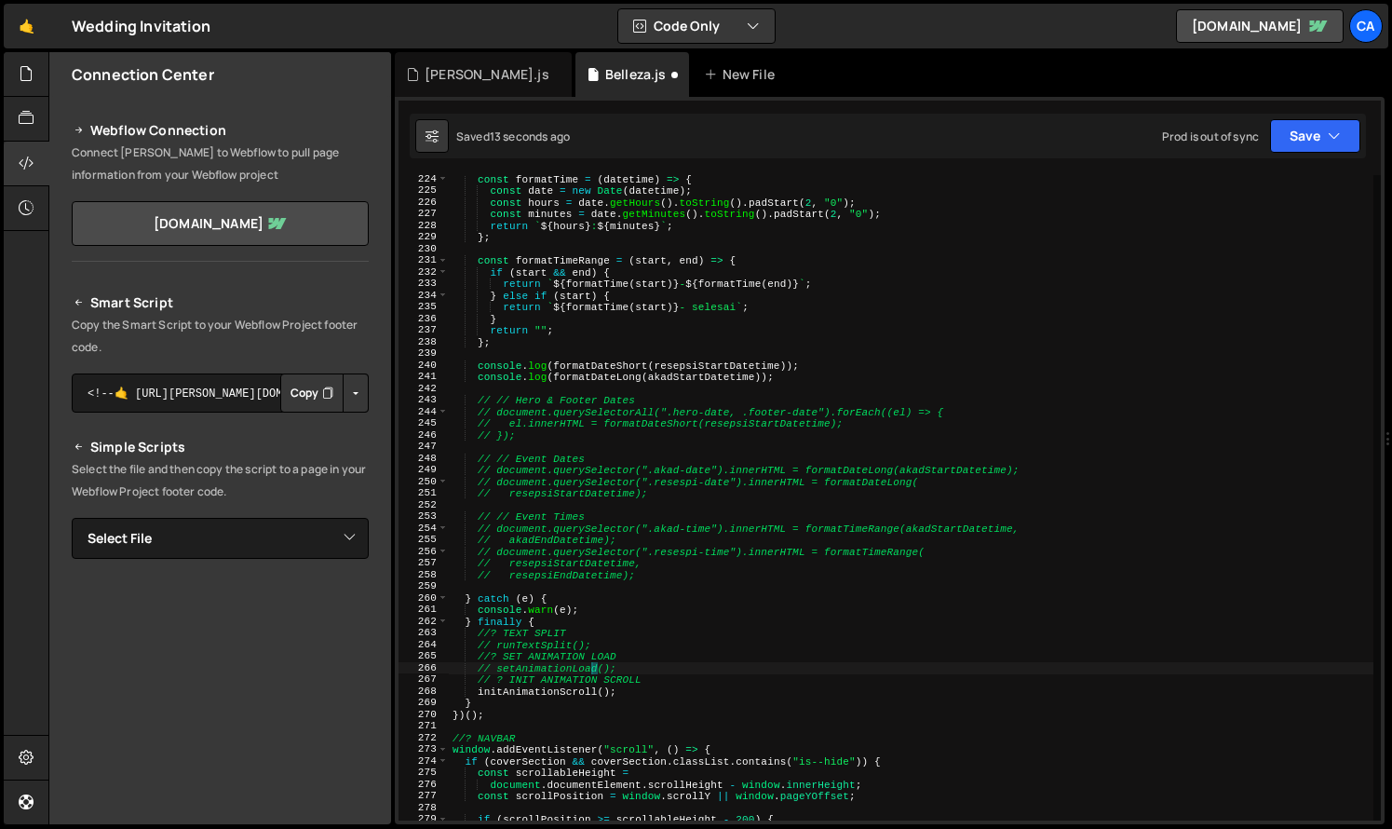
click at [541, 697] on div "const formatTime = ( datetime ) => { const date = new Date ( datetime ) ; const…" at bounding box center [911, 507] width 925 height 669
type textarea "// initAnimationScroll();"
click at [469, 78] on div "[PERSON_NAME].js" at bounding box center [487, 74] width 125 height 19
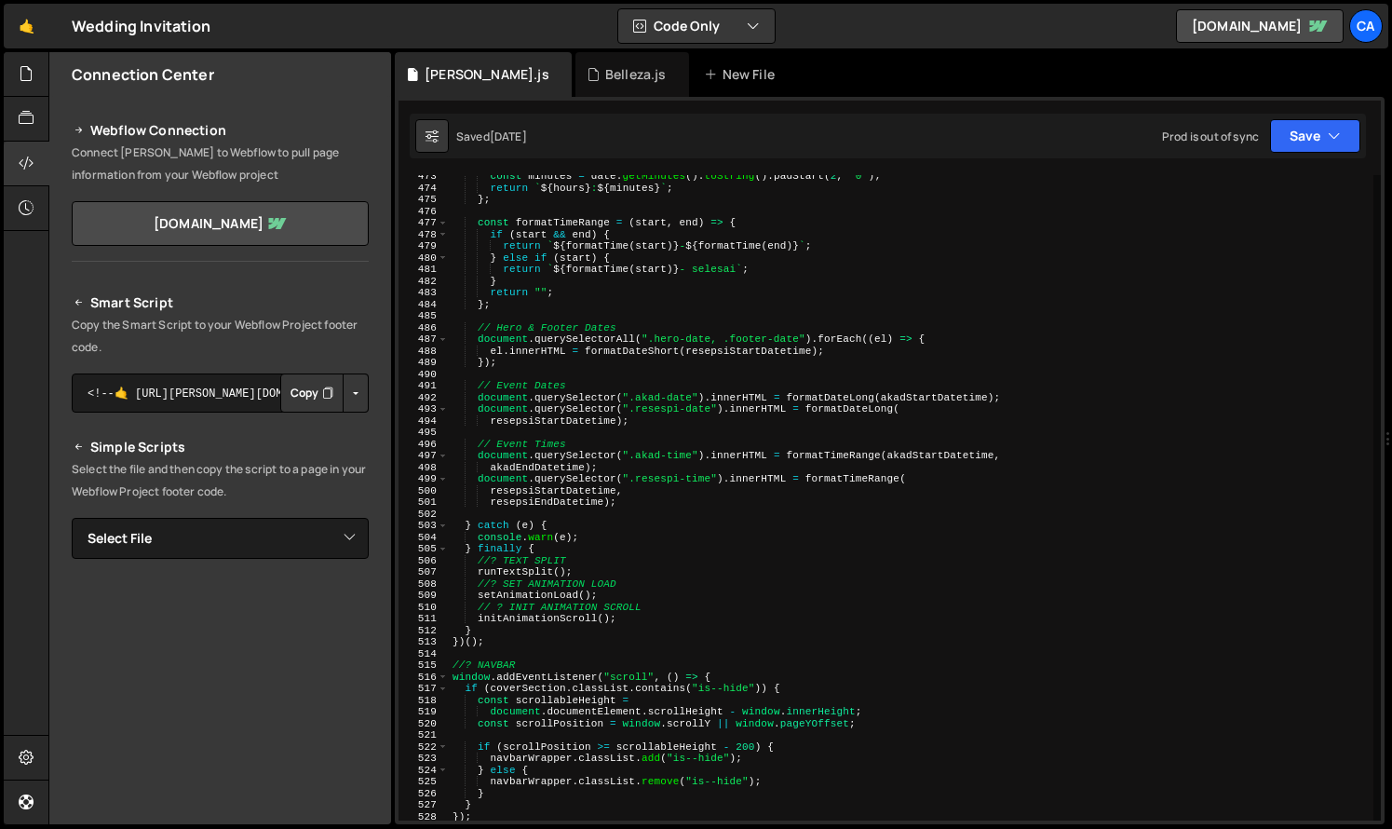
scroll to position [5503, 0]
click at [505, 578] on div "const minutes = date . getMinutes ( ) . toString ( ) . padStart ( 2 , "0" ) ; r…" at bounding box center [911, 501] width 925 height 669
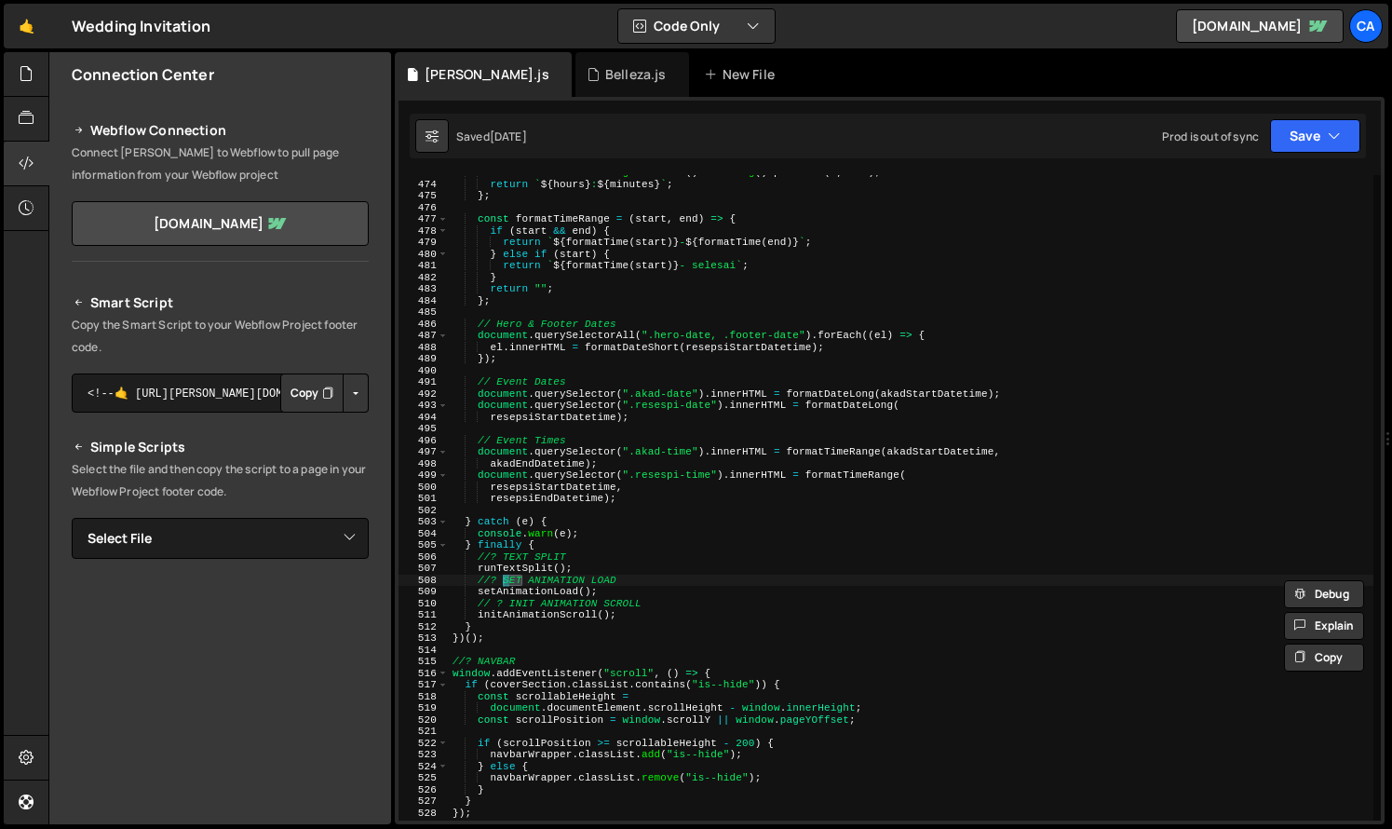
click at [513, 575] on div "const minutes = date . getMinutes ( ) . toString ( ) . padStart ( 2 , "0" ) ; r…" at bounding box center [911, 501] width 925 height 669
click at [525, 568] on div "const minutes = date . getMinutes ( ) . toString ( ) . padStart ( 2 , "0" ) ; r…" at bounding box center [911, 501] width 925 height 669
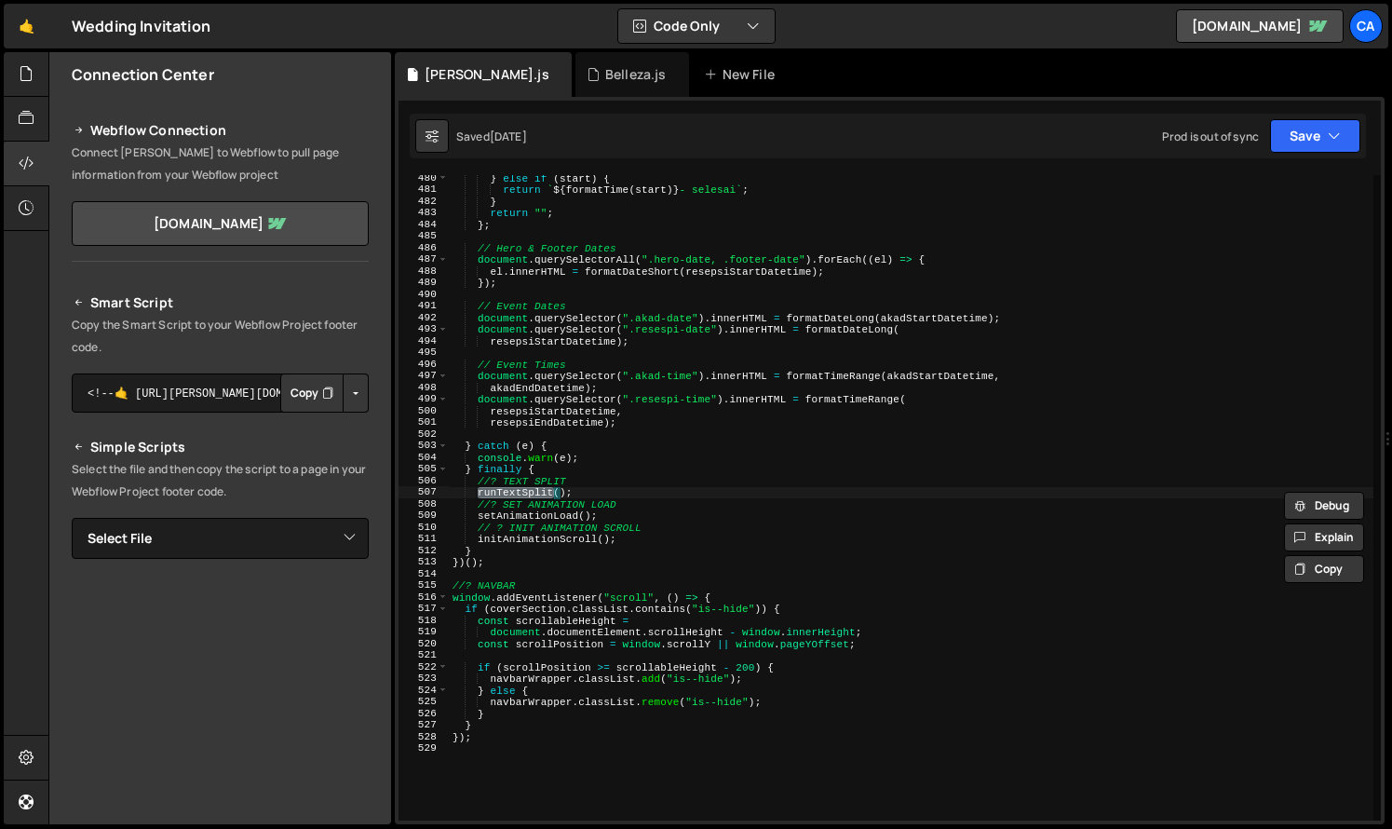
scroll to position [5580, 0]
click at [531, 522] on div "} else if ( start ) { return ` ${ formatTime ( start ) } - selesai ` ; } return…" at bounding box center [911, 506] width 925 height 669
click at [525, 522] on div "} else if ( start ) { return ` ${ formatTime ( start ) } - selesai ` ; } return…" at bounding box center [911, 506] width 925 height 669
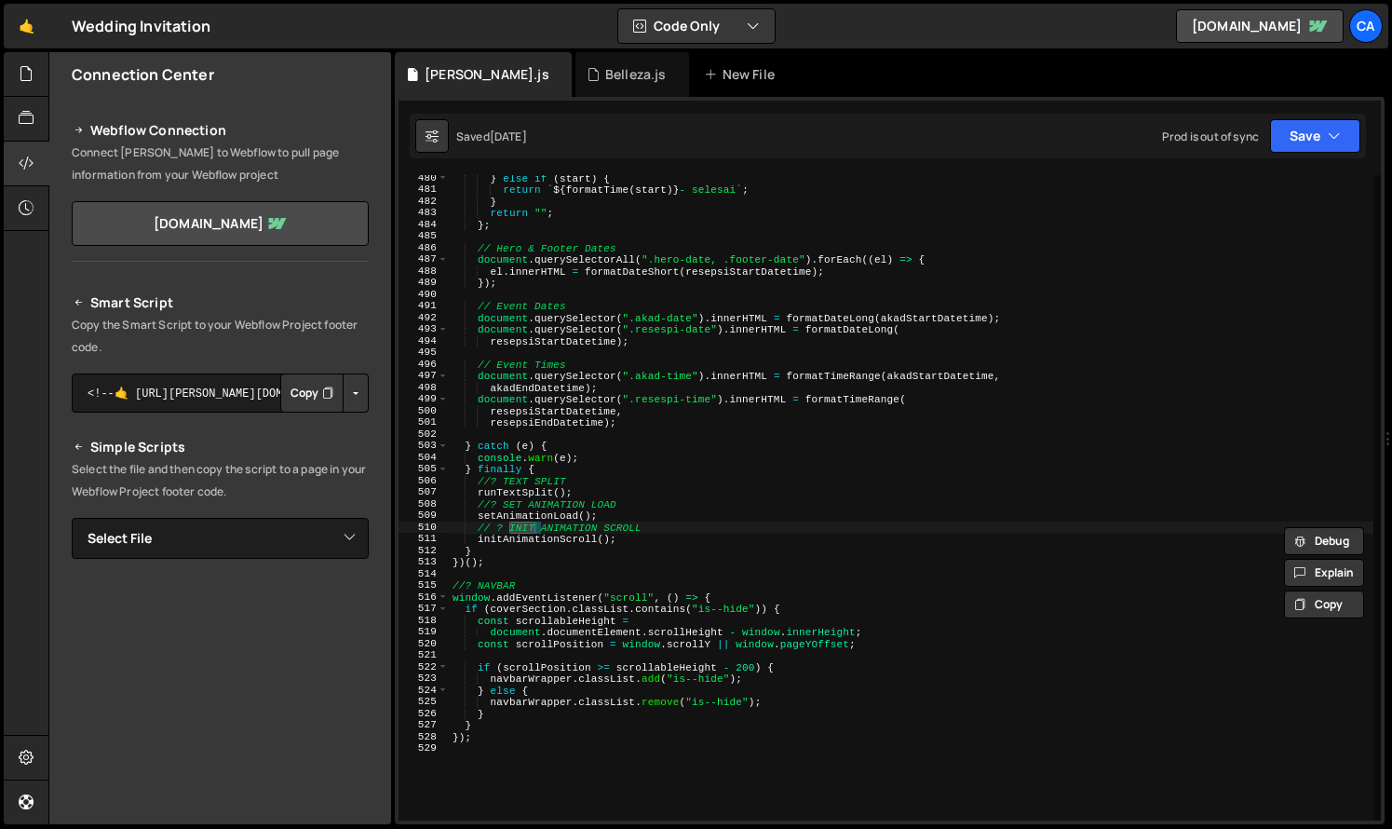
click at [509, 514] on div "} else if ( start ) { return ` ${ formatTime ( start ) } - selesai ` ; } return…" at bounding box center [911, 506] width 925 height 669
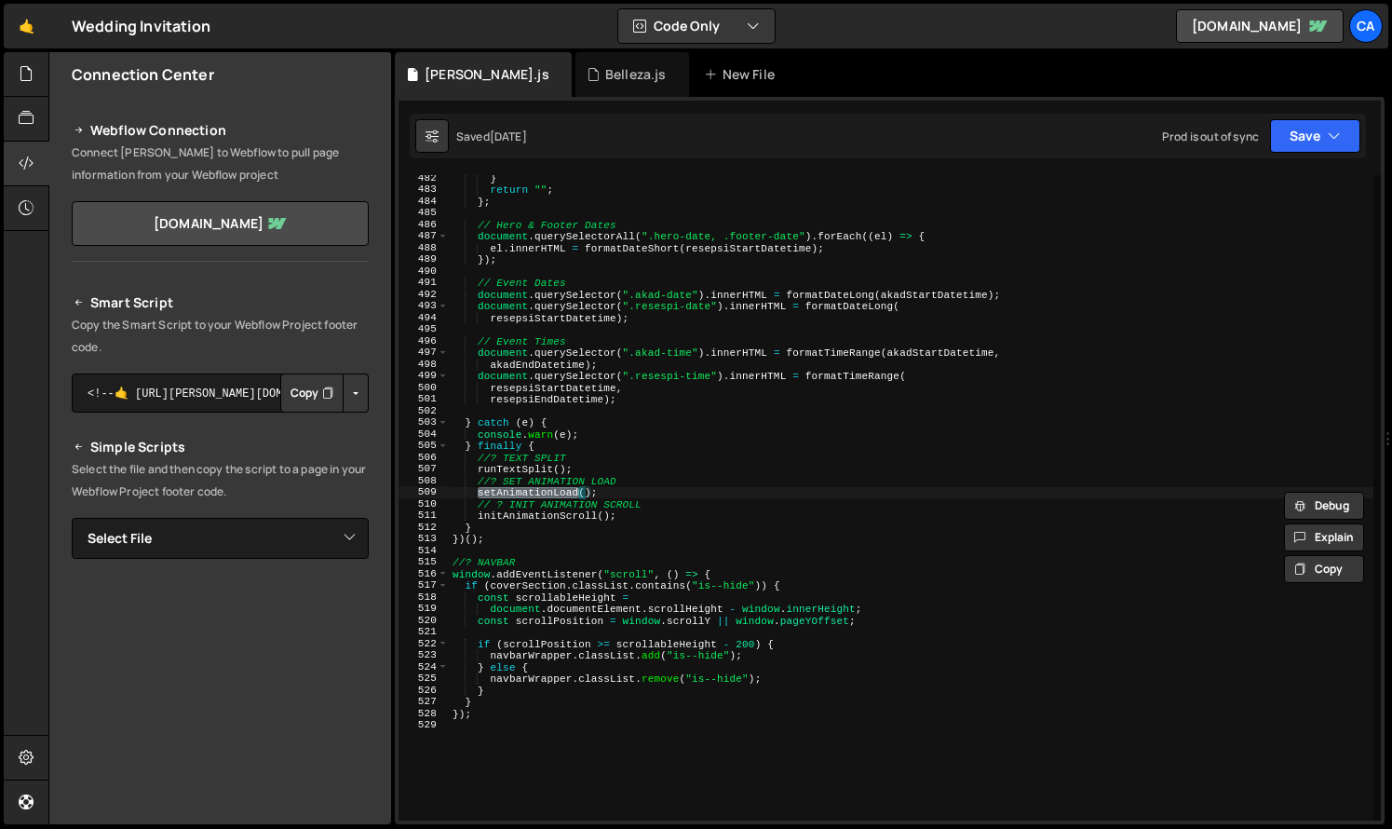
scroll to position [5603, 0]
click at [551, 513] on div "} return "" ; } ; // Hero & Footer Dates document . querySelectorAll ( ".hero-d…" at bounding box center [911, 506] width 925 height 669
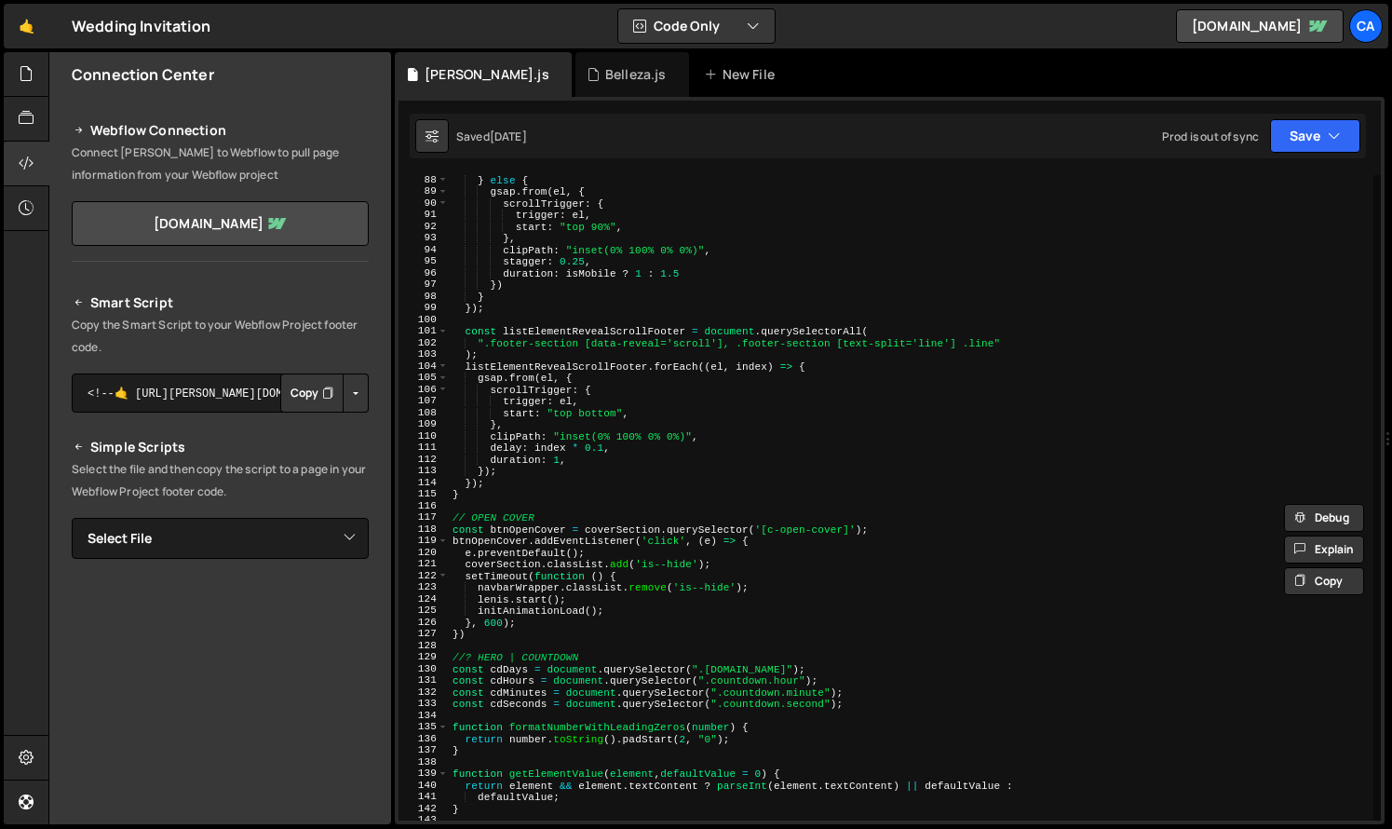
scroll to position [1024, 0]
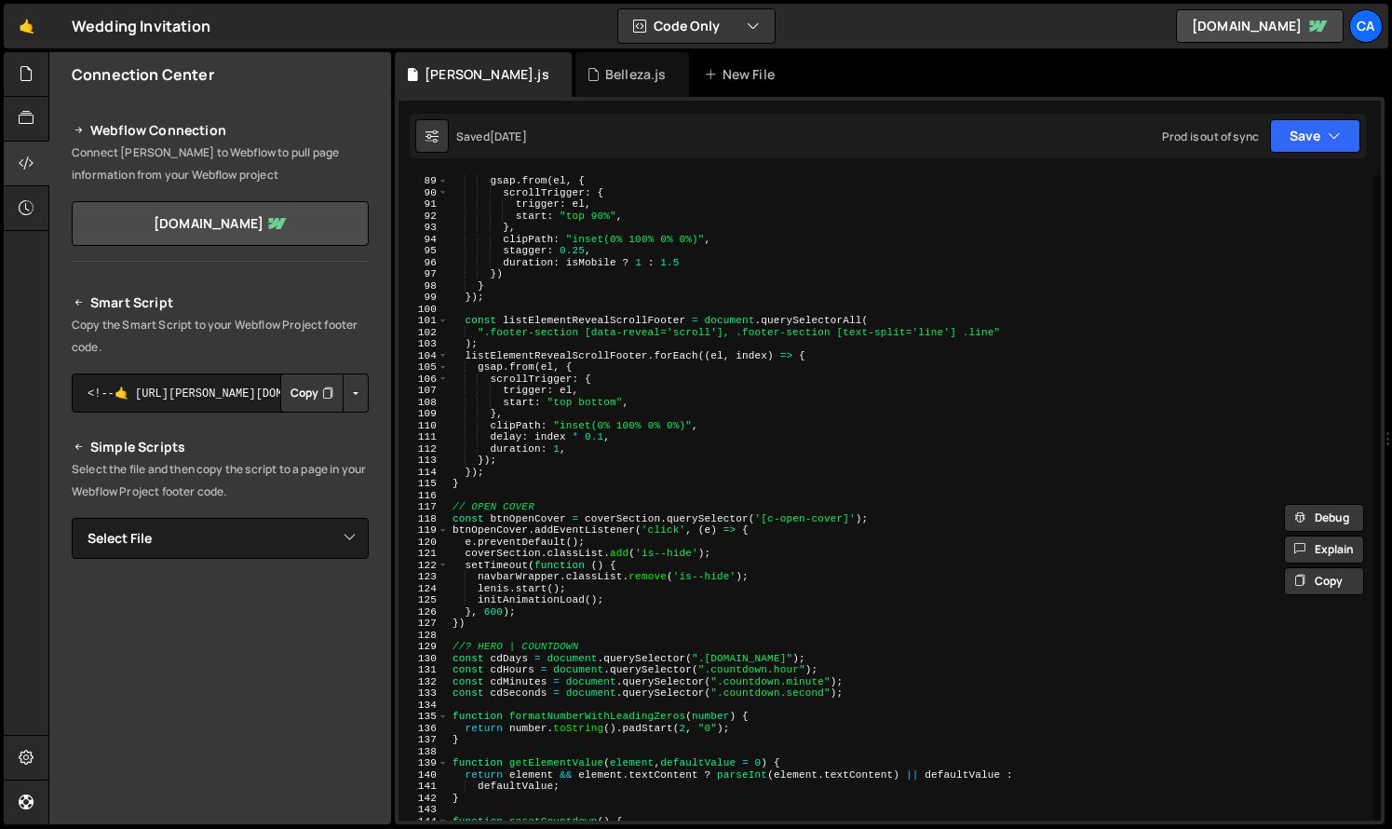
click at [594, 609] on div "gsap . from ( el , { scrollTrigger : { trigger : el , start : "top 90%" , } , c…" at bounding box center [911, 509] width 925 height 669
click at [653, 615] on div "gsap . from ( el , { scrollTrigger : { trigger : el , start : "top 90%" , } , c…" at bounding box center [911, 509] width 925 height 669
click at [641, 618] on div "gsap . from ( el , { scrollTrigger : { trigger : el , start : "top 90%" , } , c…" at bounding box center [911, 509] width 925 height 669
click at [589, 407] on div "gsap . from ( el , { scrollTrigger : { trigger : el , start : "top 90%" , } , c…" at bounding box center [911, 509] width 925 height 669
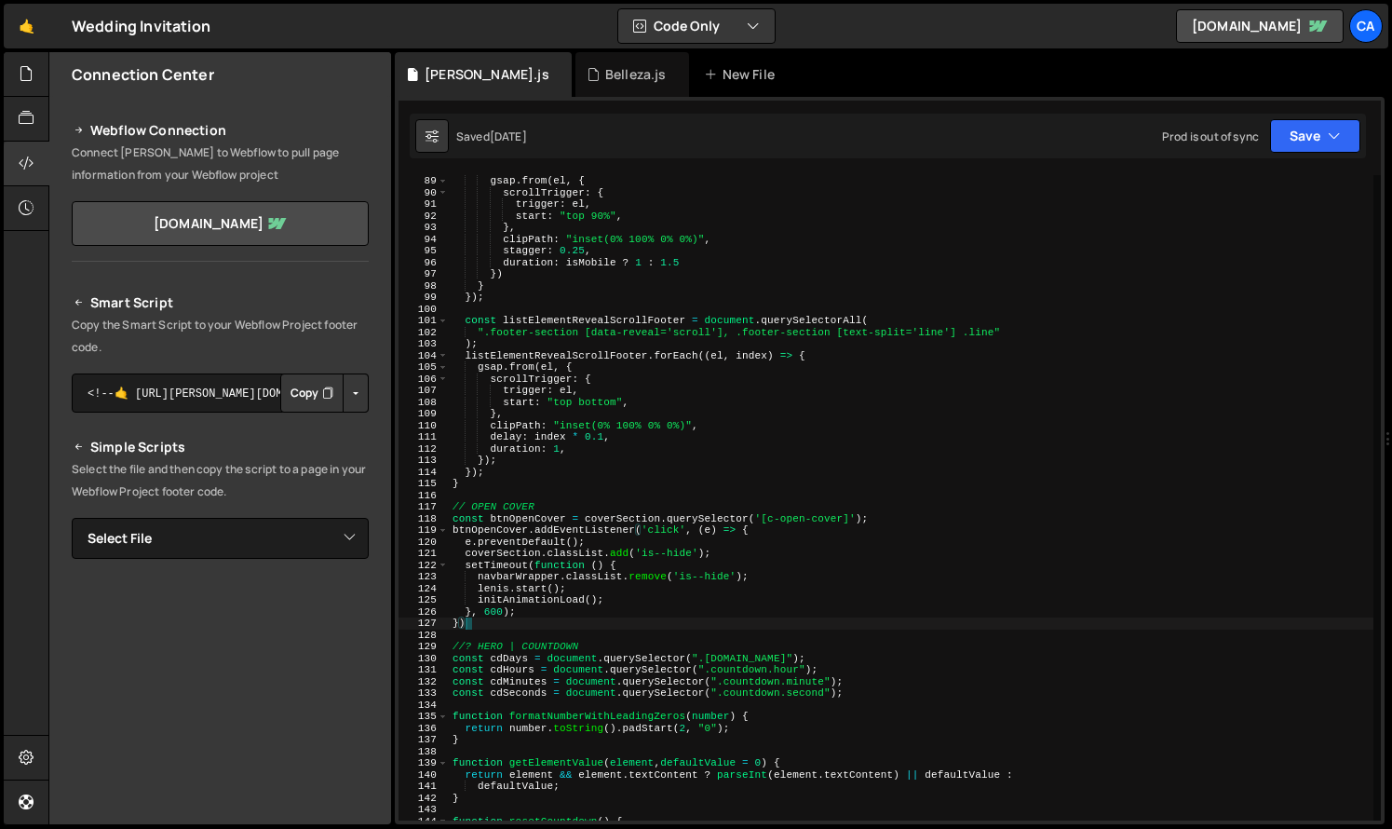
type textarea "start: "top bottom","
click at [576, 85] on div "Belleza.js" at bounding box center [633, 74] width 114 height 45
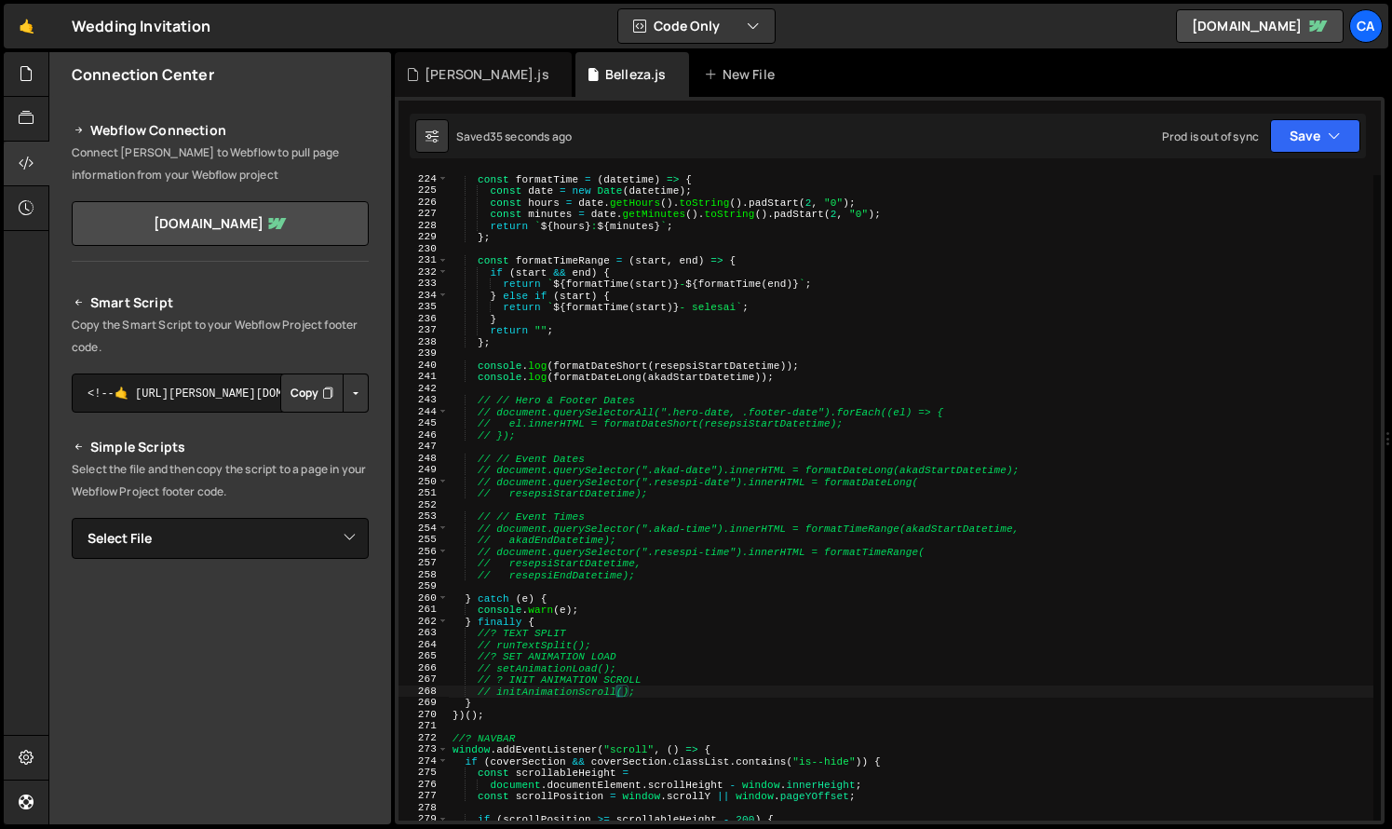
click at [604, 439] on div "const formatTime = ( datetime ) => { const date = new Date ( datetime ) ; const…" at bounding box center [911, 507] width 925 height 669
type textarea "// });"
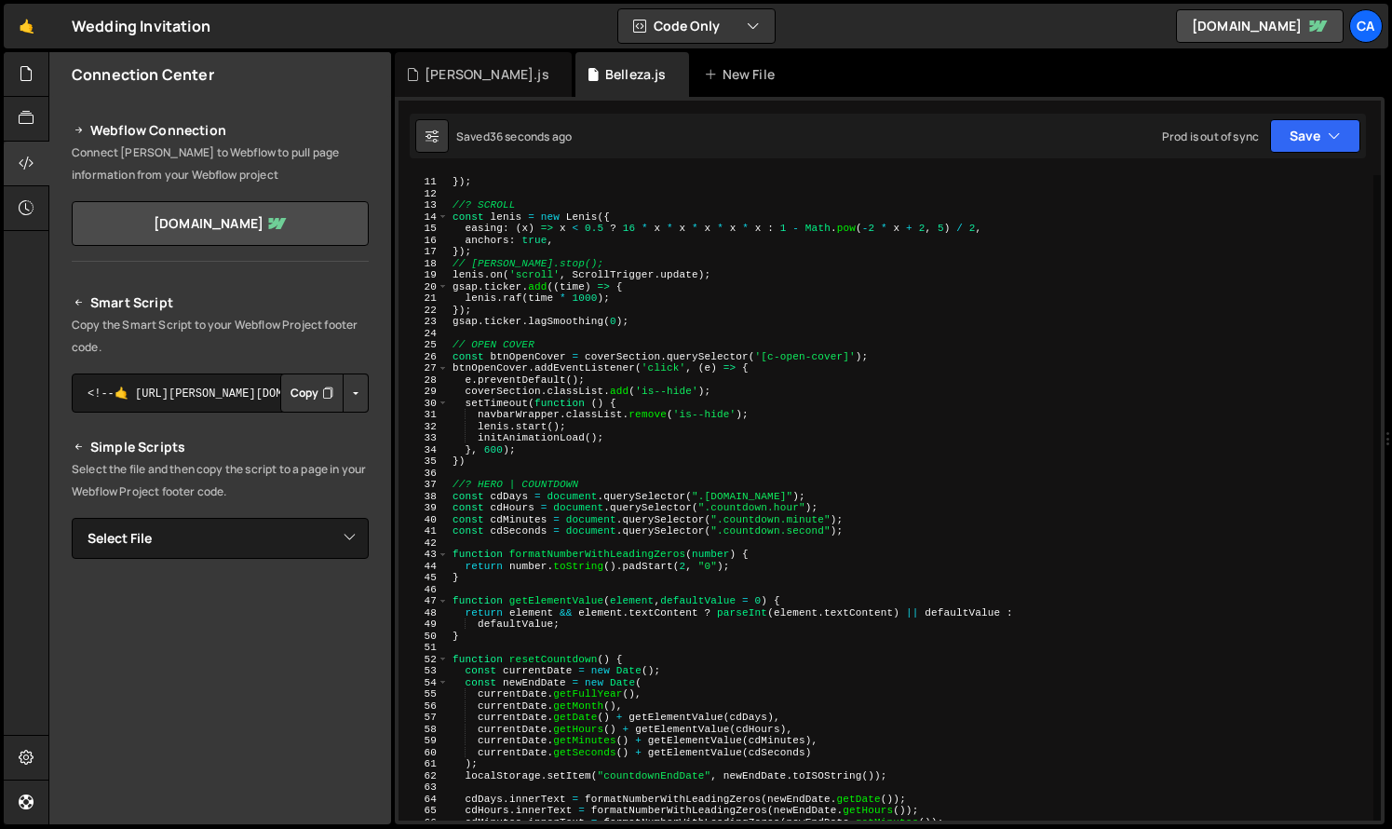
scroll to position [0, 0]
